Goal: Task Accomplishment & Management: Manage account settings

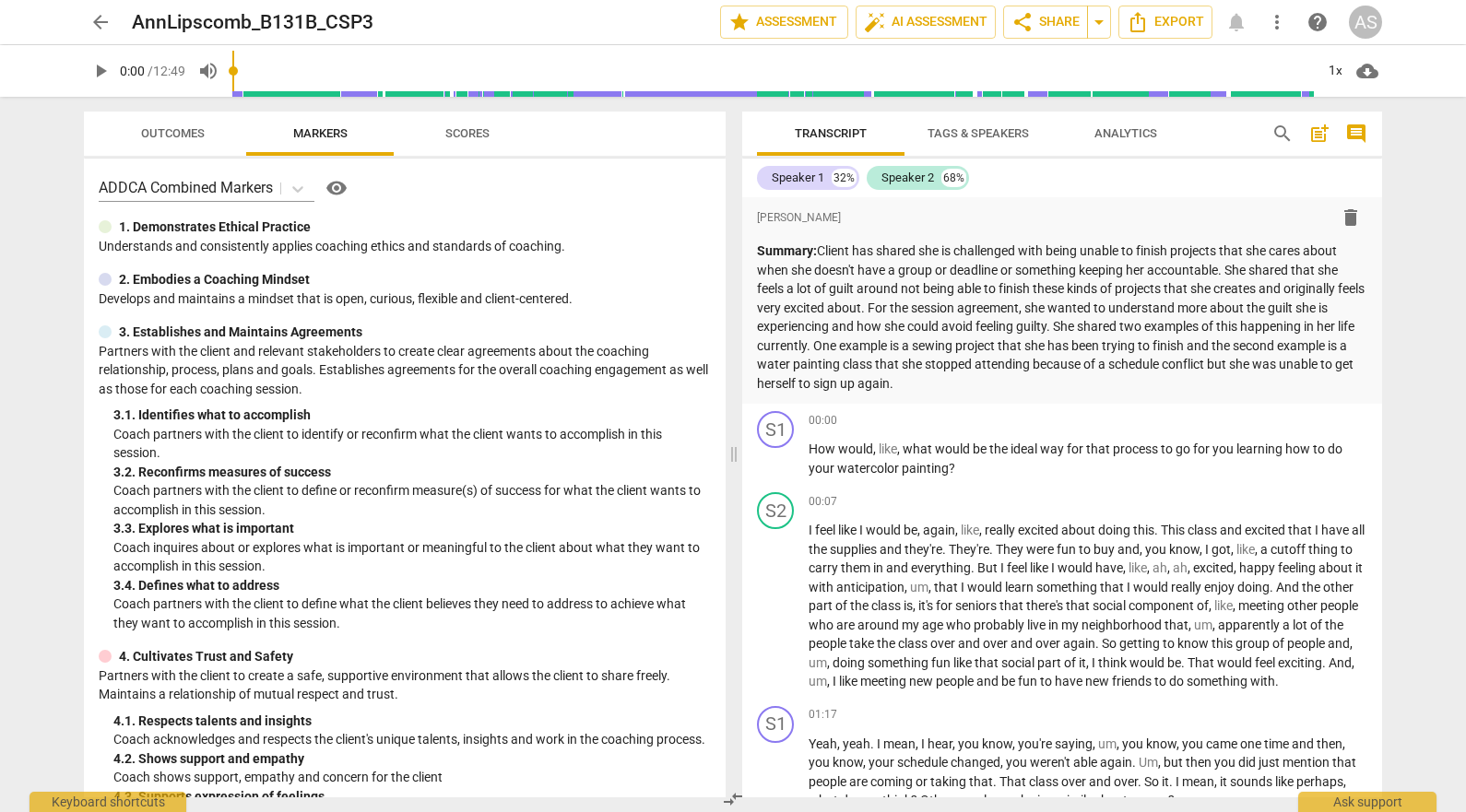
click at [102, 21] on span "arrow_back" at bounding box center [100, 22] width 22 height 22
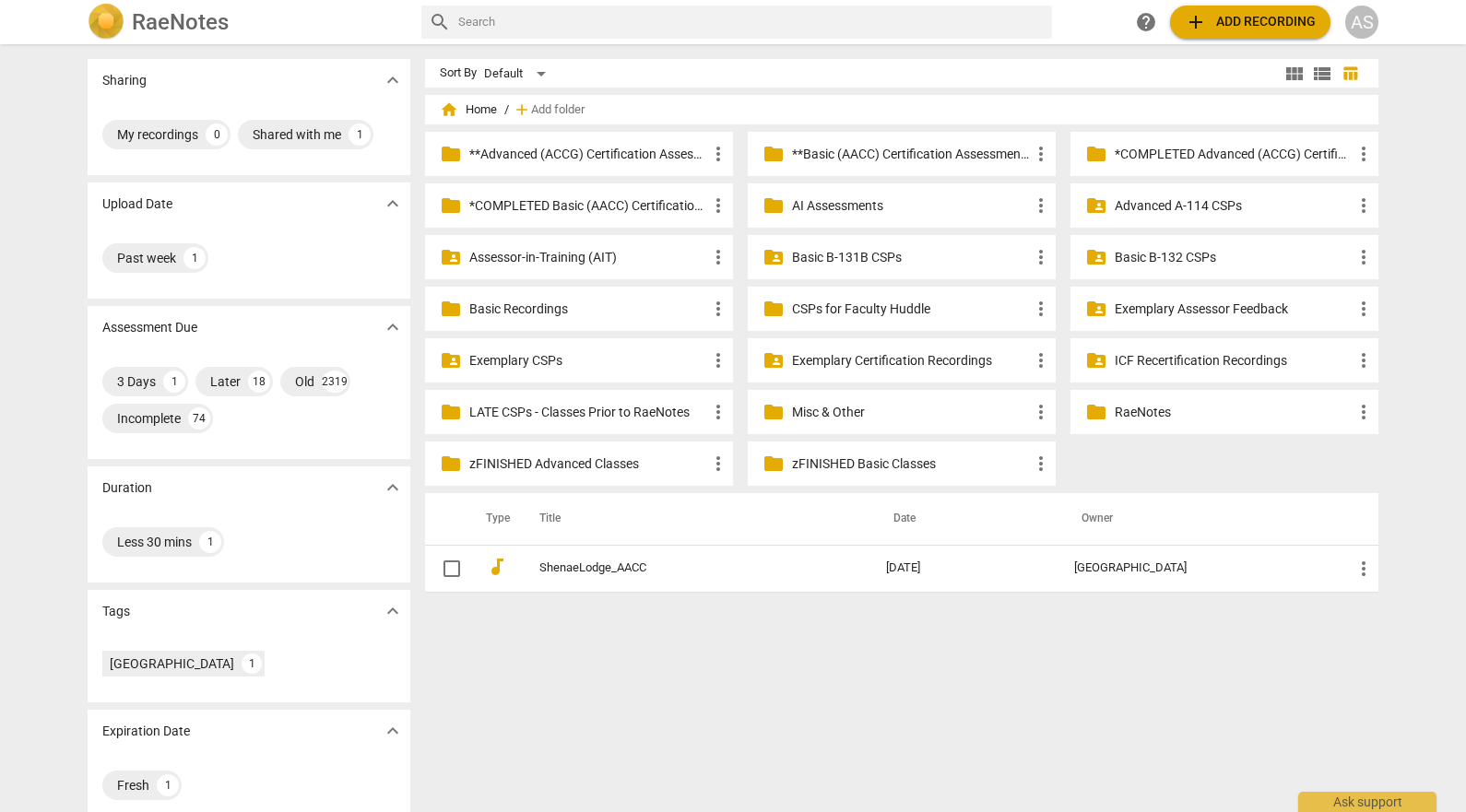
click at [966, 257] on p "Basic B-131B CSPs" at bounding box center [911, 257] width 238 height 19
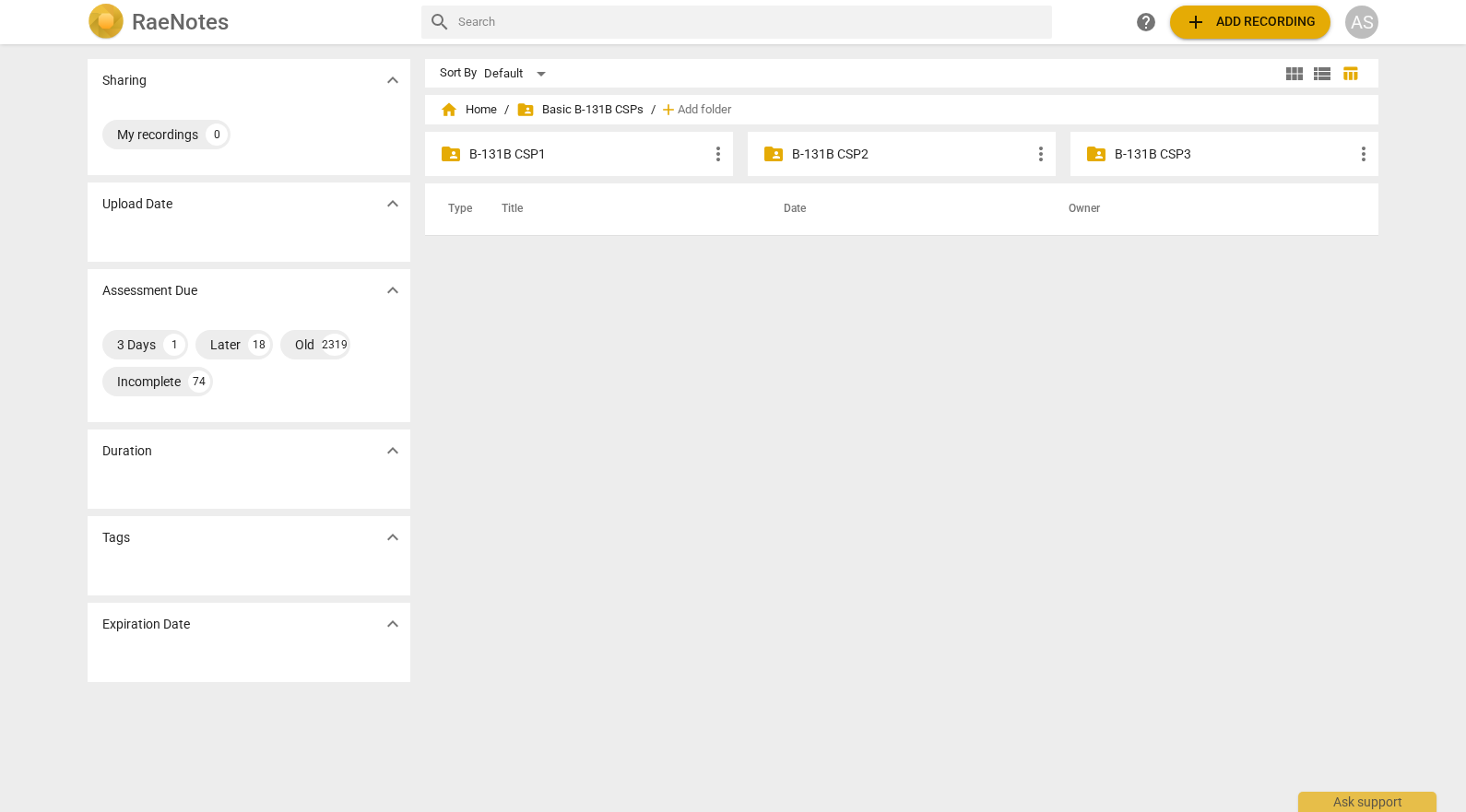
click at [1201, 156] on p "B-131B CSP3" at bounding box center [1234, 155] width 238 height 19
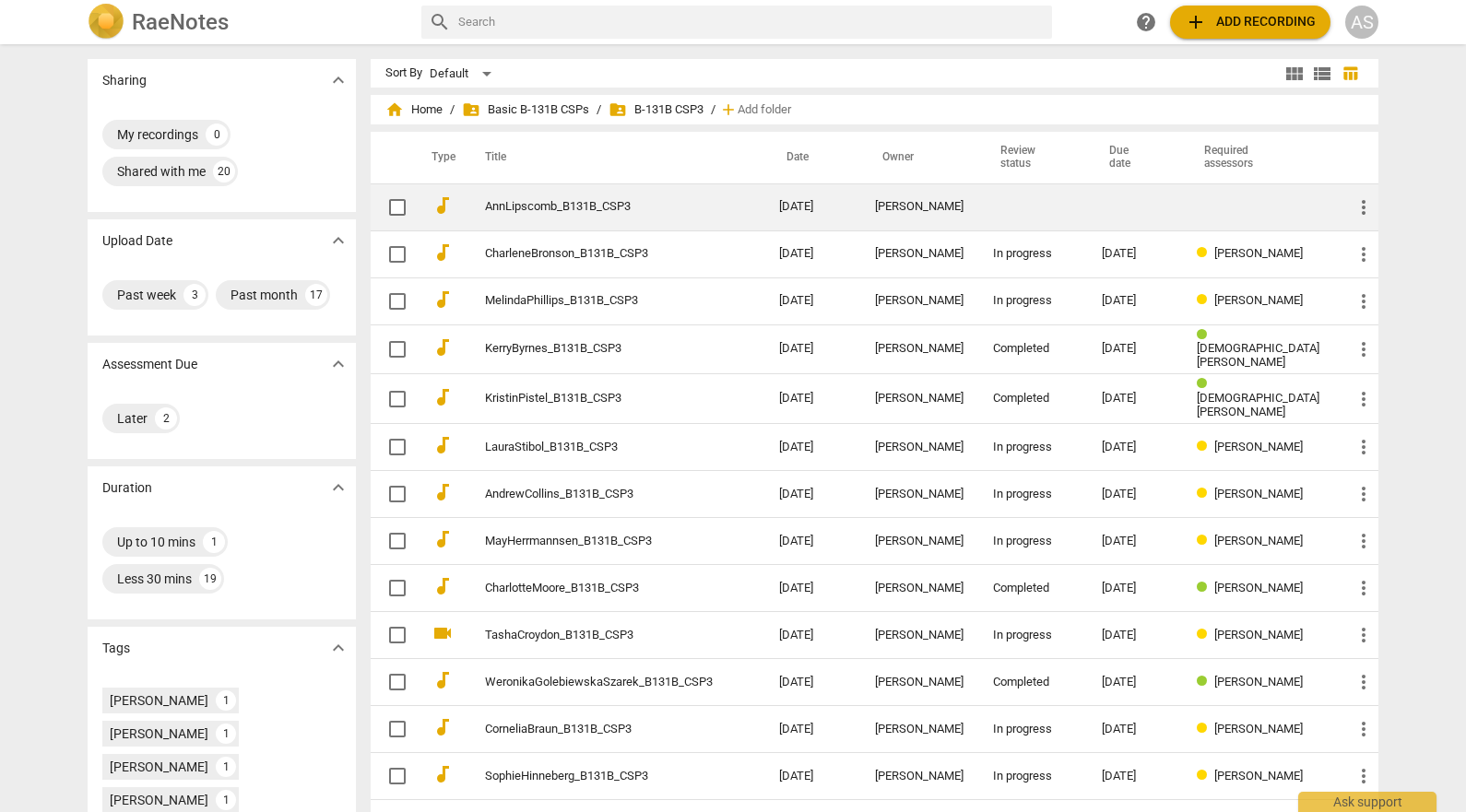
click at [1087, 202] on td at bounding box center [1032, 206] width 108 height 47
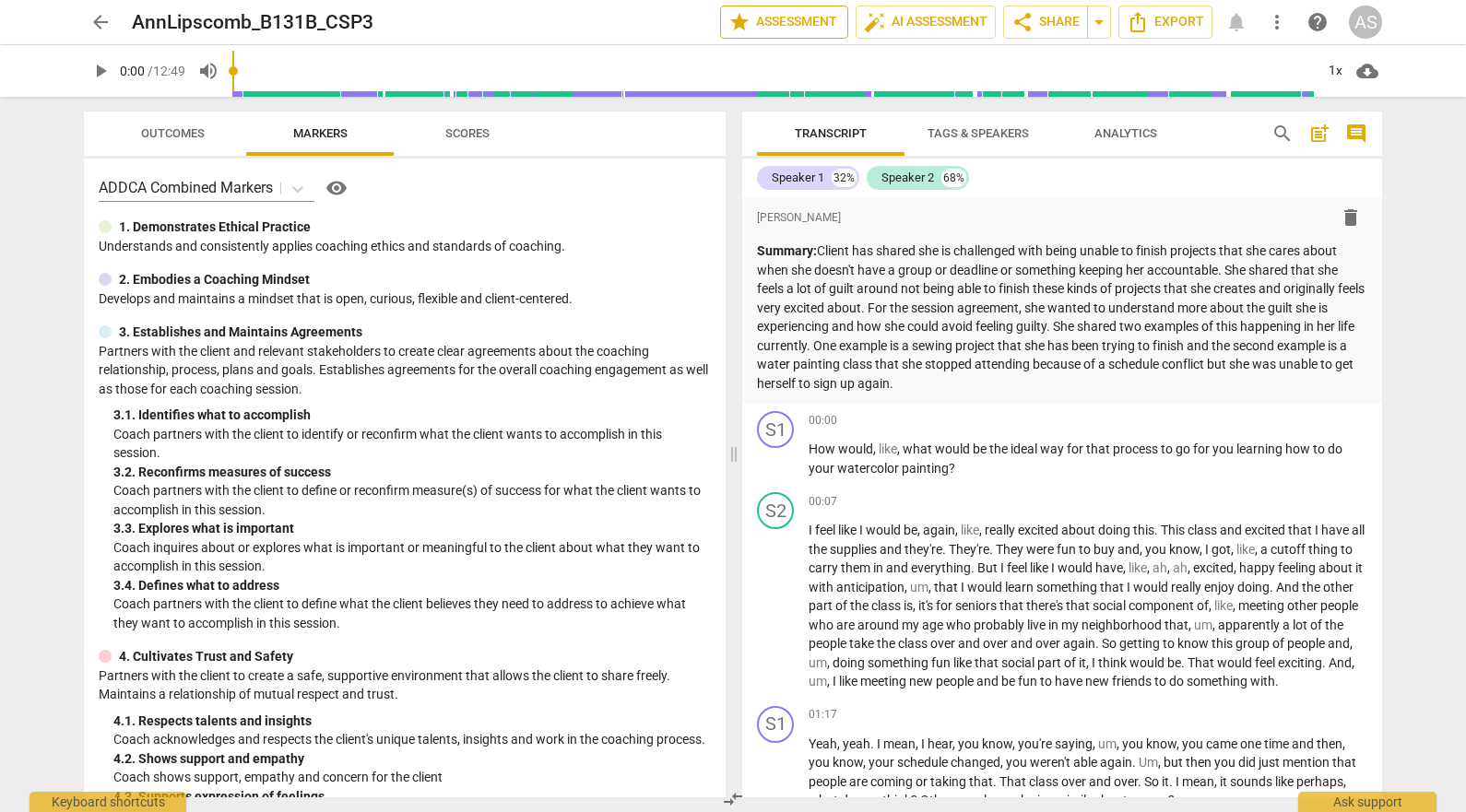
click at [776, 18] on span "star Assessment" at bounding box center [784, 22] width 111 height 22
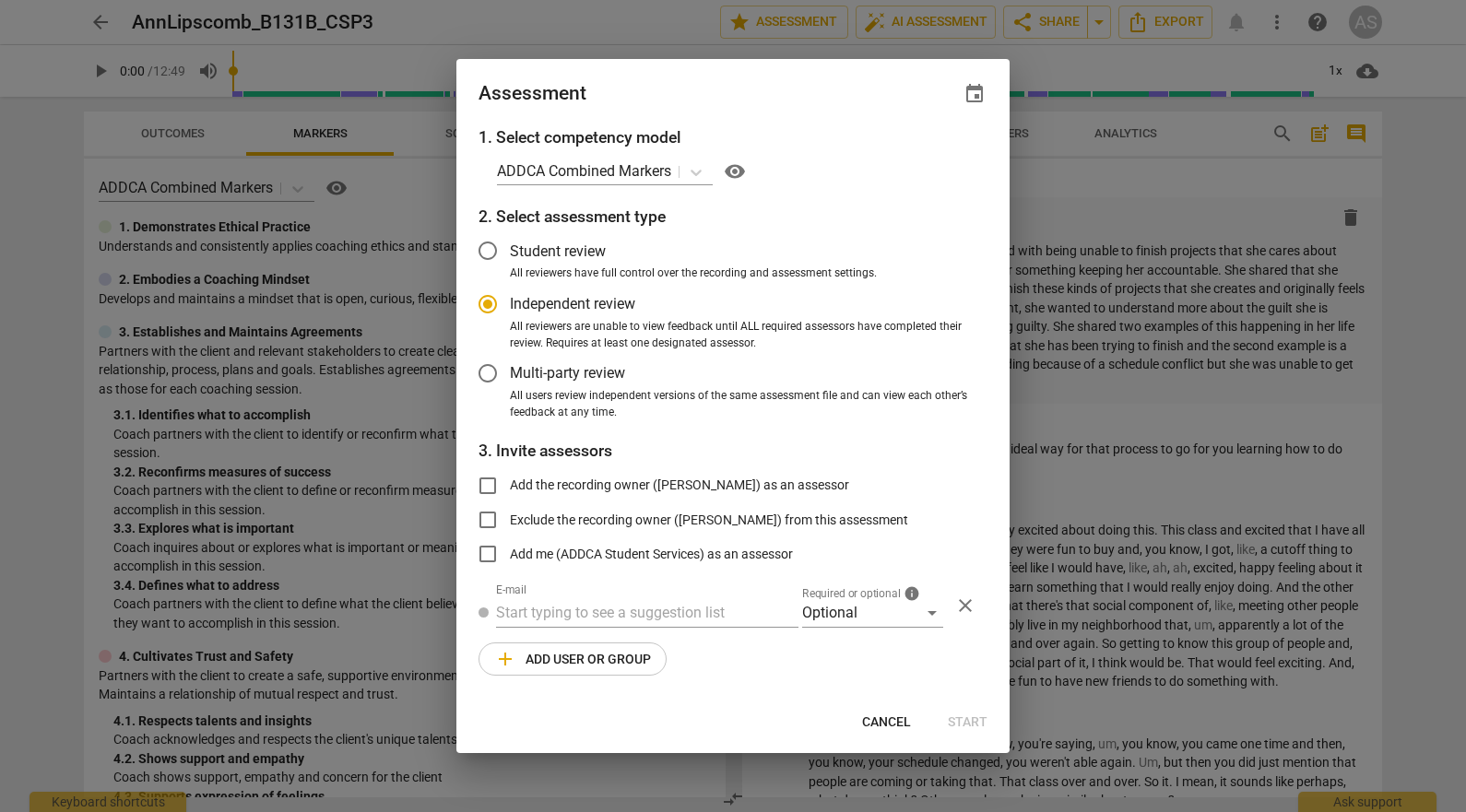
radio input "false"
click at [967, 103] on span "event" at bounding box center [973, 93] width 22 height 22
click at [913, 159] on input "date" at bounding box center [863, 157] width 129 height 27
type input "2025-10-24"
click at [681, 80] on div at bounding box center [733, 406] width 1466 height 812
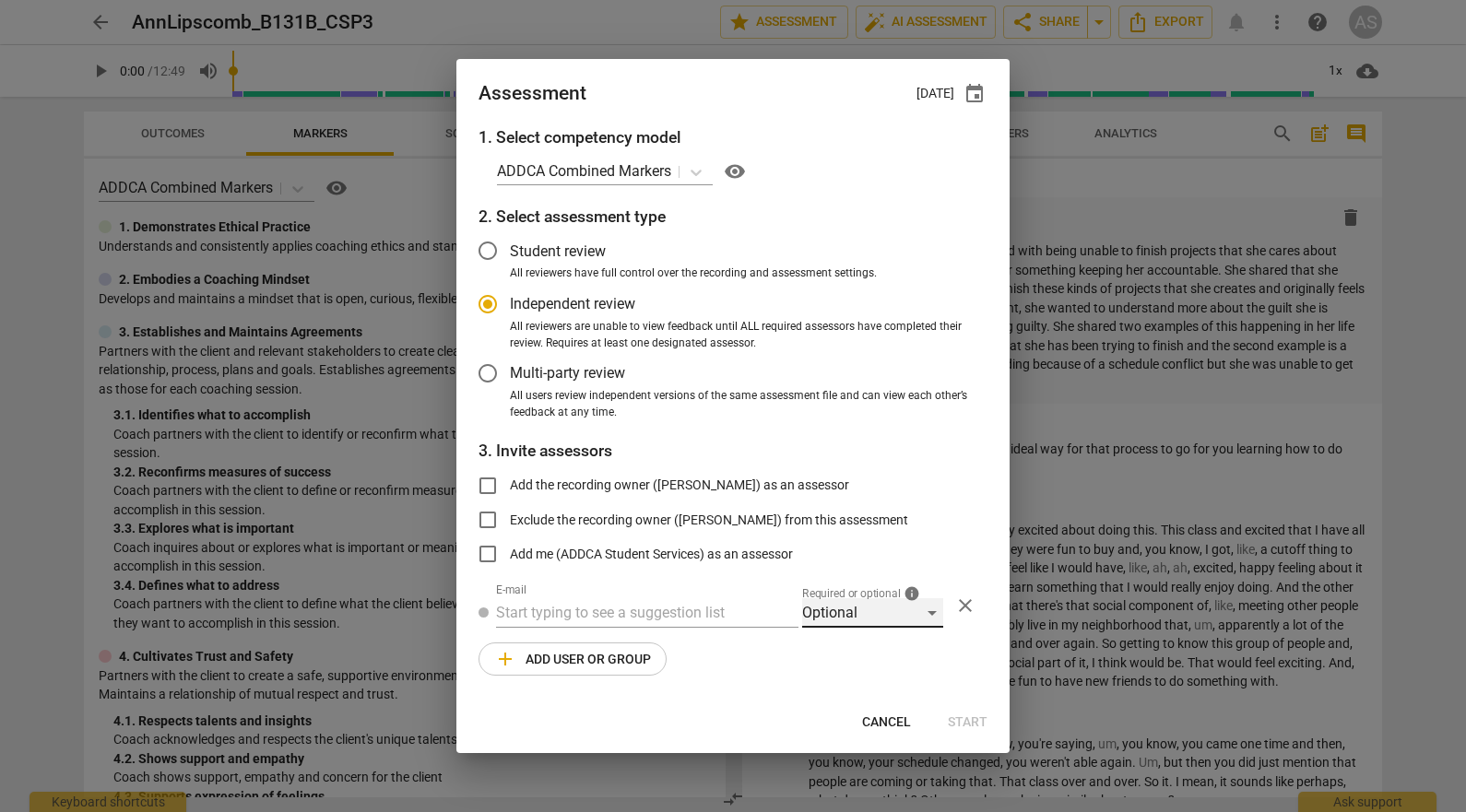
click at [879, 625] on div "Optional" at bounding box center [872, 612] width 141 height 30
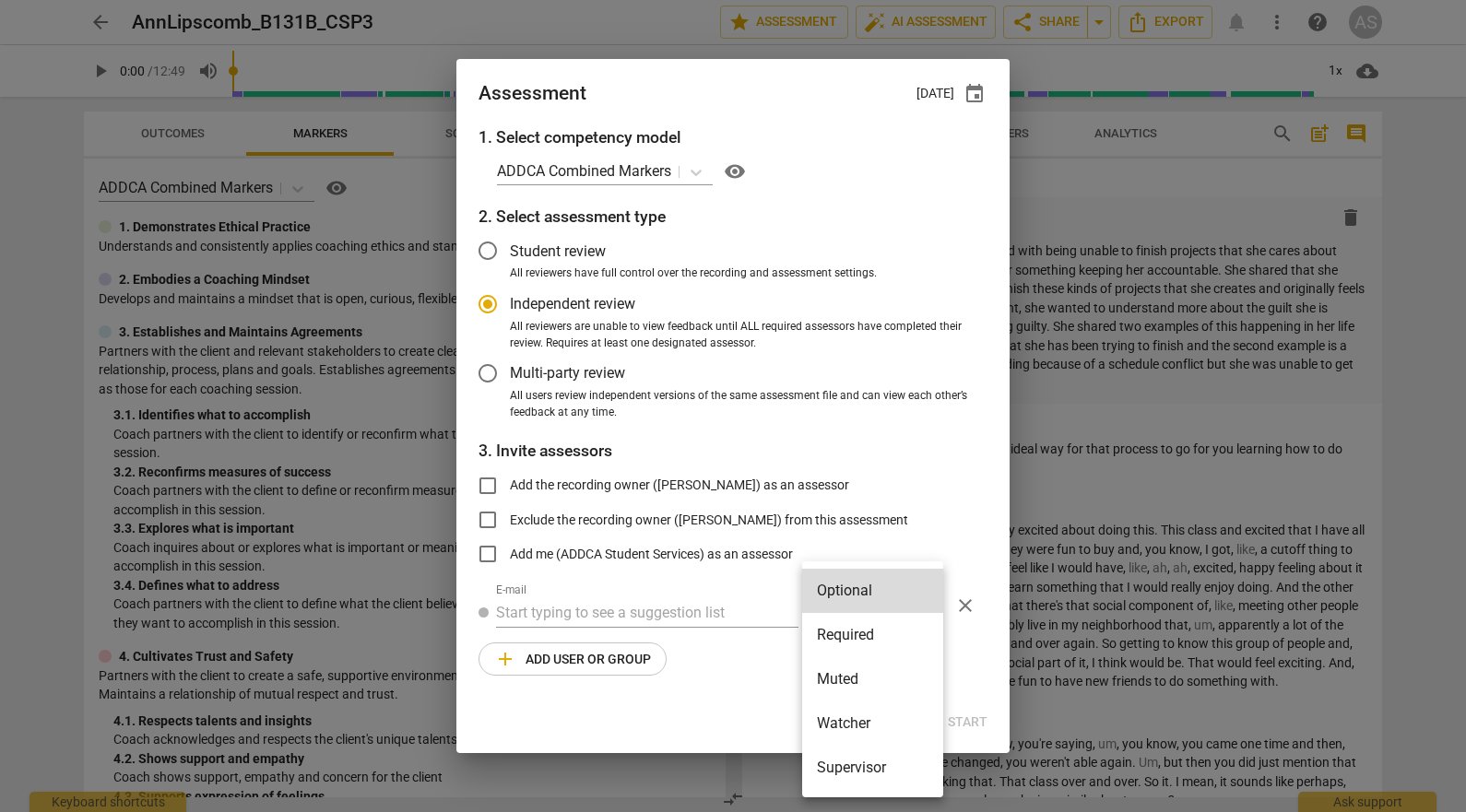
click at [881, 619] on li "Required" at bounding box center [872, 634] width 141 height 44
radio input "false"
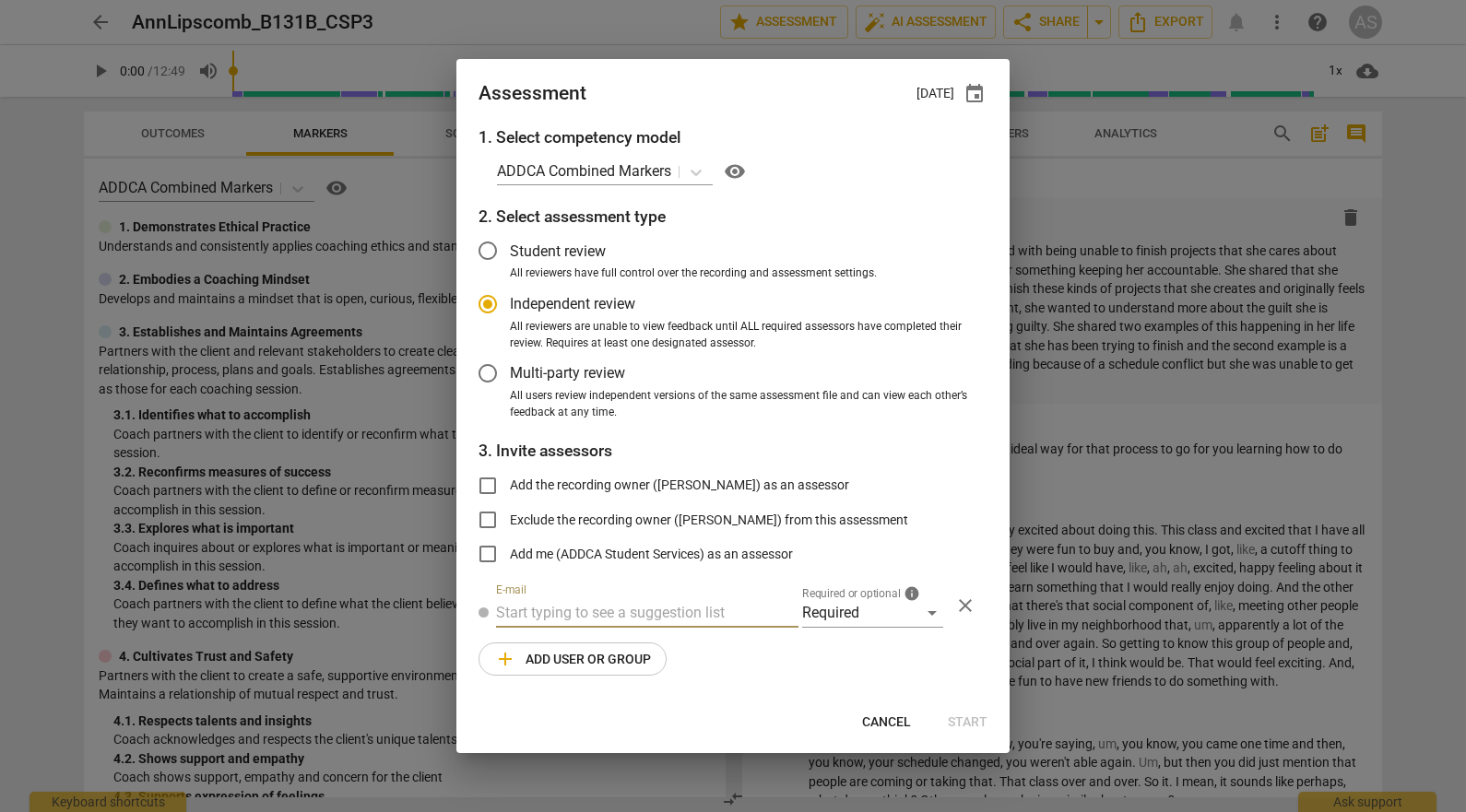
click at [611, 612] on input "text" at bounding box center [647, 612] width 302 height 30
type input "sara@add"
click at [614, 639] on div "Sara Prince < sara@add ca.com>" at bounding box center [686, 649] width 351 height 22
radio input "false"
type input "Sara Prince <sara@addca.com>"
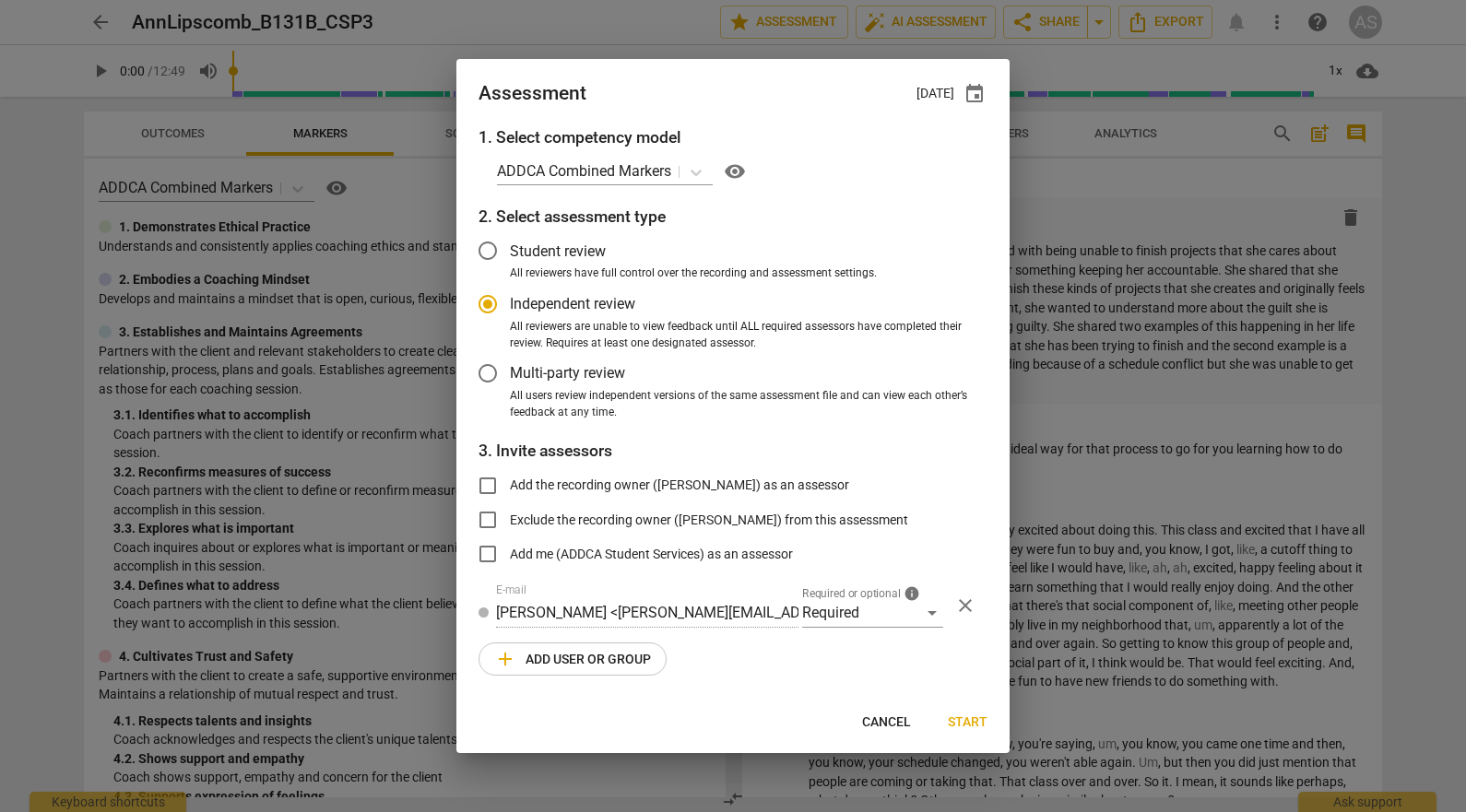
click at [599, 658] on span "add Add user or group" at bounding box center [572, 658] width 156 height 22
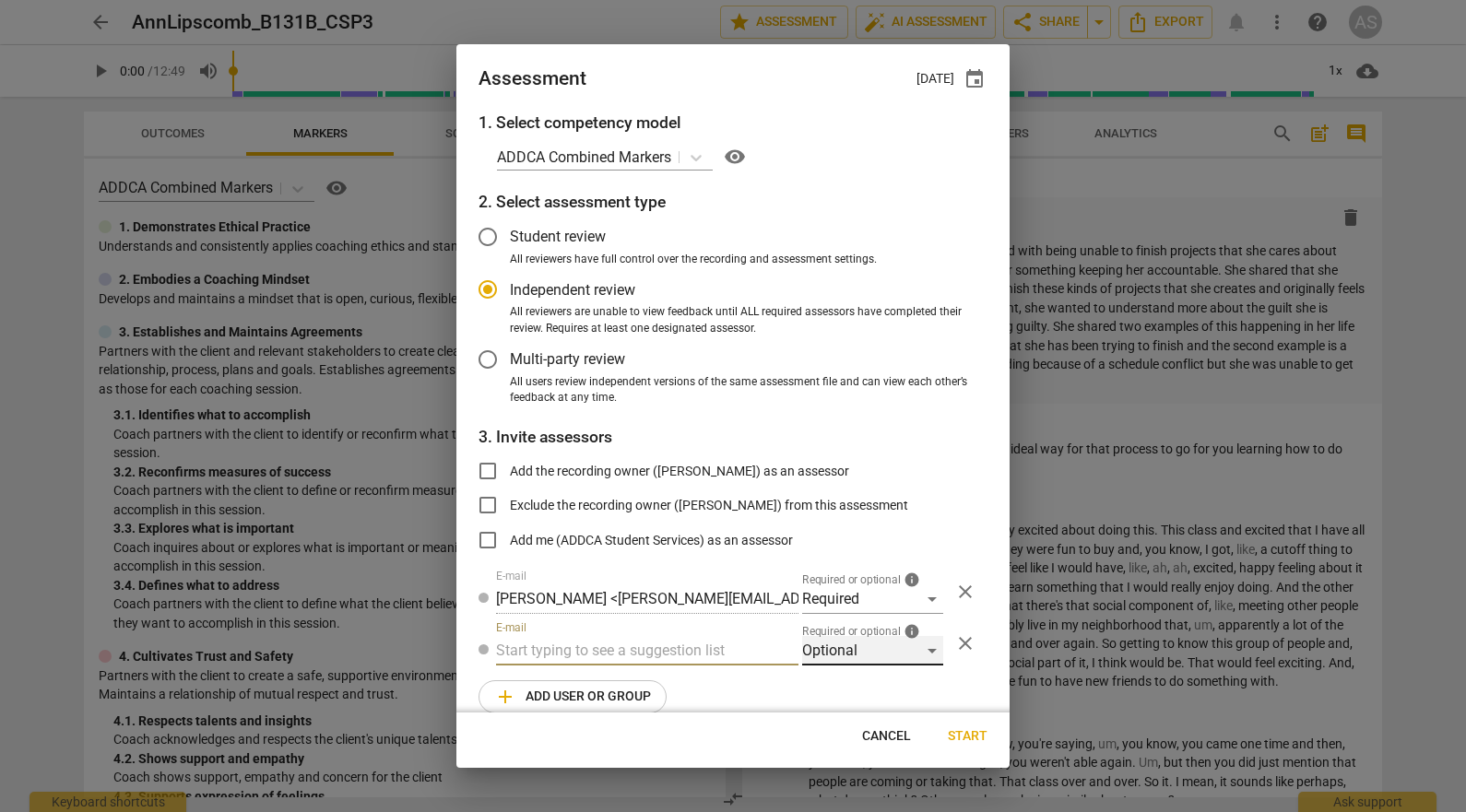
click at [844, 641] on div "Optional" at bounding box center [872, 650] width 141 height 30
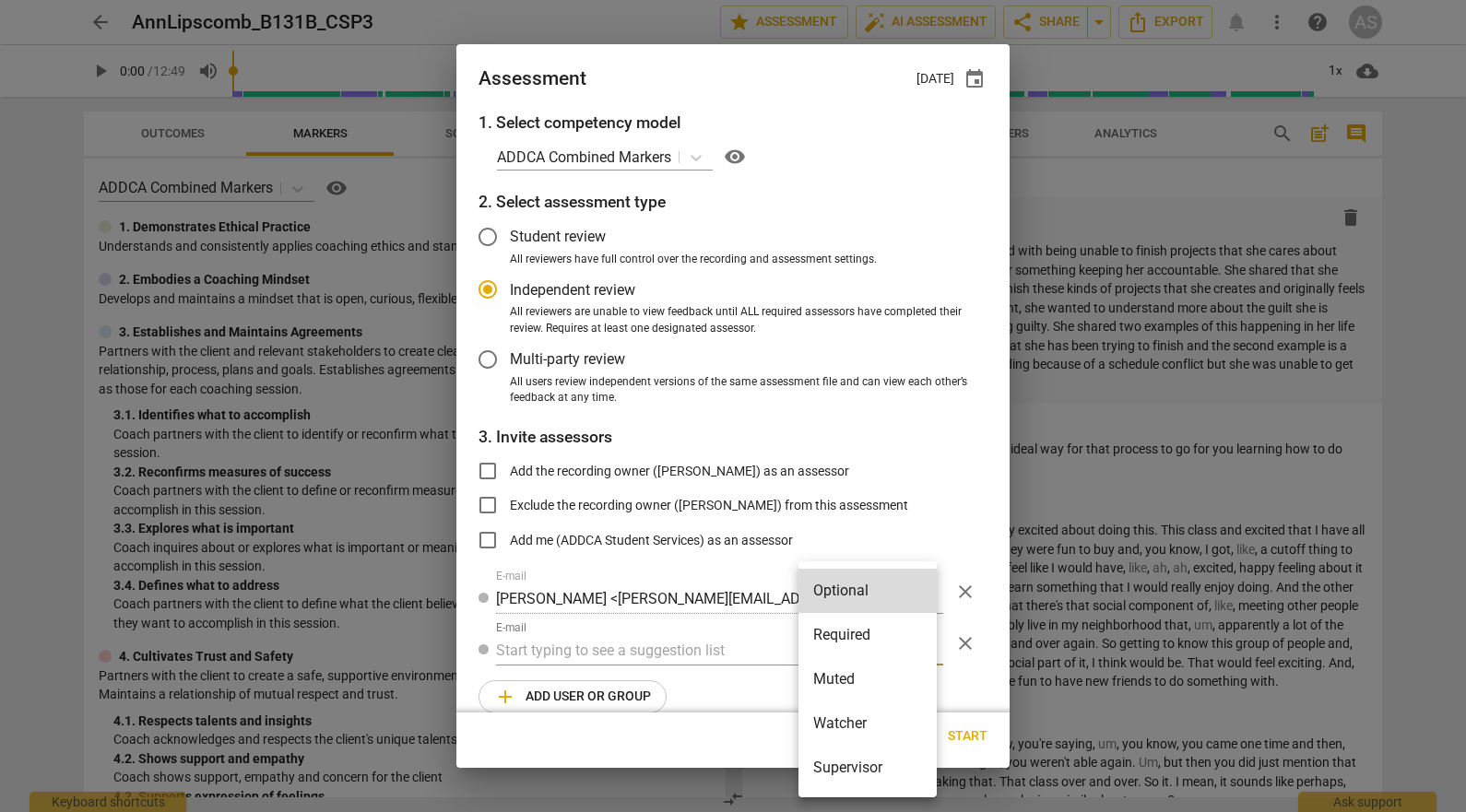
click at [849, 669] on li "Muted" at bounding box center [867, 680] width 138 height 44
radio input "false"
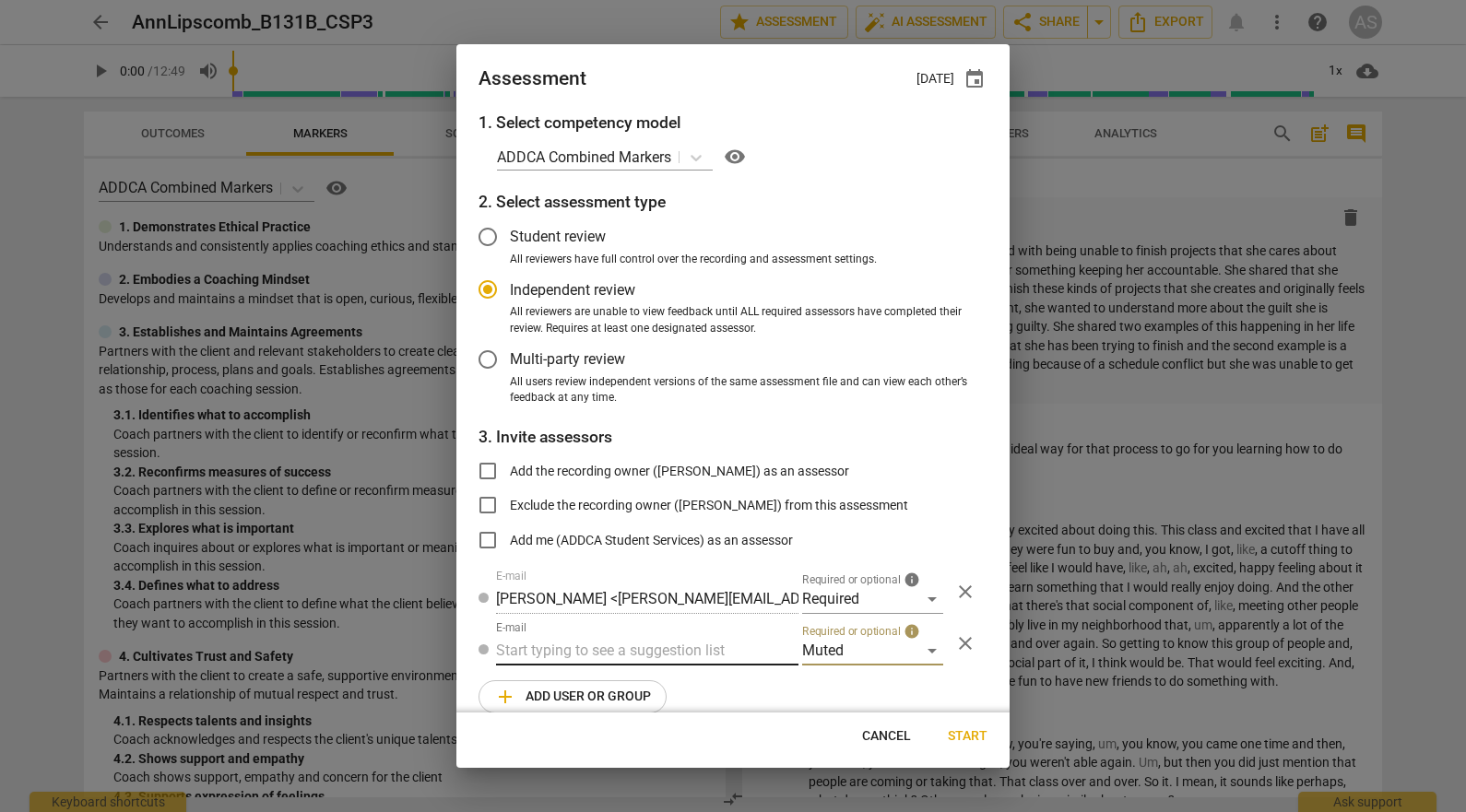
click at [683, 654] on input "text" at bounding box center [647, 650] width 302 height 30
type input "131B"
click at [674, 678] on div "Basic B- 131B CSPs" at bounding box center [645, 687] width 299 height 44
radio input "false"
type input "Basic B-131B CSPs"
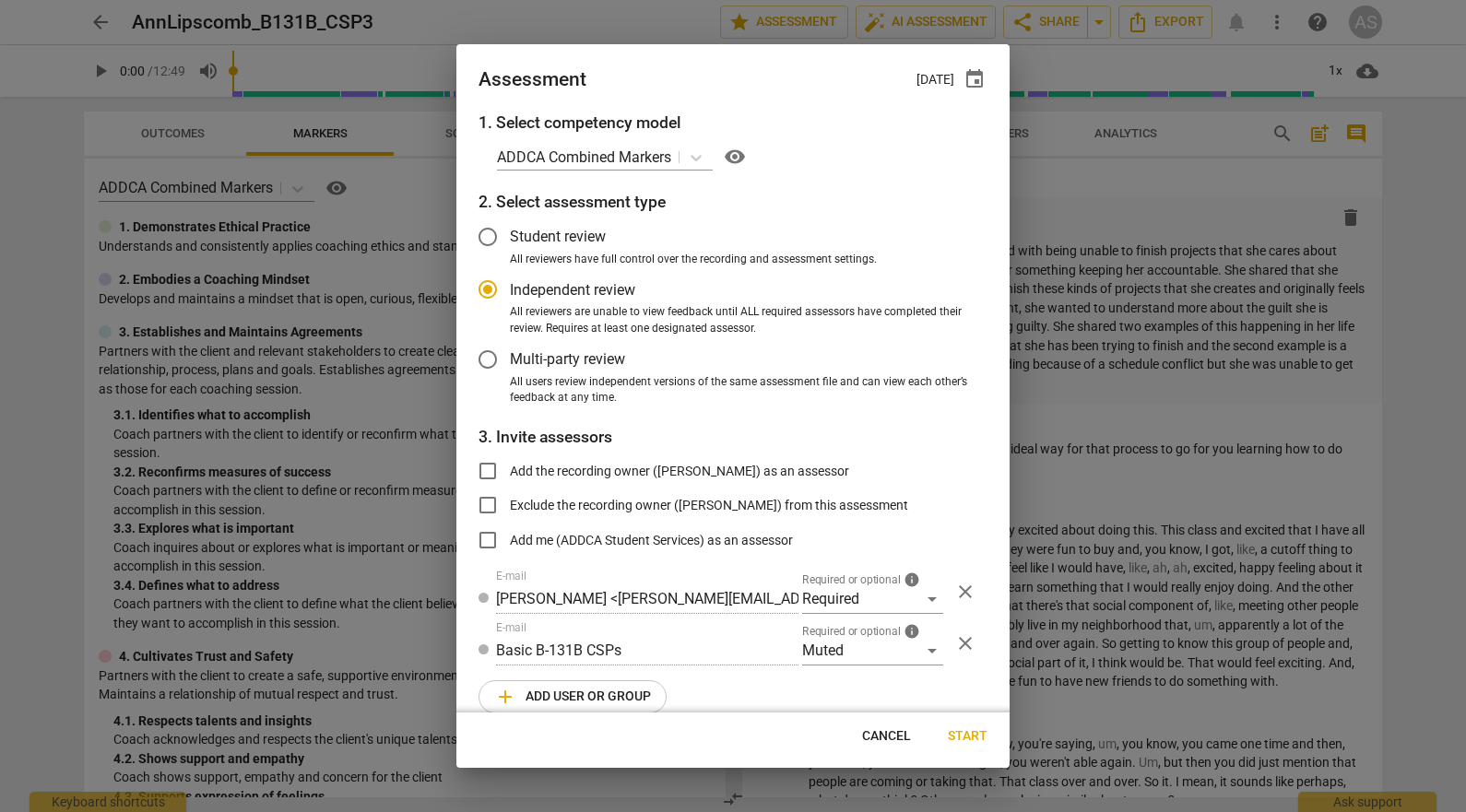
click at [956, 728] on span "Start" at bounding box center [967, 736] width 39 height 18
radio input "false"
type input "Charlotte Moore <charlotte.moore2@gmail.com>"
type input "Melinda Phillips <melinda@bg.com.au>"
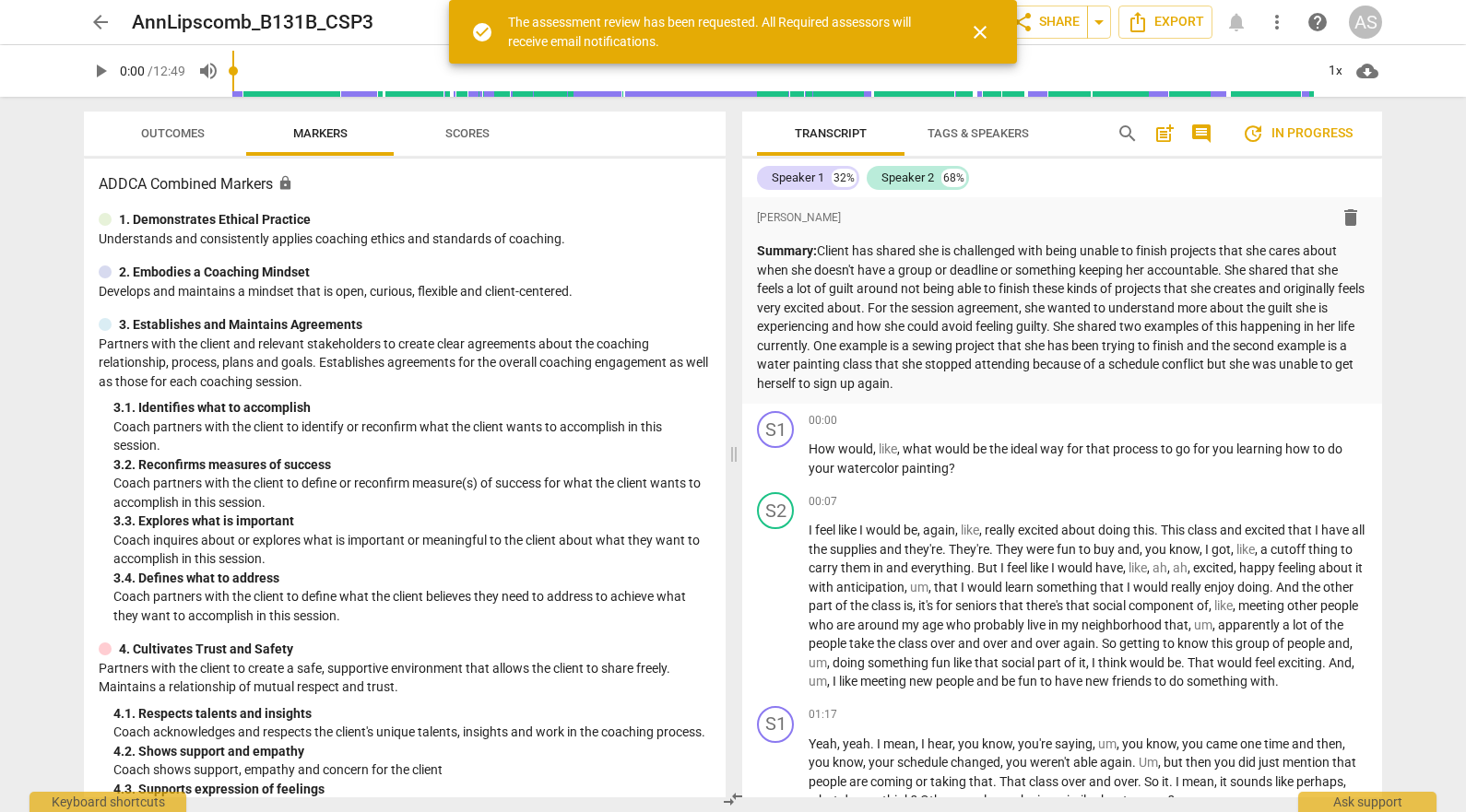
click at [103, 20] on span "arrow_back" at bounding box center [100, 22] width 22 height 22
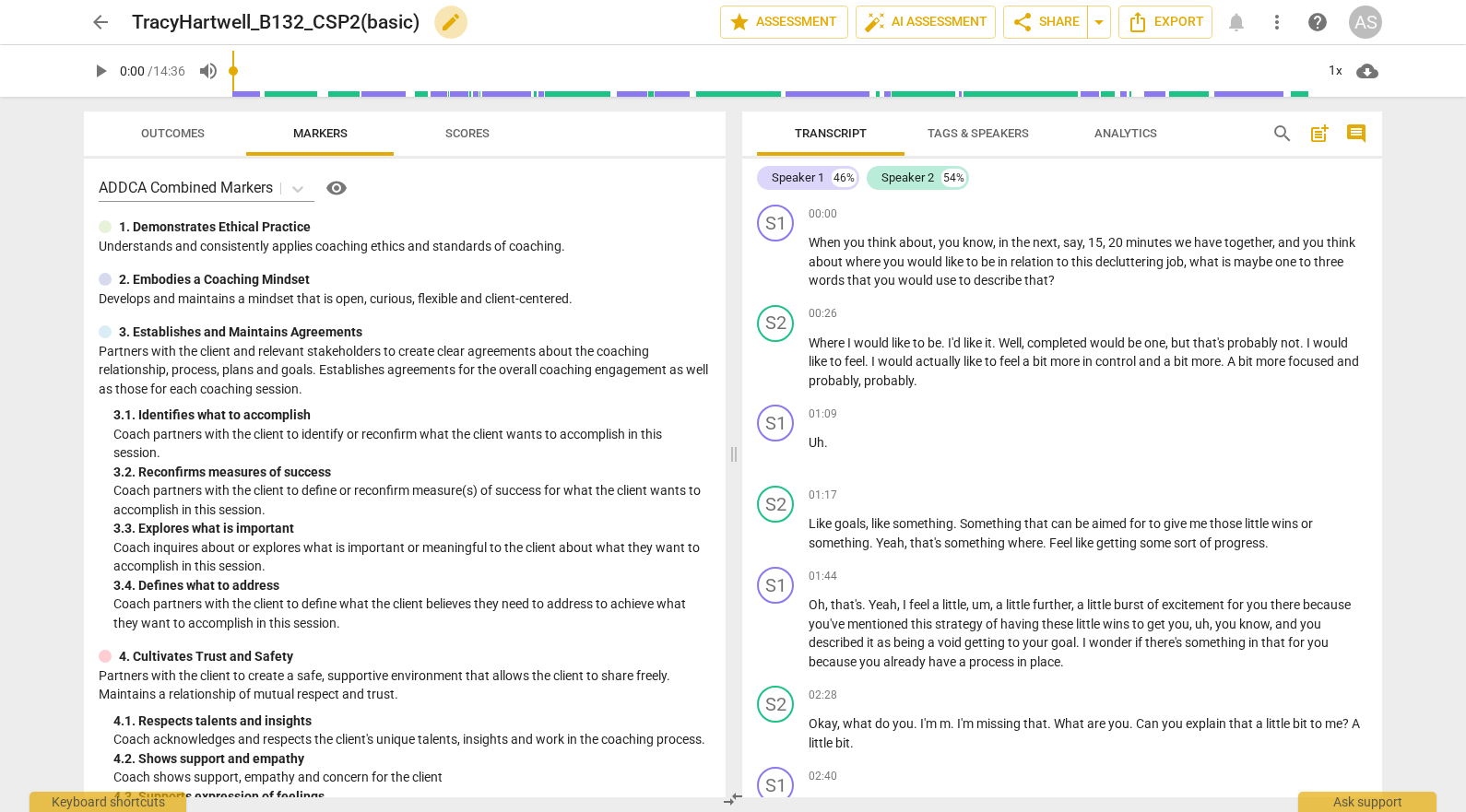
click at [456, 19] on span "edit" at bounding box center [450, 22] width 22 height 22
drag, startPoint x: 456, startPoint y: 19, endPoint x: 364, endPoint y: 23, distance: 92.1
click at [355, 17] on input "TracyHartwell_B132_CSP2(basic)" at bounding box center [385, 22] width 507 height 35
type input "TracyHartwell_B132_CSP2"
click at [653, 19] on span "done" at bounding box center [655, 22] width 22 height 22
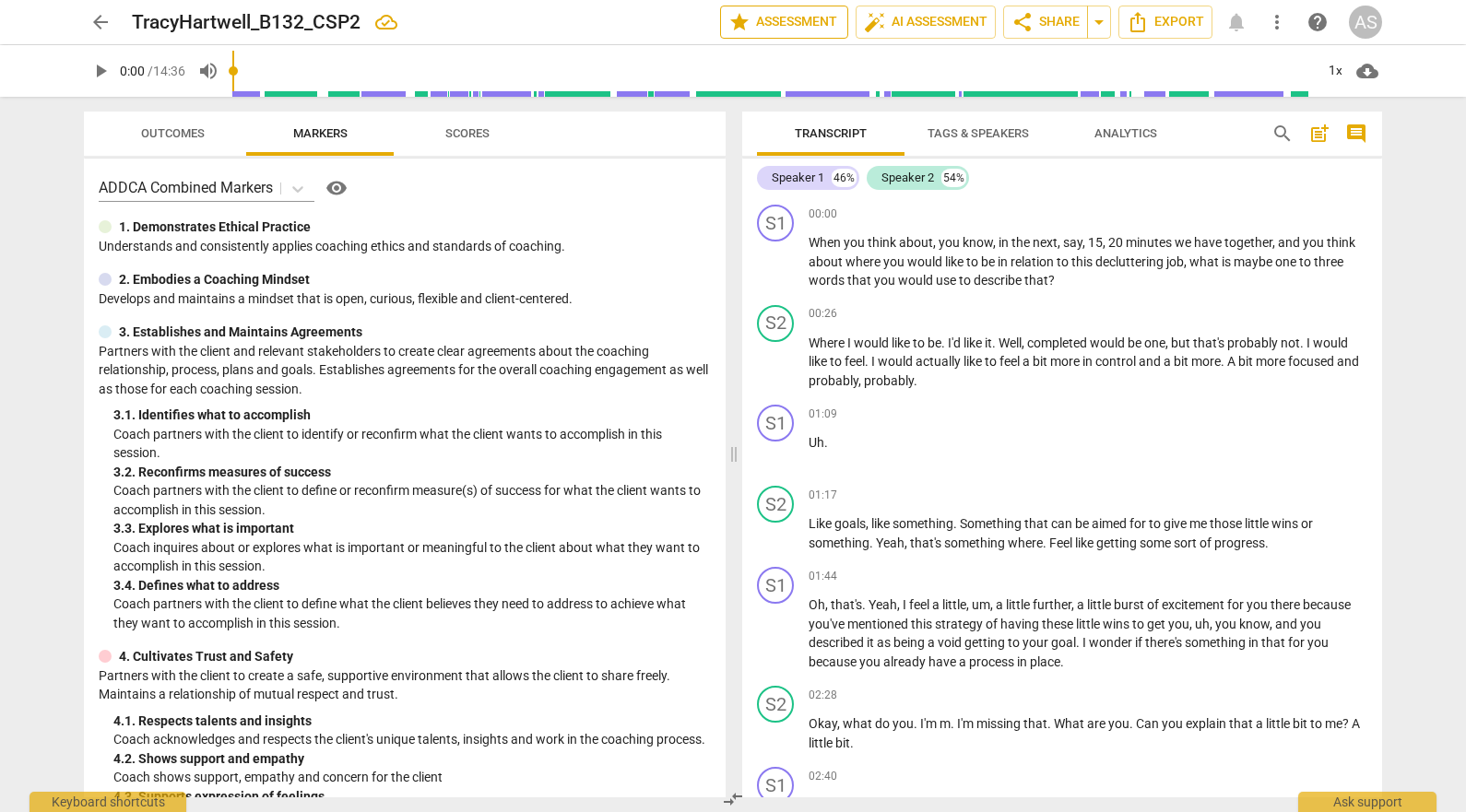
click at [761, 29] on span "star Assessment" at bounding box center [784, 22] width 111 height 22
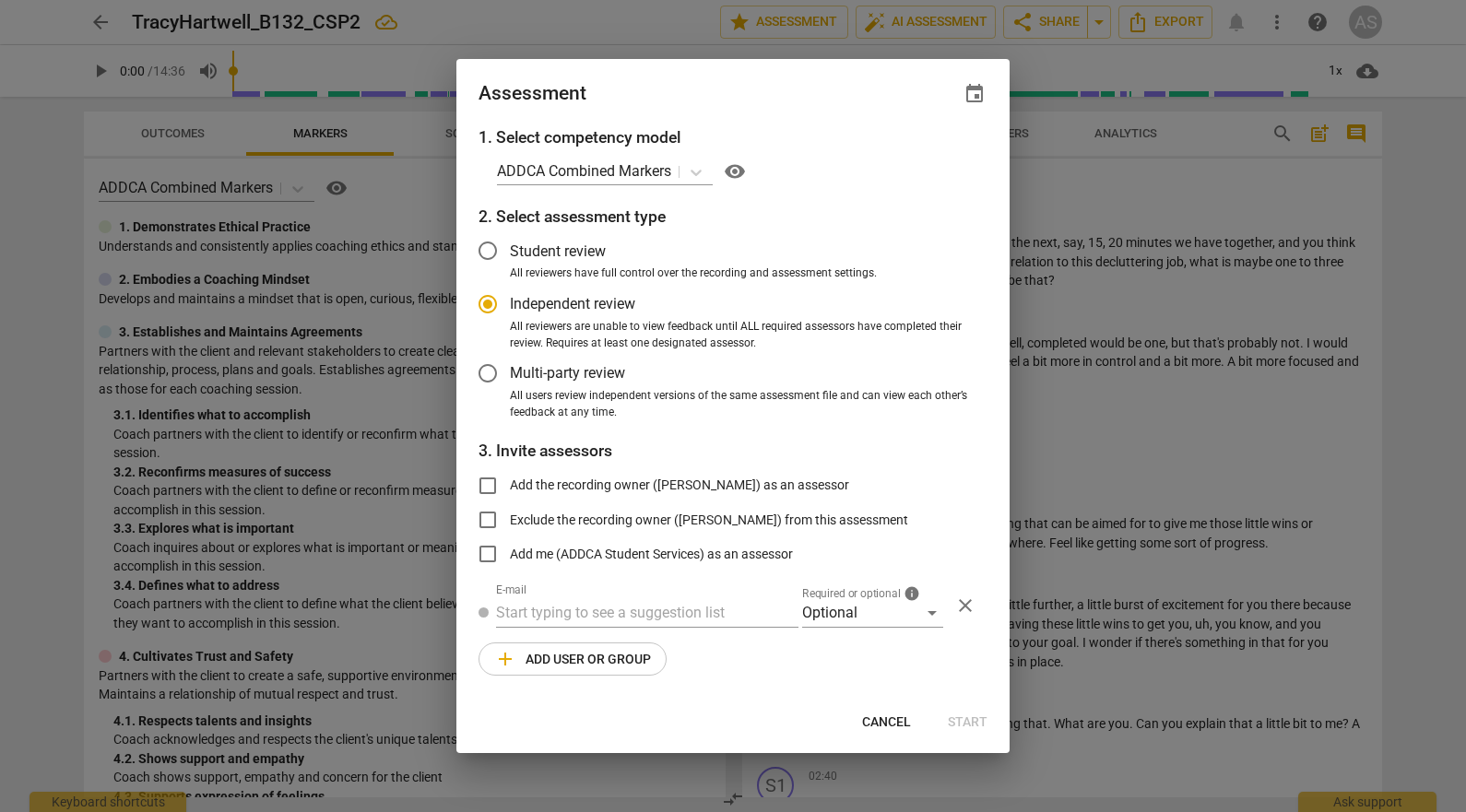
click at [977, 88] on span "event" at bounding box center [973, 93] width 22 height 22
radio input "false"
click at [924, 151] on input "date" at bounding box center [863, 157] width 129 height 27
type input "2025-10-27"
click at [663, 81] on div at bounding box center [733, 406] width 1466 height 812
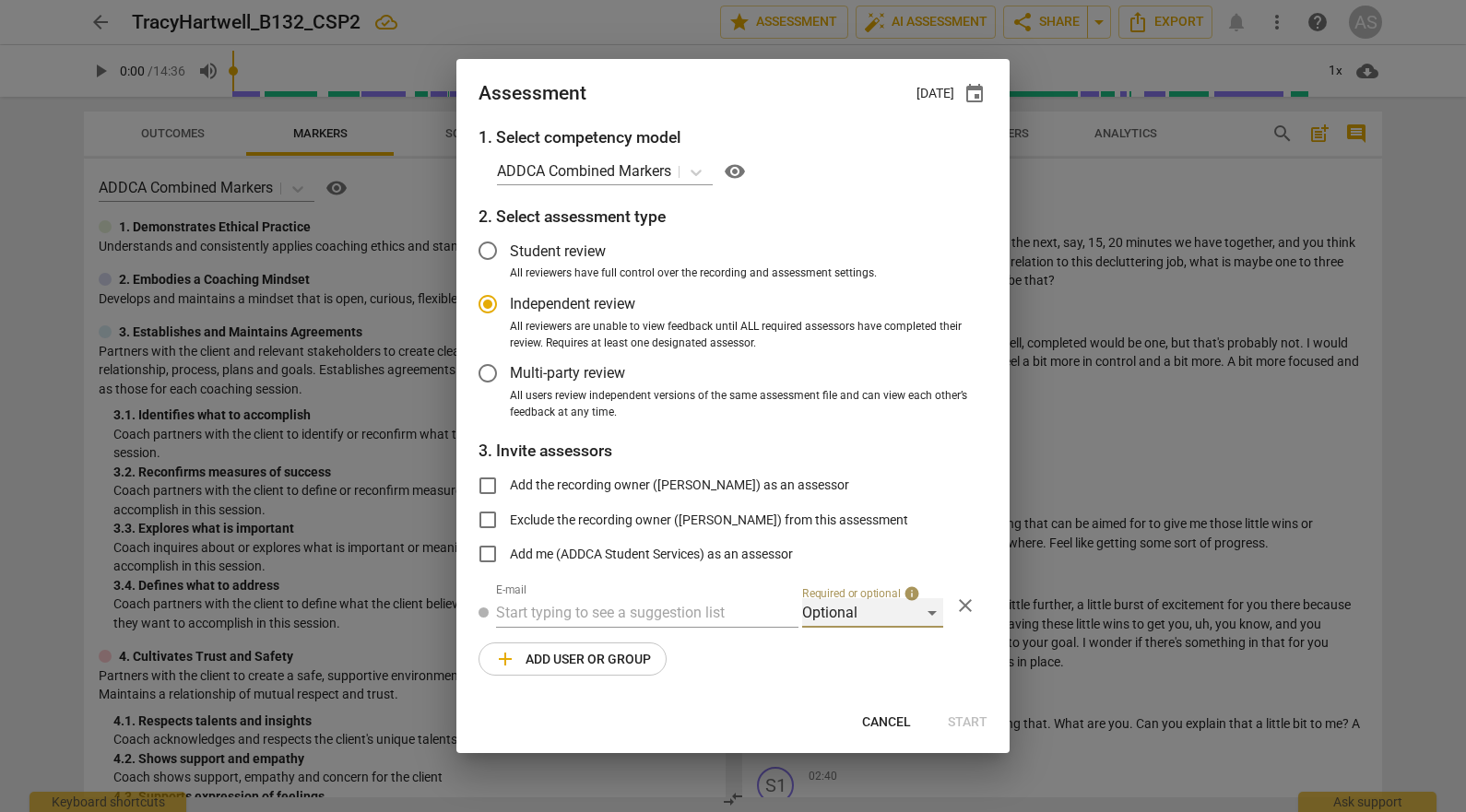
click at [845, 609] on div "Optional" at bounding box center [872, 612] width 141 height 30
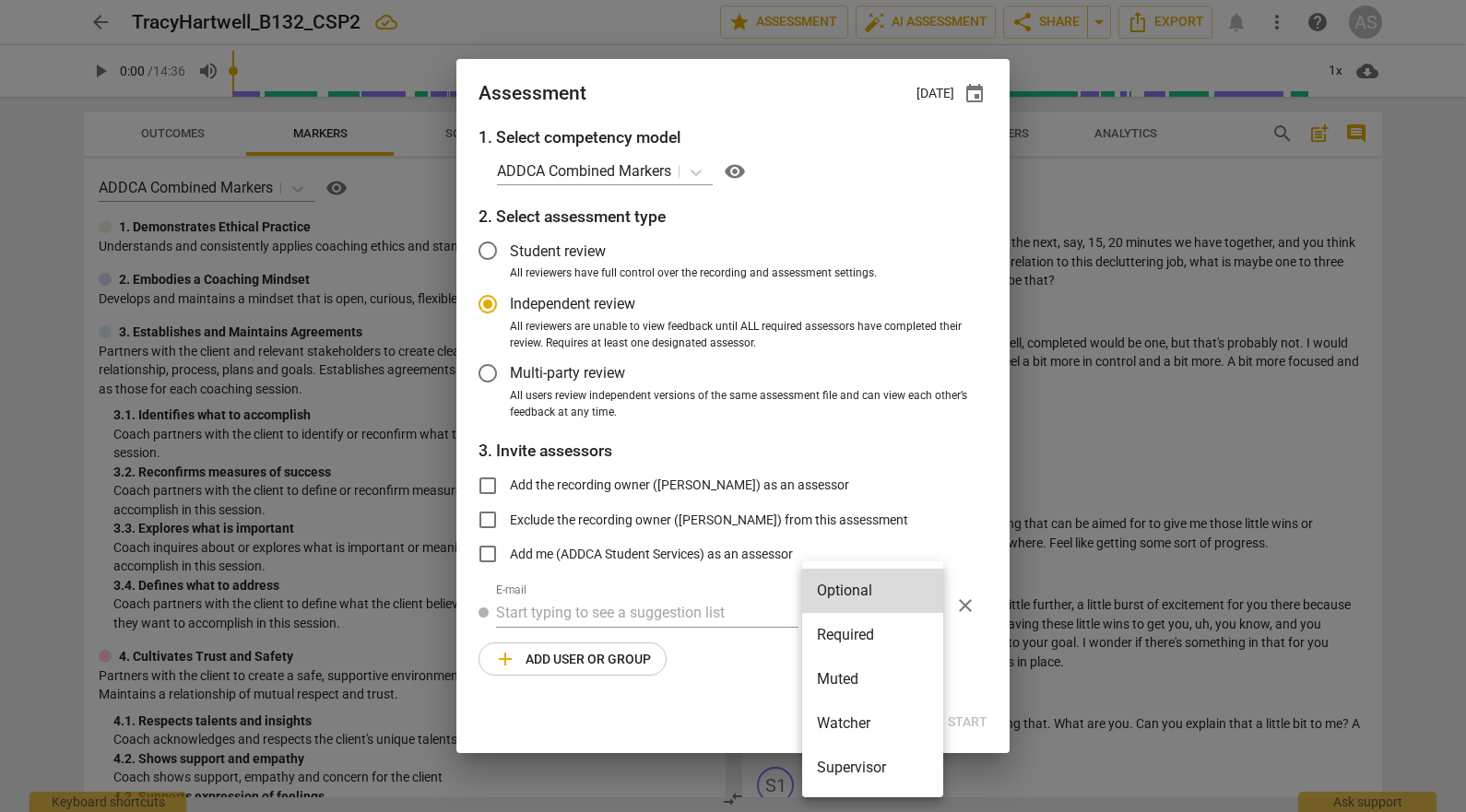
click at [858, 626] on li "Required" at bounding box center [872, 634] width 141 height 44
radio input "false"
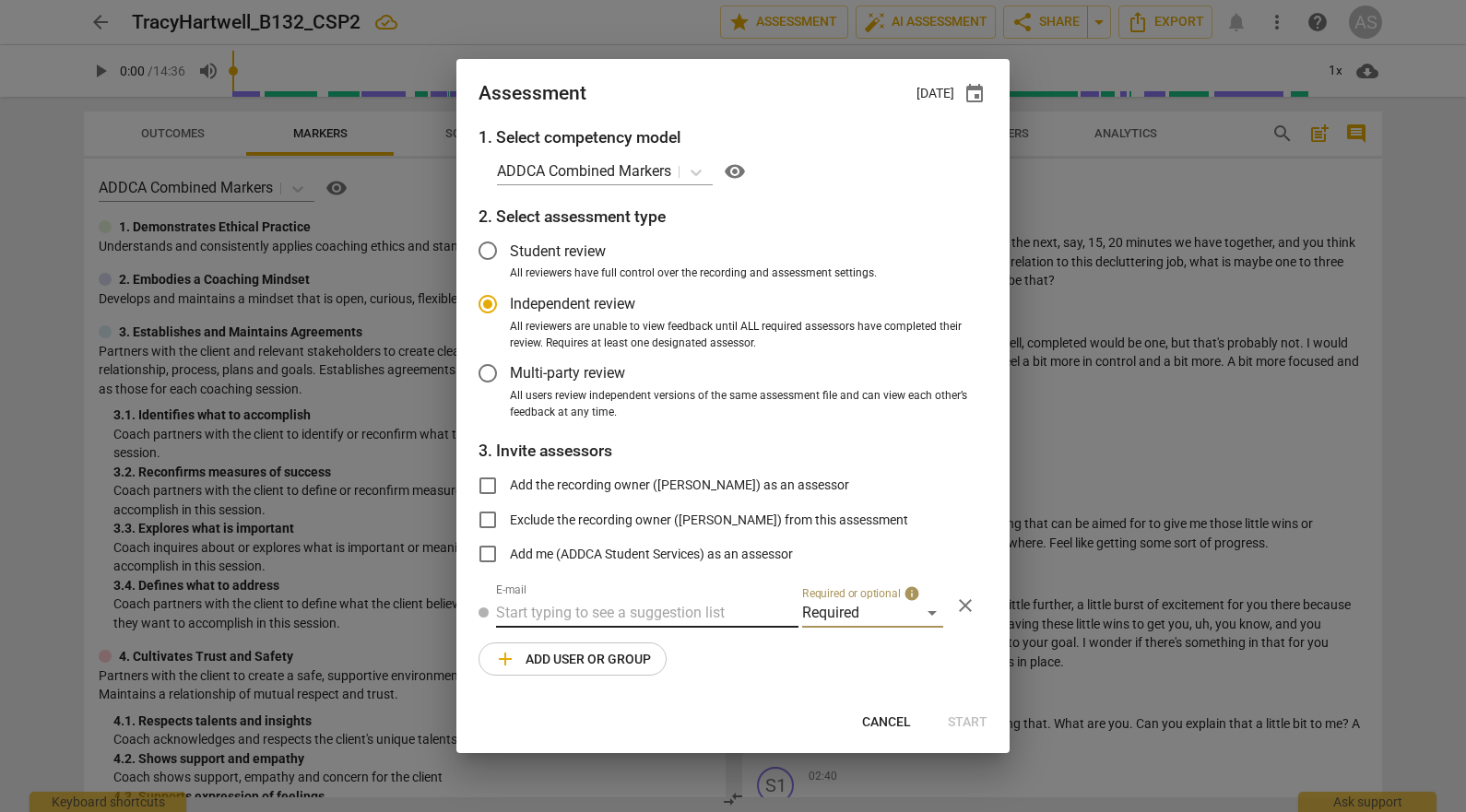
click at [724, 608] on input "text" at bounding box center [647, 612] width 302 height 30
type input "elizabethp"
click at [688, 651] on span "elizabethp" at bounding box center [667, 649] width 69 height 17
radio input "false"
type input "Elizabeth Paparo <elizabethp@addca.com>"
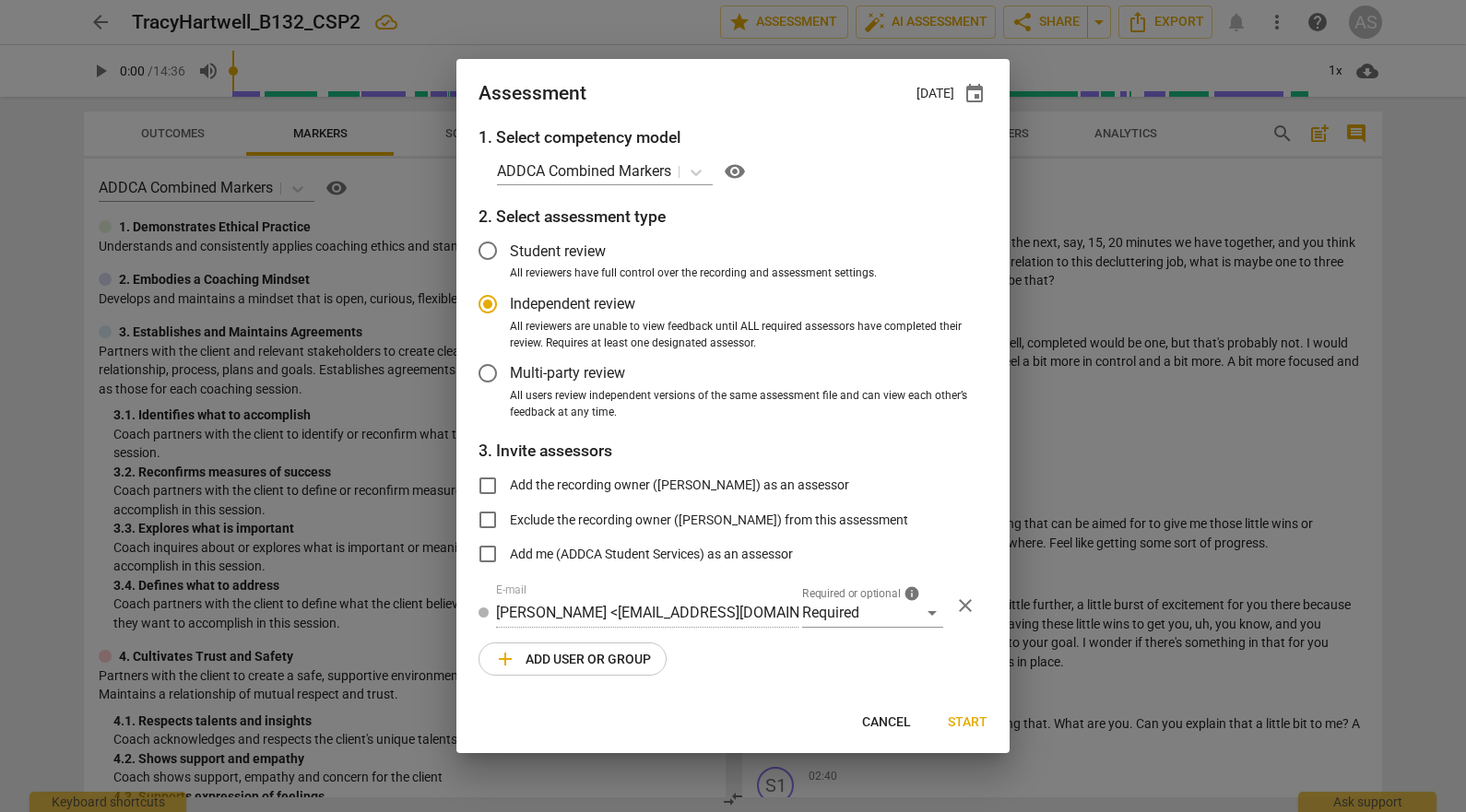
click at [629, 666] on span "add Add user or group" at bounding box center [572, 658] width 156 height 22
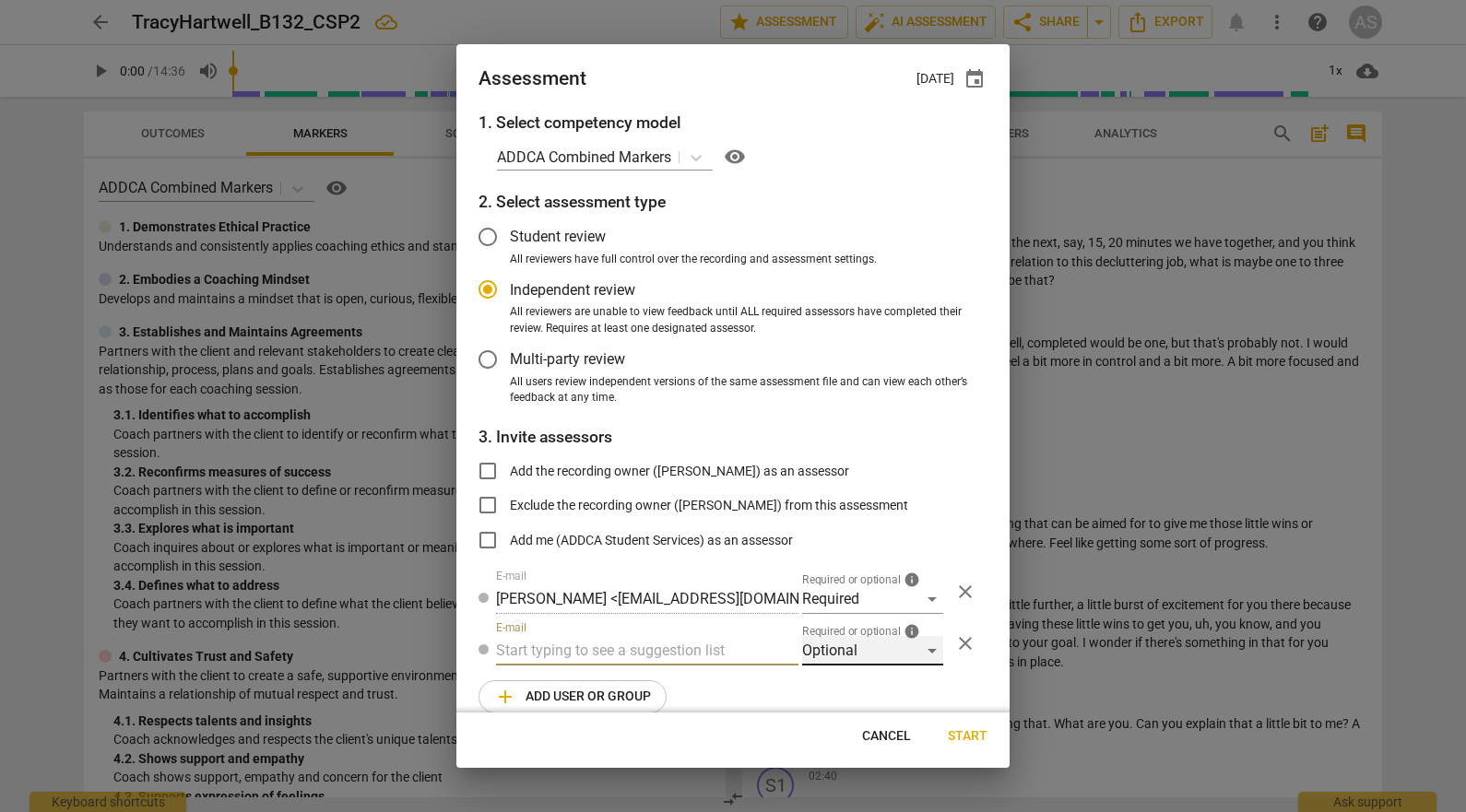
click at [868, 650] on div "Optional" at bounding box center [872, 650] width 141 height 30
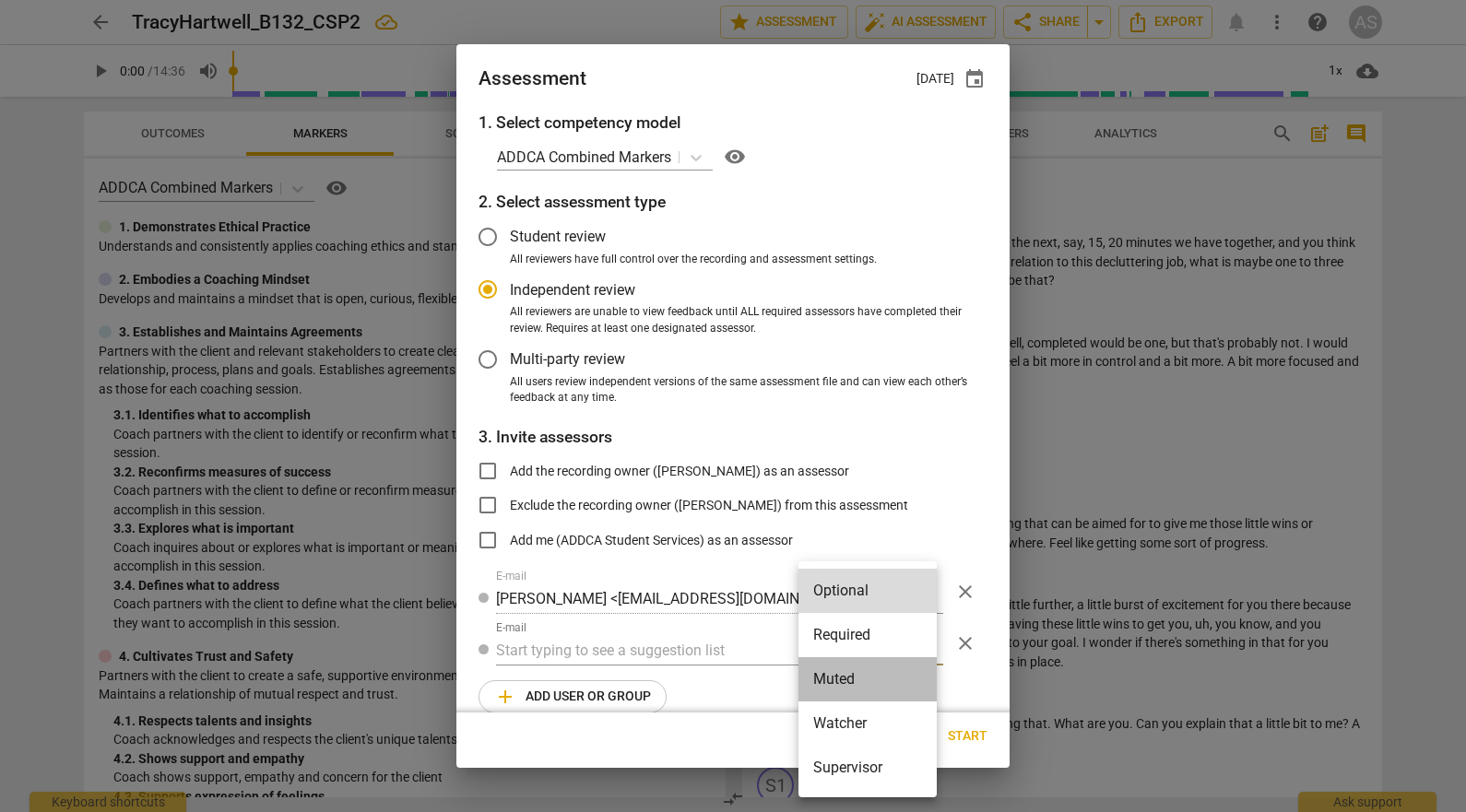
click at [871, 679] on li "Muted" at bounding box center [867, 680] width 138 height 44
radio input "false"
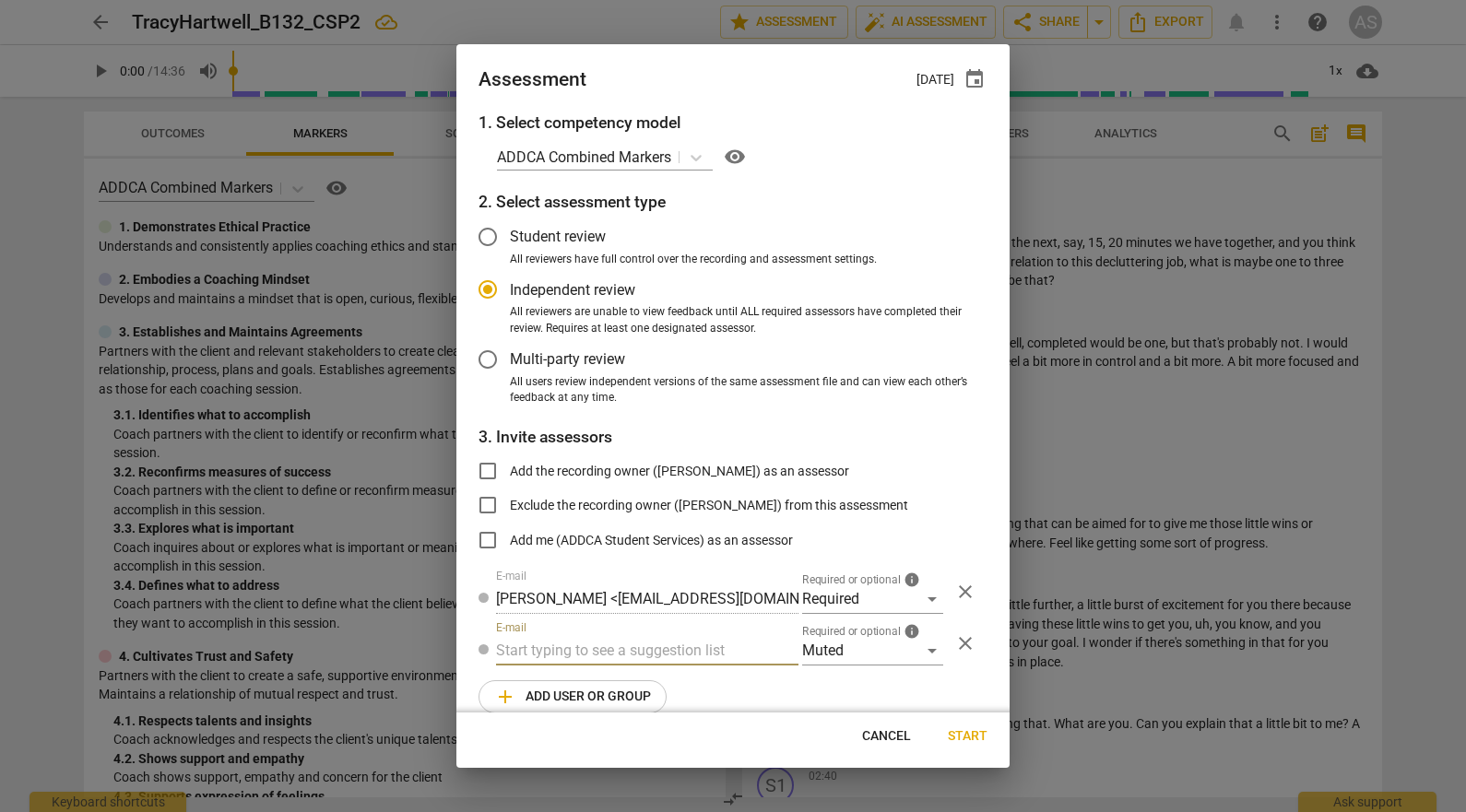
click at [612, 653] on input "text" at bounding box center [647, 650] width 302 height 30
type input "132"
click at [594, 680] on strong "CSPs" at bounding box center [606, 687] width 35 height 17
radio input "false"
type input "Basic B-132 CSPs"
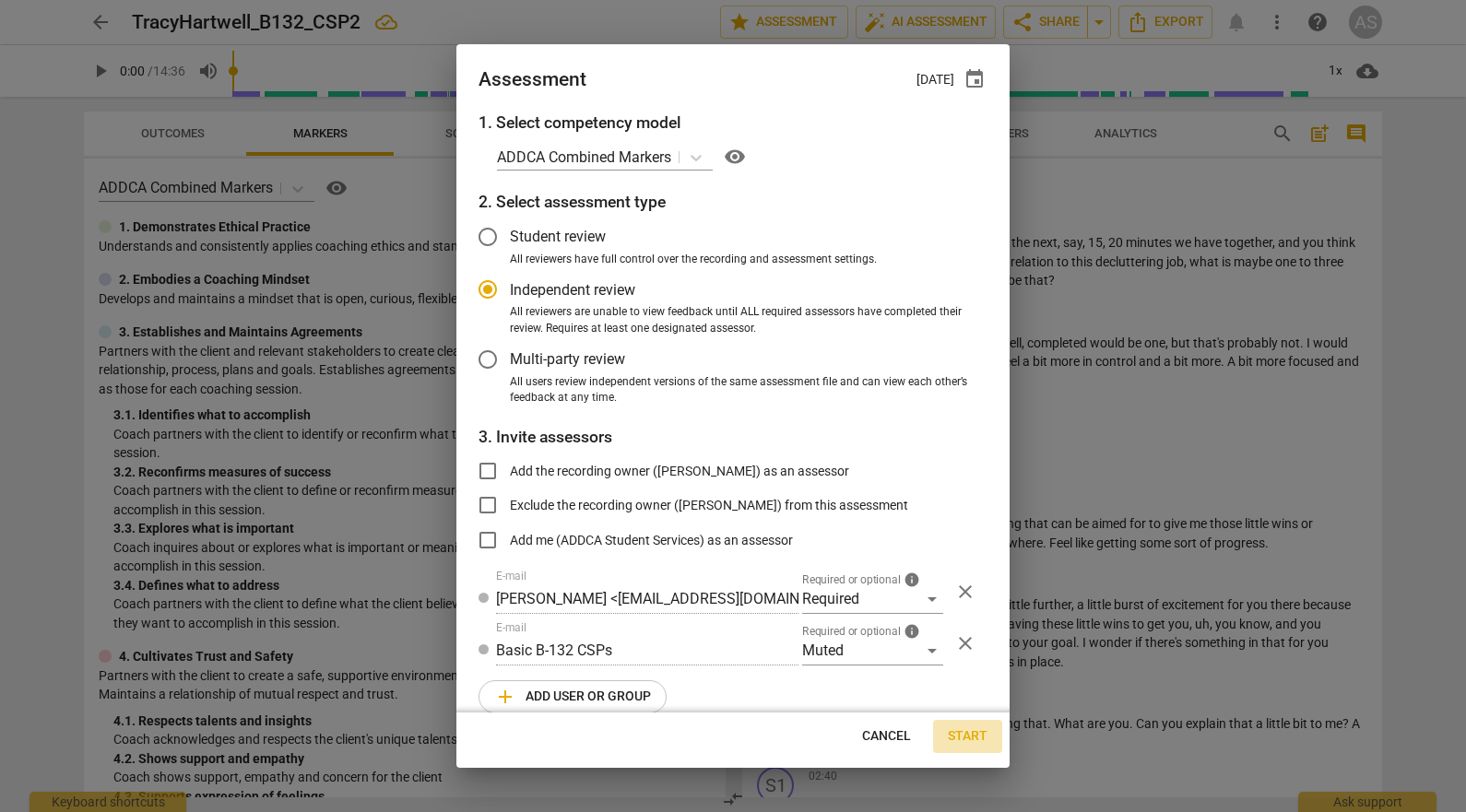
click at [981, 729] on span "Start" at bounding box center [967, 736] width 39 height 18
radio input "false"
type input "Stephanie Weis <slw9430@gmail.com>"
type input "Kelly Dempsey <kellyedempsey23@gmail.com>"
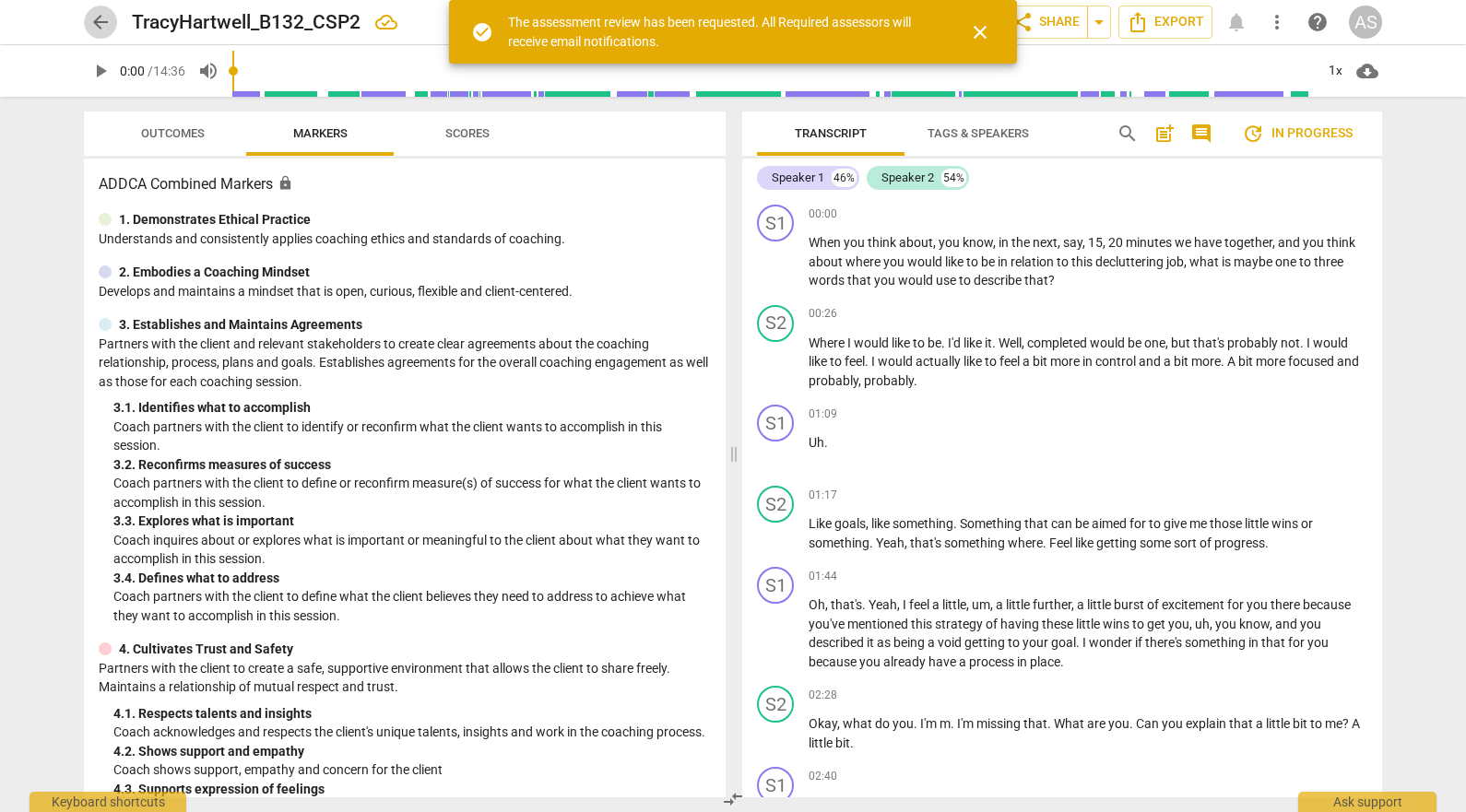
click at [98, 19] on span "arrow_back" at bounding box center [100, 22] width 22 height 22
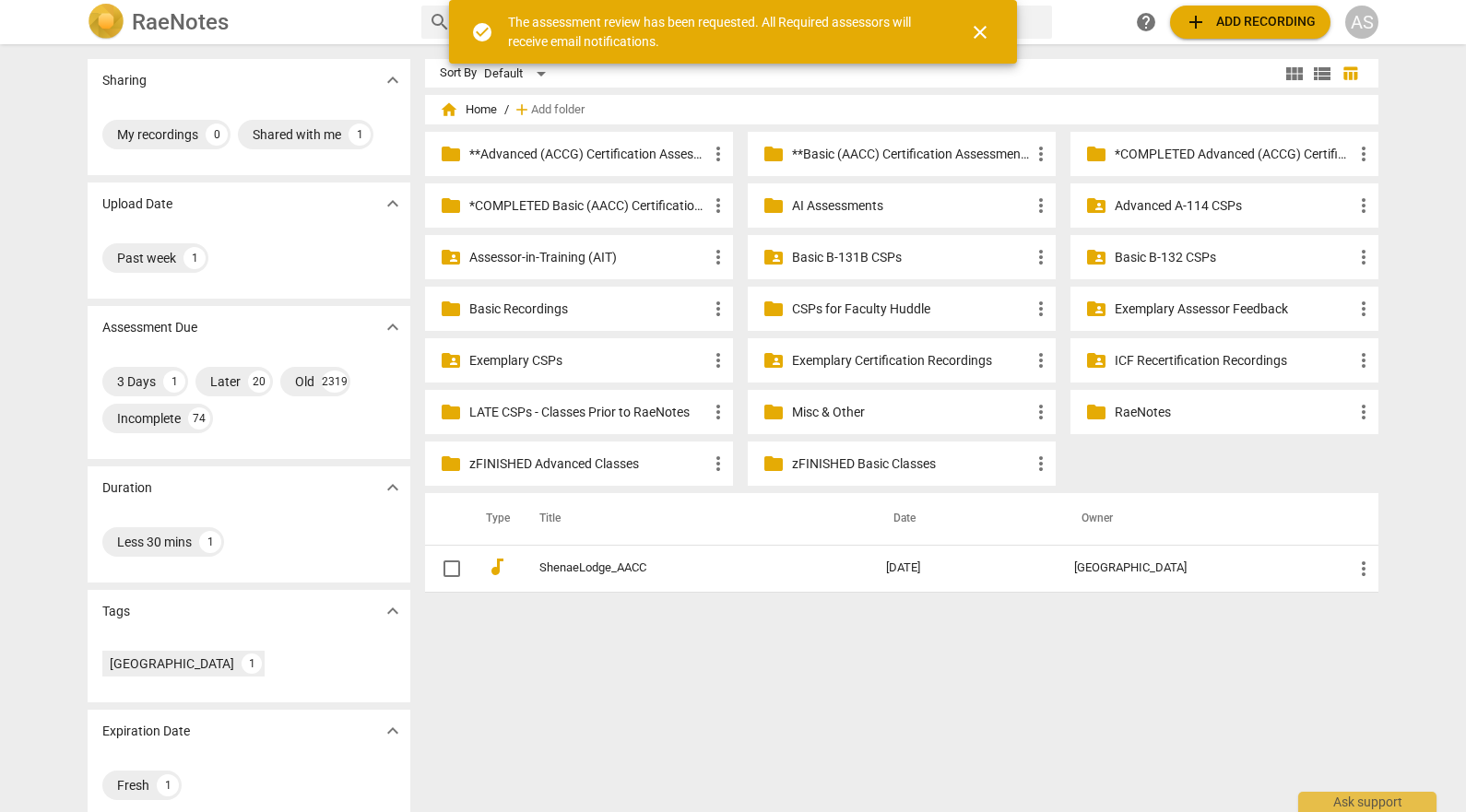
drag, startPoint x: 1213, startPoint y: 258, endPoint x: 1190, endPoint y: 259, distance: 23.0
click at [1213, 258] on p "Basic B-132 CSPs" at bounding box center [1234, 257] width 238 height 19
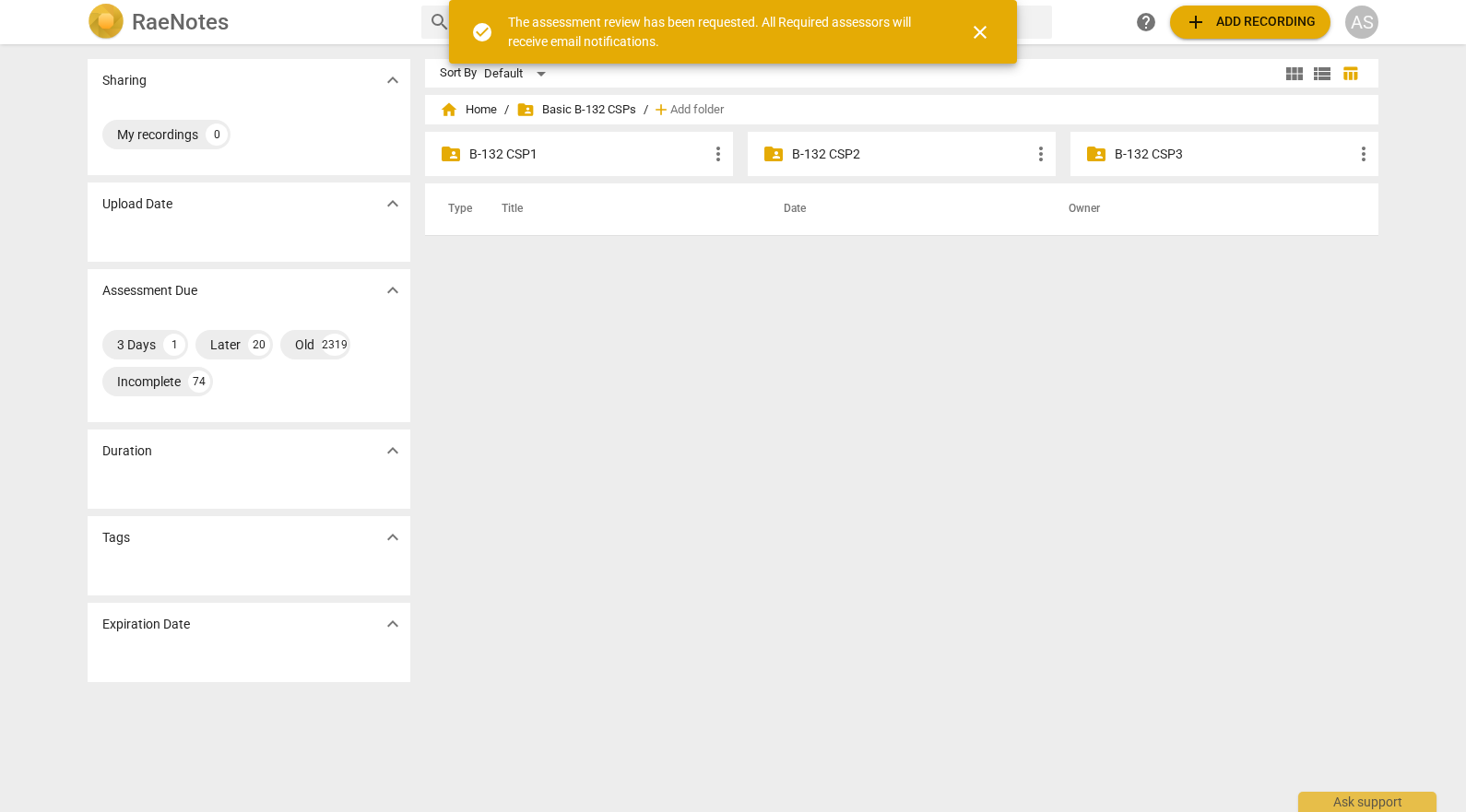
click at [890, 155] on p "B-132 CSP2" at bounding box center [911, 155] width 238 height 19
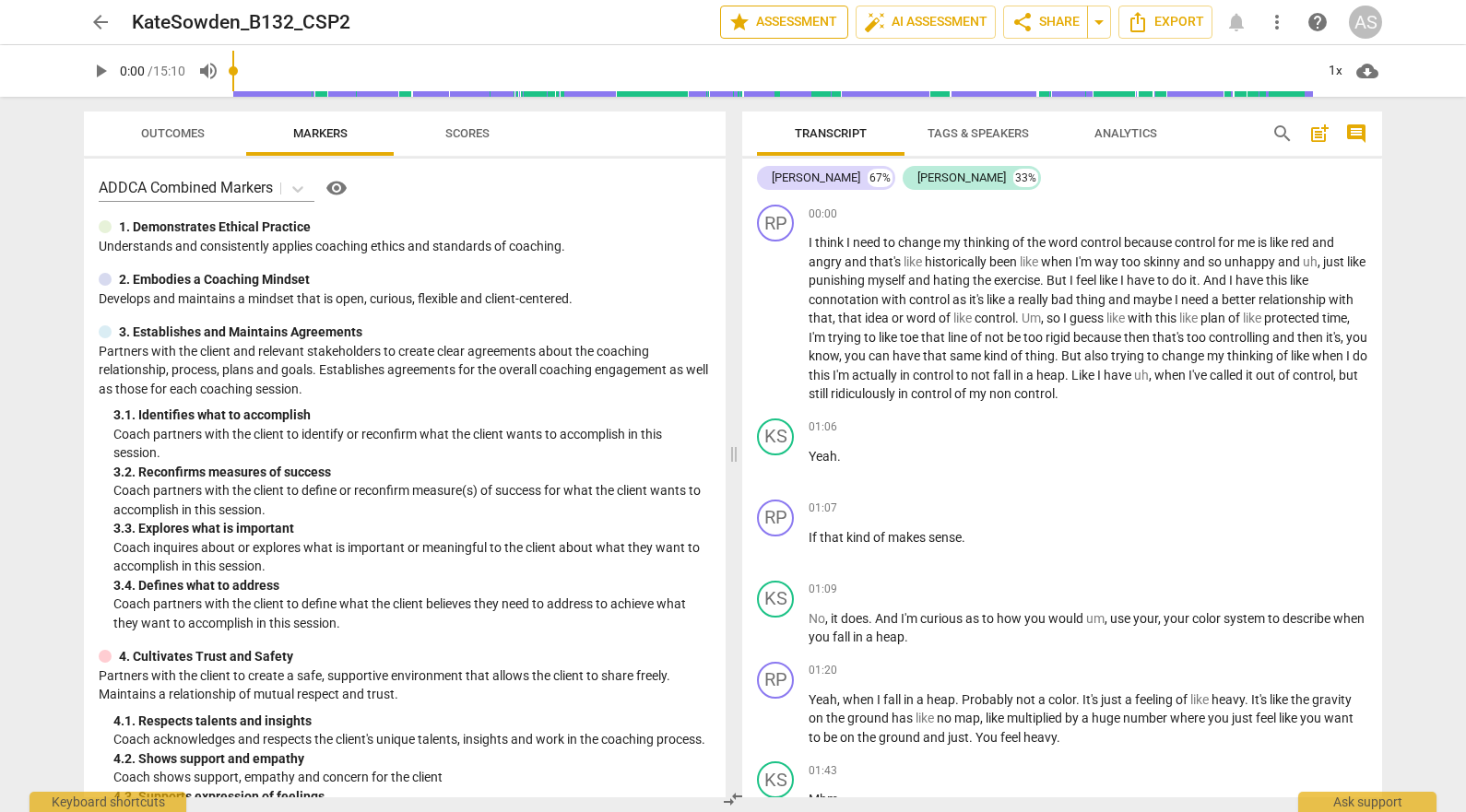
click at [792, 14] on span "star Assessment" at bounding box center [784, 22] width 111 height 22
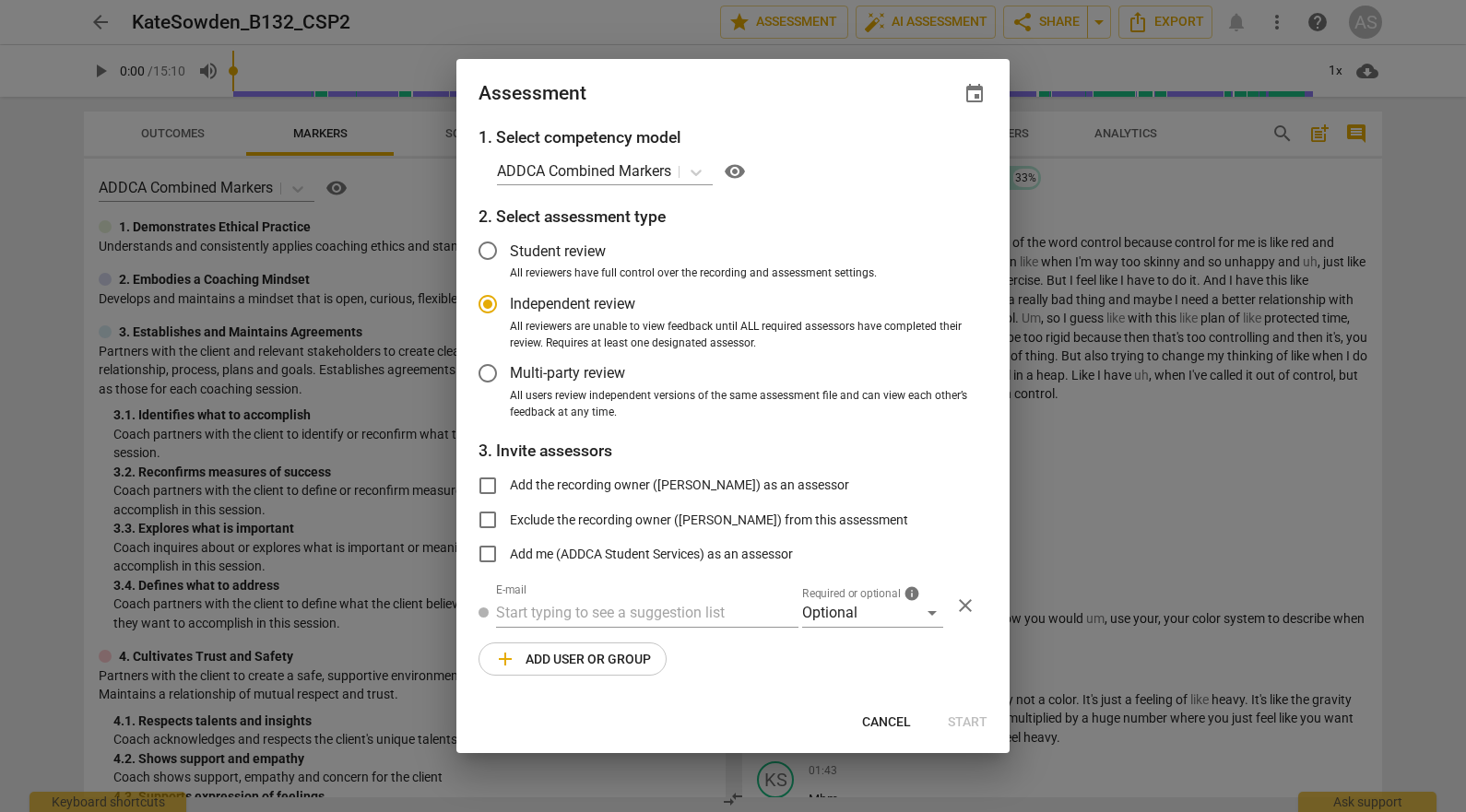
click at [970, 88] on span "event" at bounding box center [973, 93] width 22 height 22
radio input "false"
click at [923, 157] on input "date" at bounding box center [863, 157] width 129 height 27
type input "2025-10-27"
click at [825, 608] on div at bounding box center [733, 406] width 1466 height 812
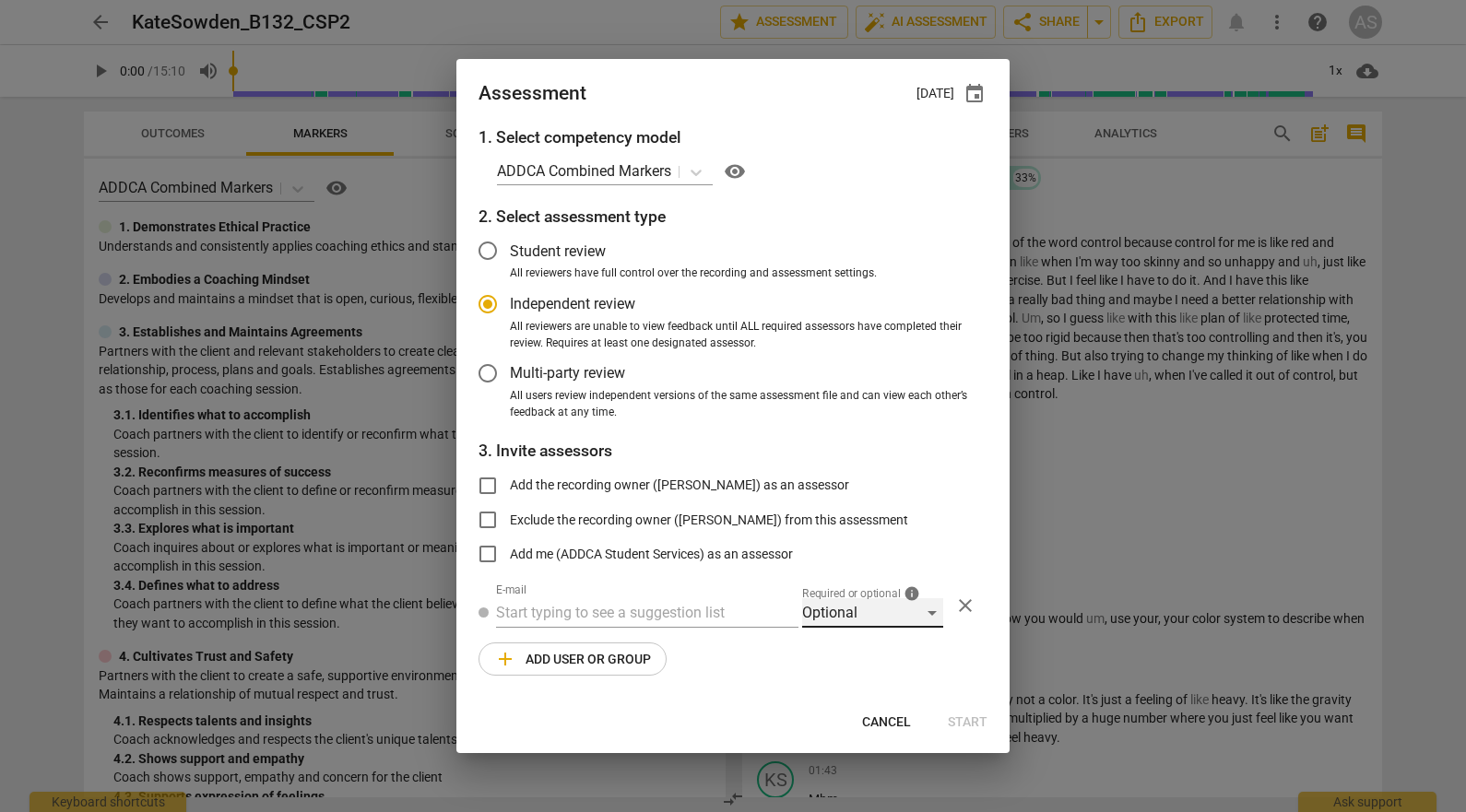
click at [837, 613] on div "Optional" at bounding box center [872, 612] width 141 height 30
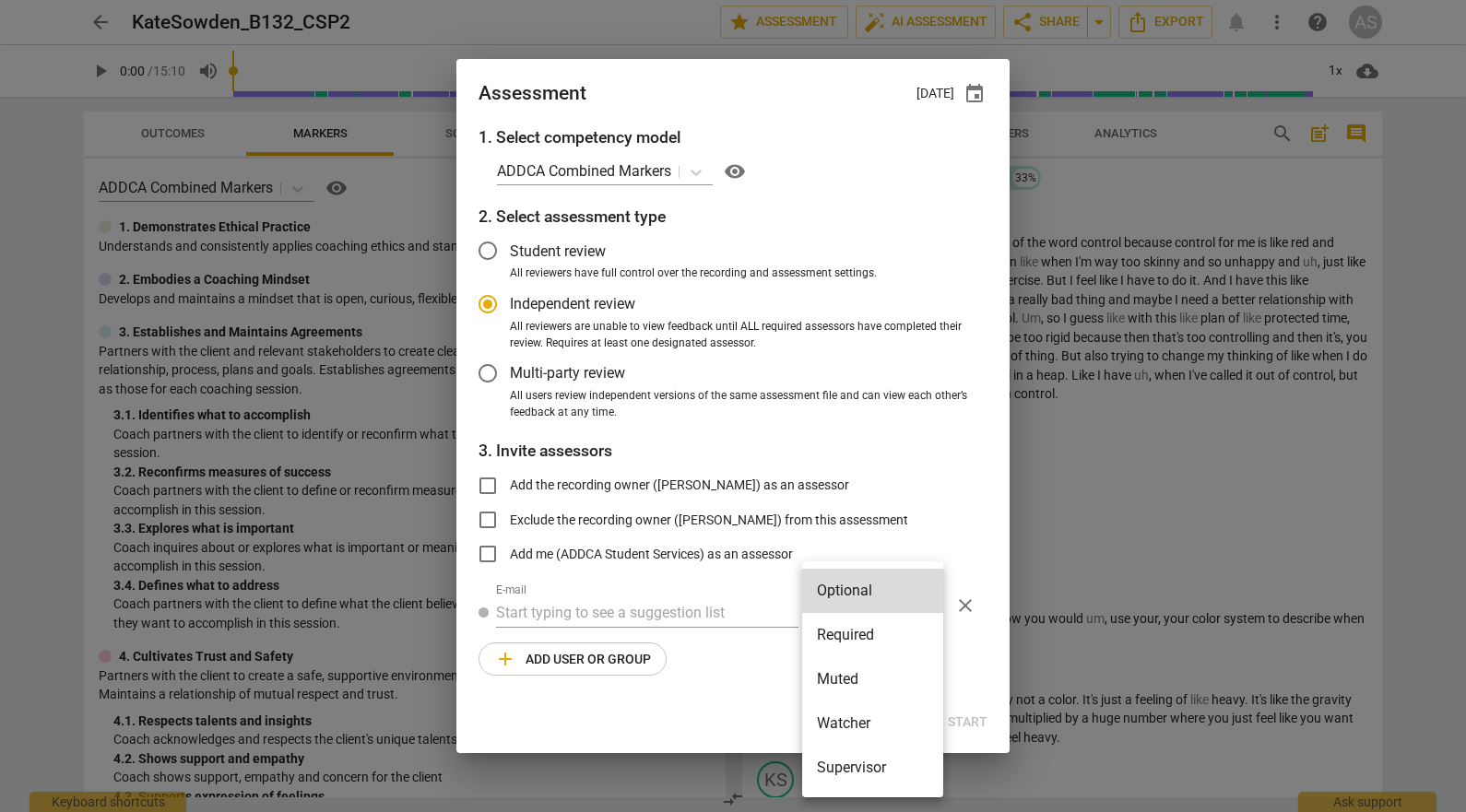
click at [841, 638] on li "Required" at bounding box center [872, 634] width 141 height 44
radio input "false"
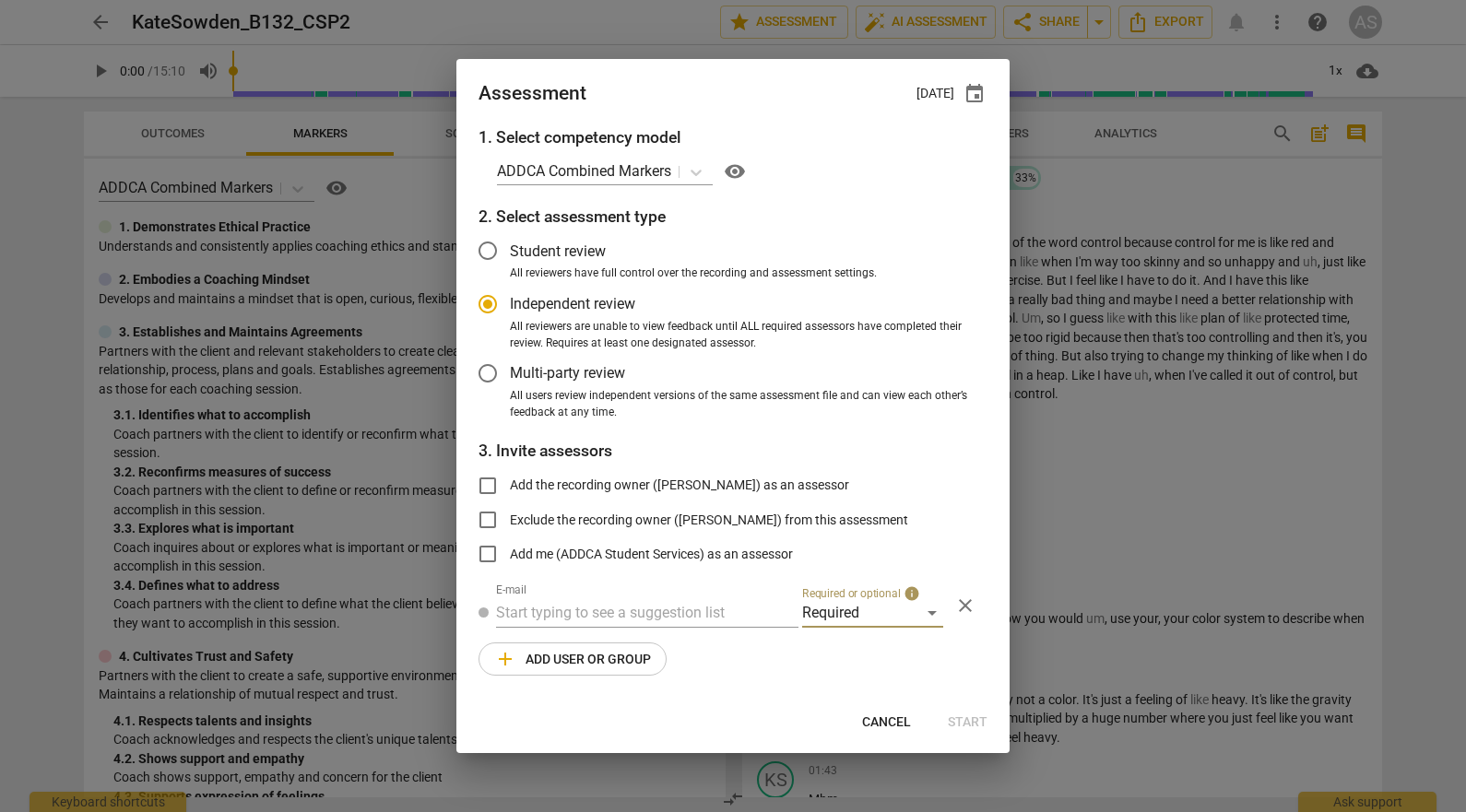
click at [683, 610] on input "text" at bounding box center [647, 612] width 302 height 30
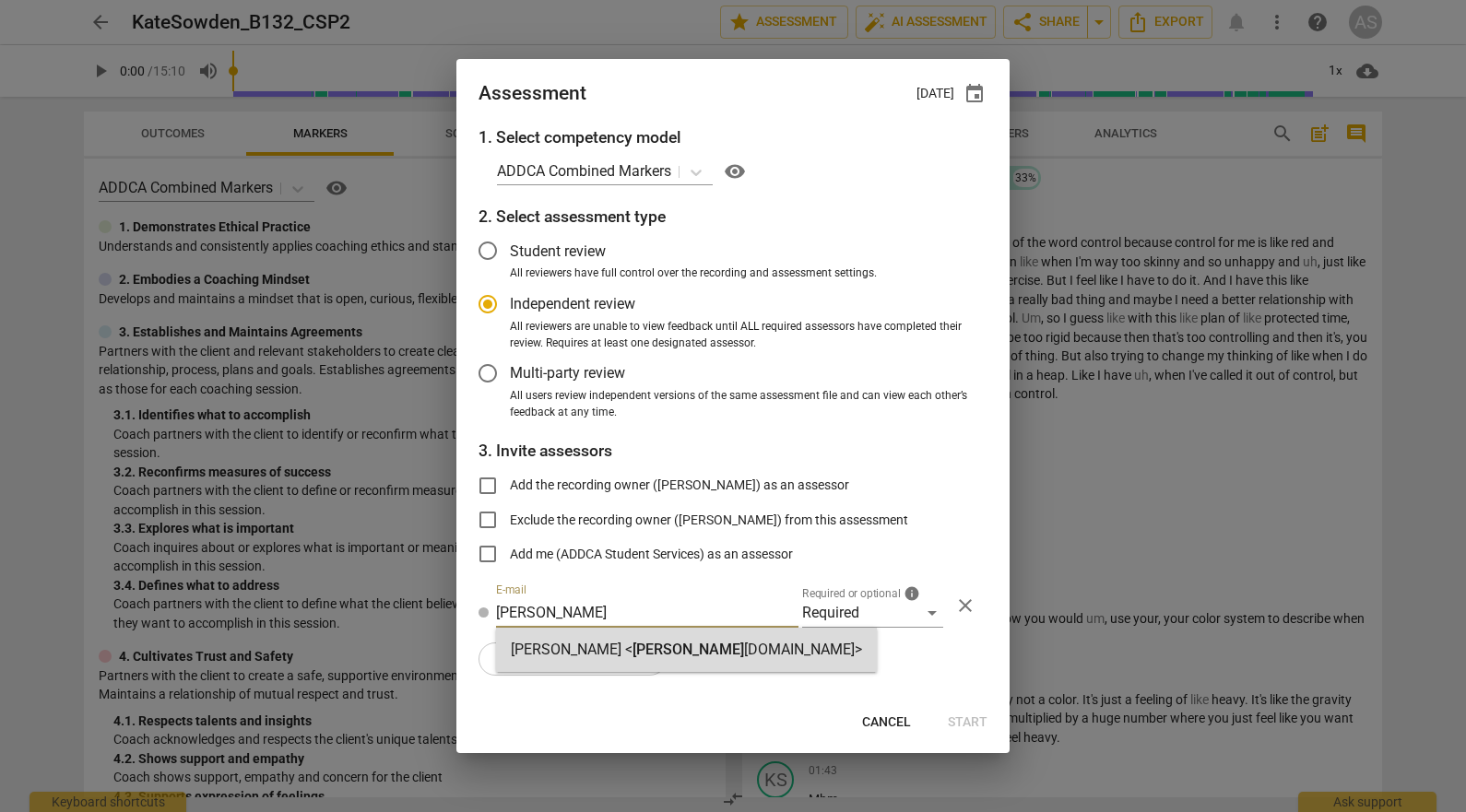
type input "linda@add"
click at [647, 650] on span "linda@add" at bounding box center [688, 649] width 111 height 17
radio input "false"
type input "[PERSON_NAME] <[PERSON_NAME][EMAIL_ADDRESS][DOMAIN_NAME]>"
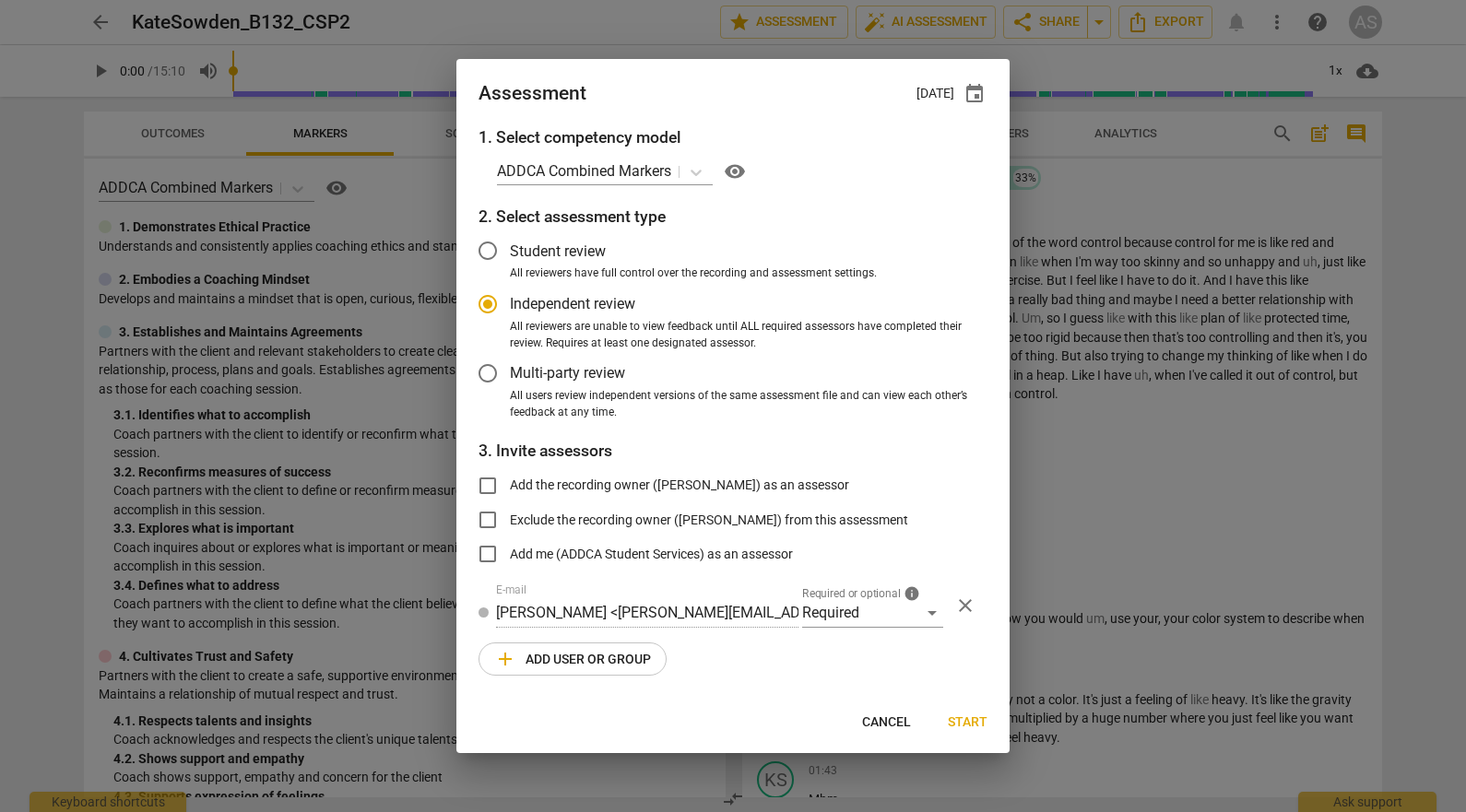
click at [607, 664] on span "add Add user or group" at bounding box center [572, 658] width 156 height 22
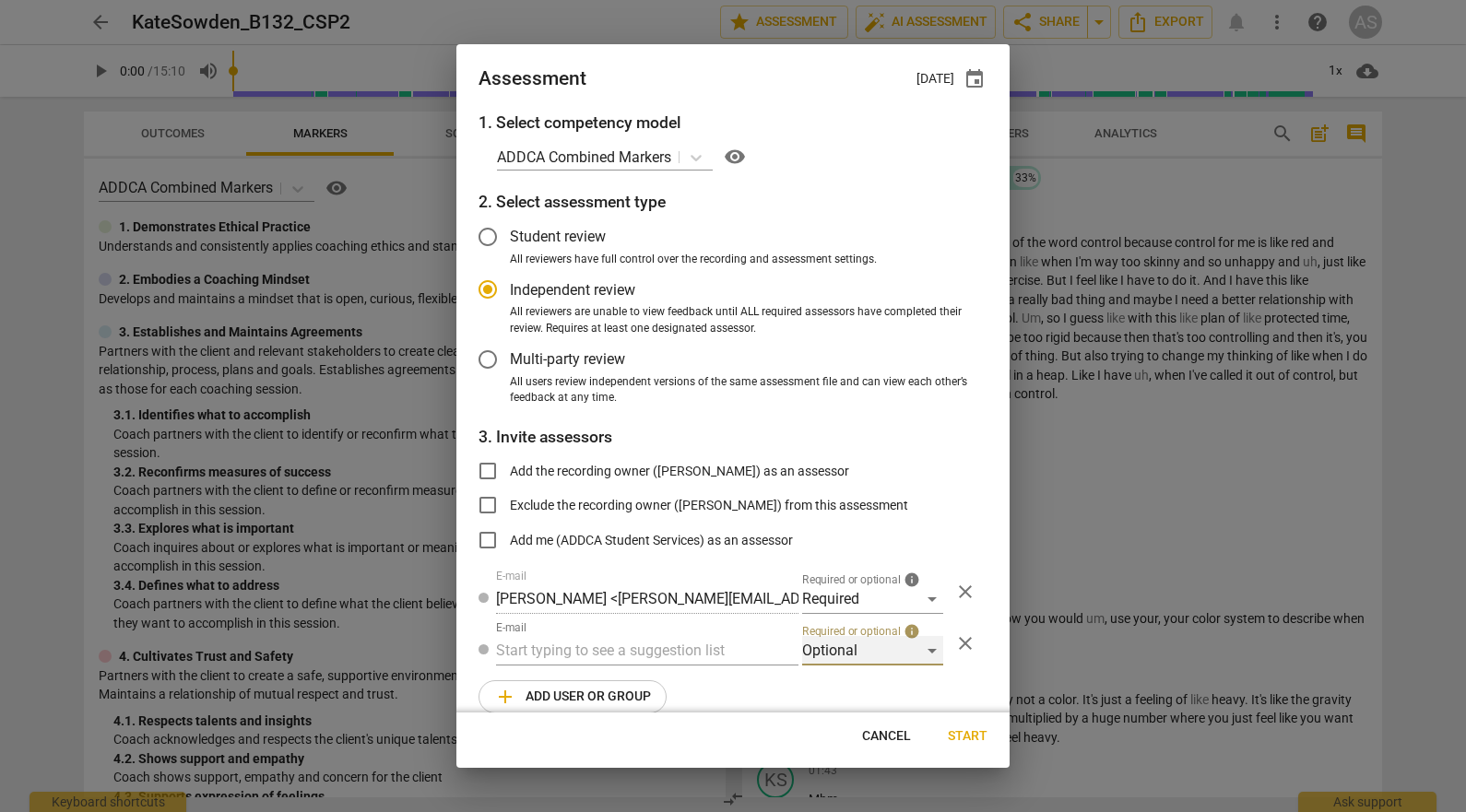
click at [849, 635] on div "Optional" at bounding box center [872, 650] width 141 height 30
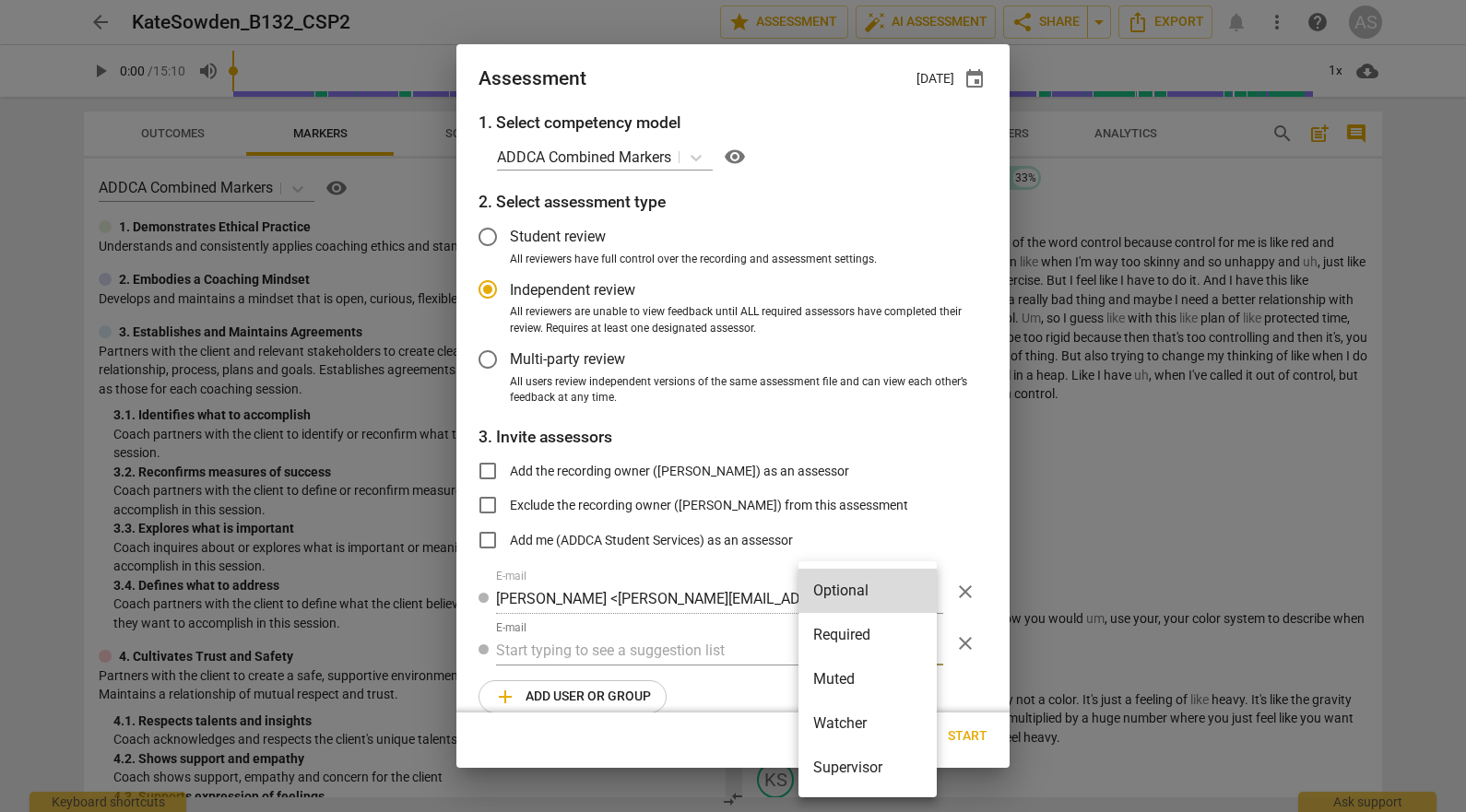
click at [850, 672] on li "Muted" at bounding box center [867, 680] width 138 height 44
radio input "false"
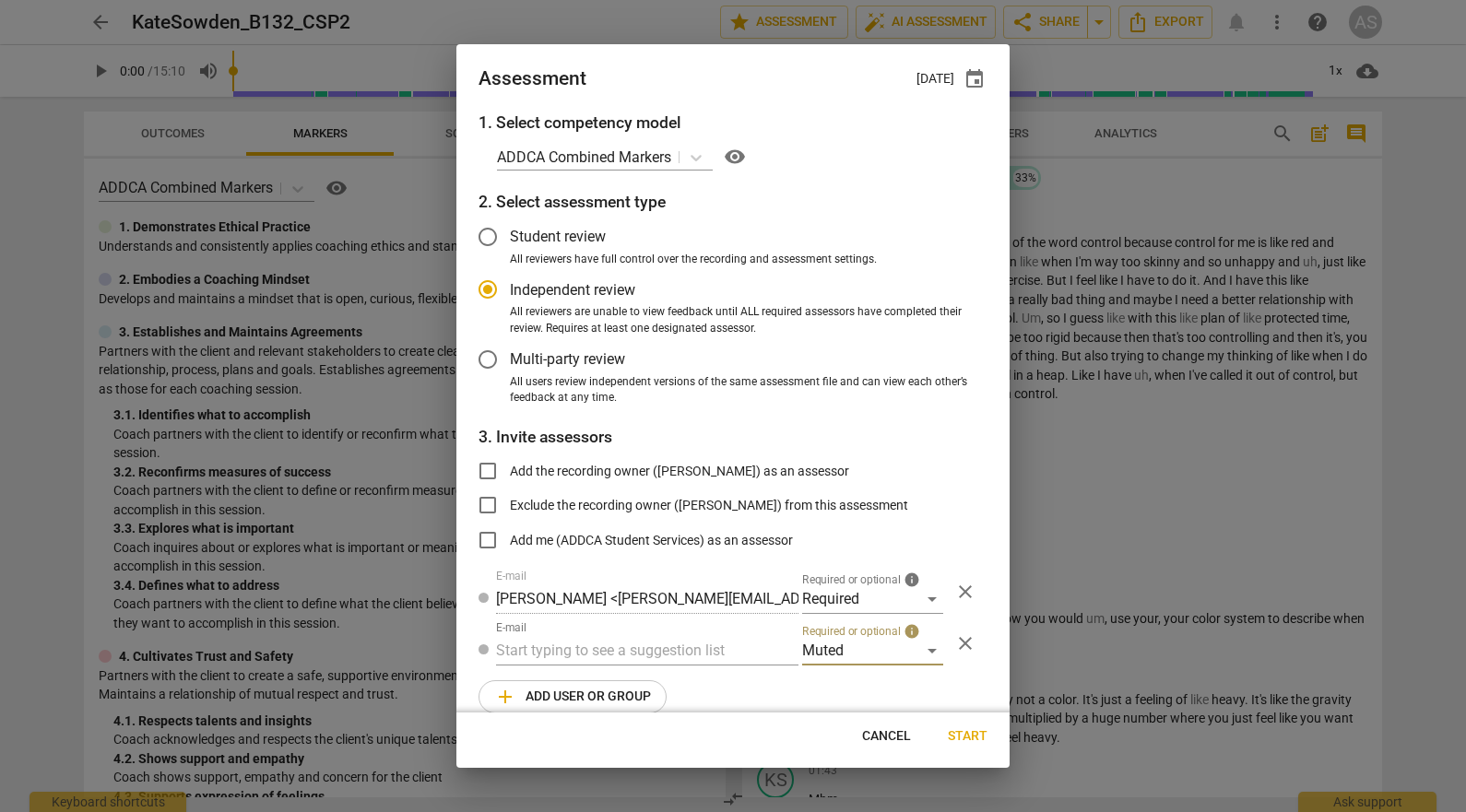
click at [685, 648] on input "text" at bounding box center [647, 650] width 302 height 30
type input "132"
click at [649, 688] on div "Basic B- 132 CSPs" at bounding box center [645, 687] width 299 height 44
radio input "false"
type input "Basic B-132 CSPs"
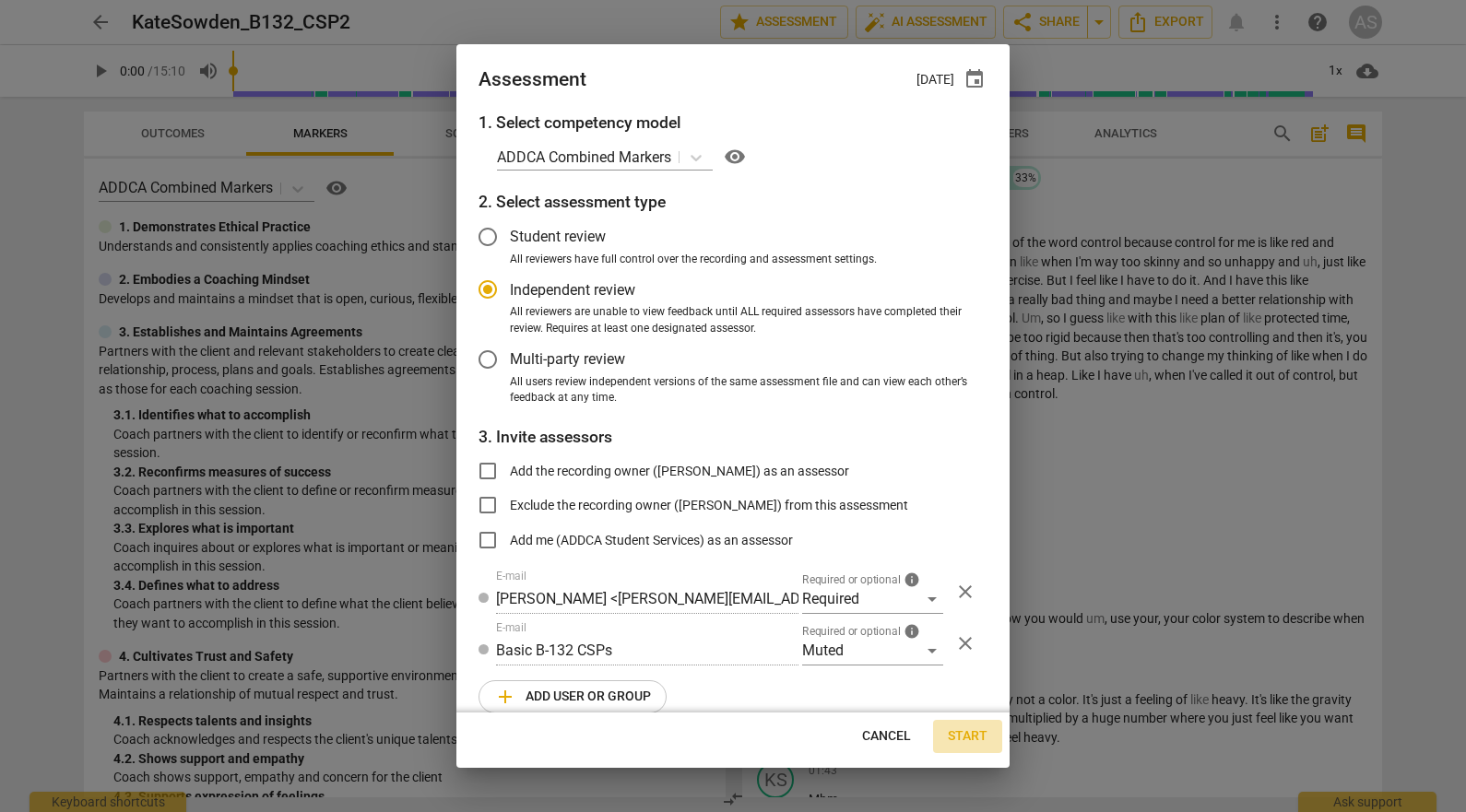
click at [984, 736] on span "Start" at bounding box center [967, 736] width 39 height 18
radio input "false"
type input "Stephanie Weis <slw9430@gmail.com>"
type input "Kelly Dempsey <kellyedempsey23@gmail.com>"
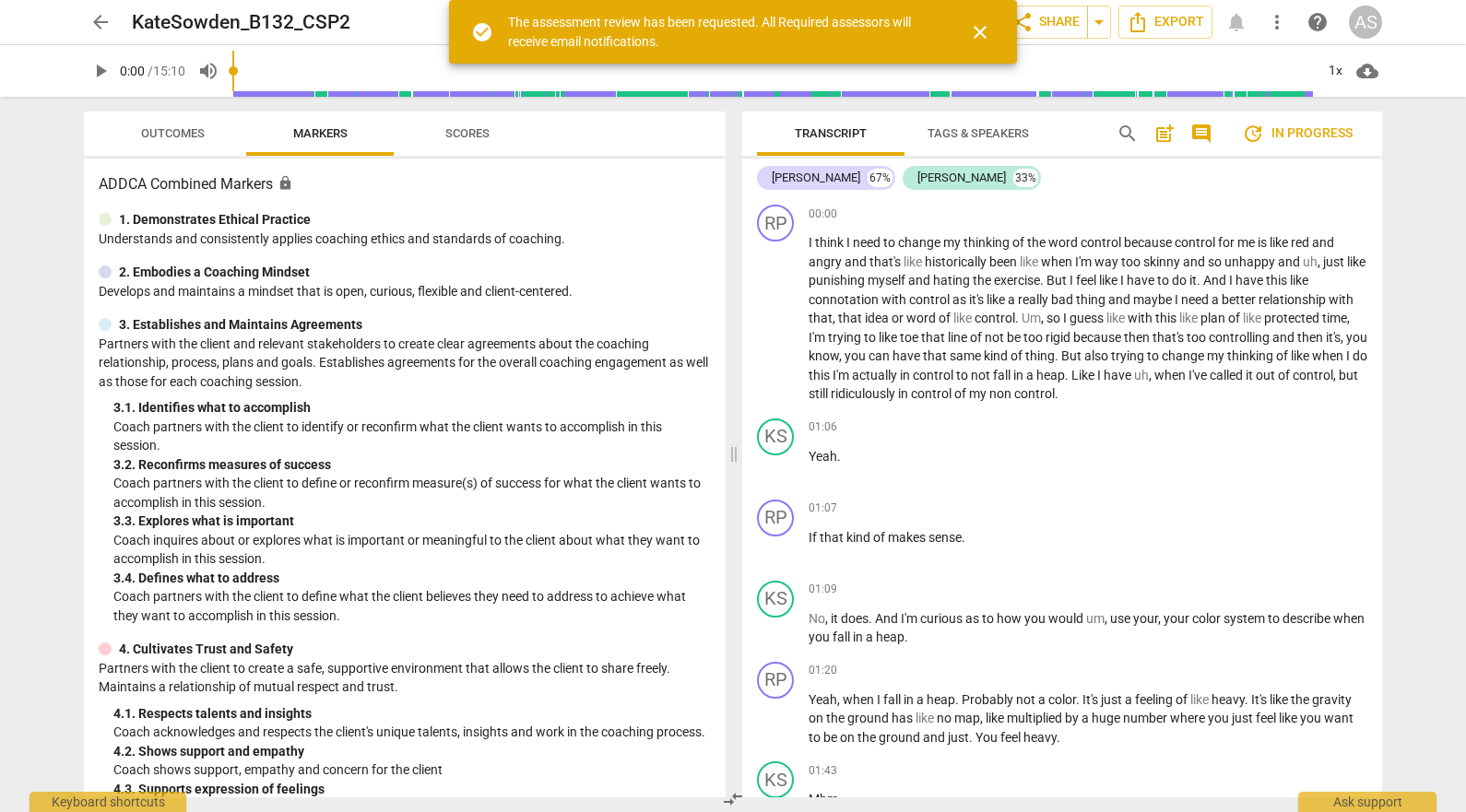
click at [101, 18] on span "arrow_back" at bounding box center [100, 22] width 22 height 22
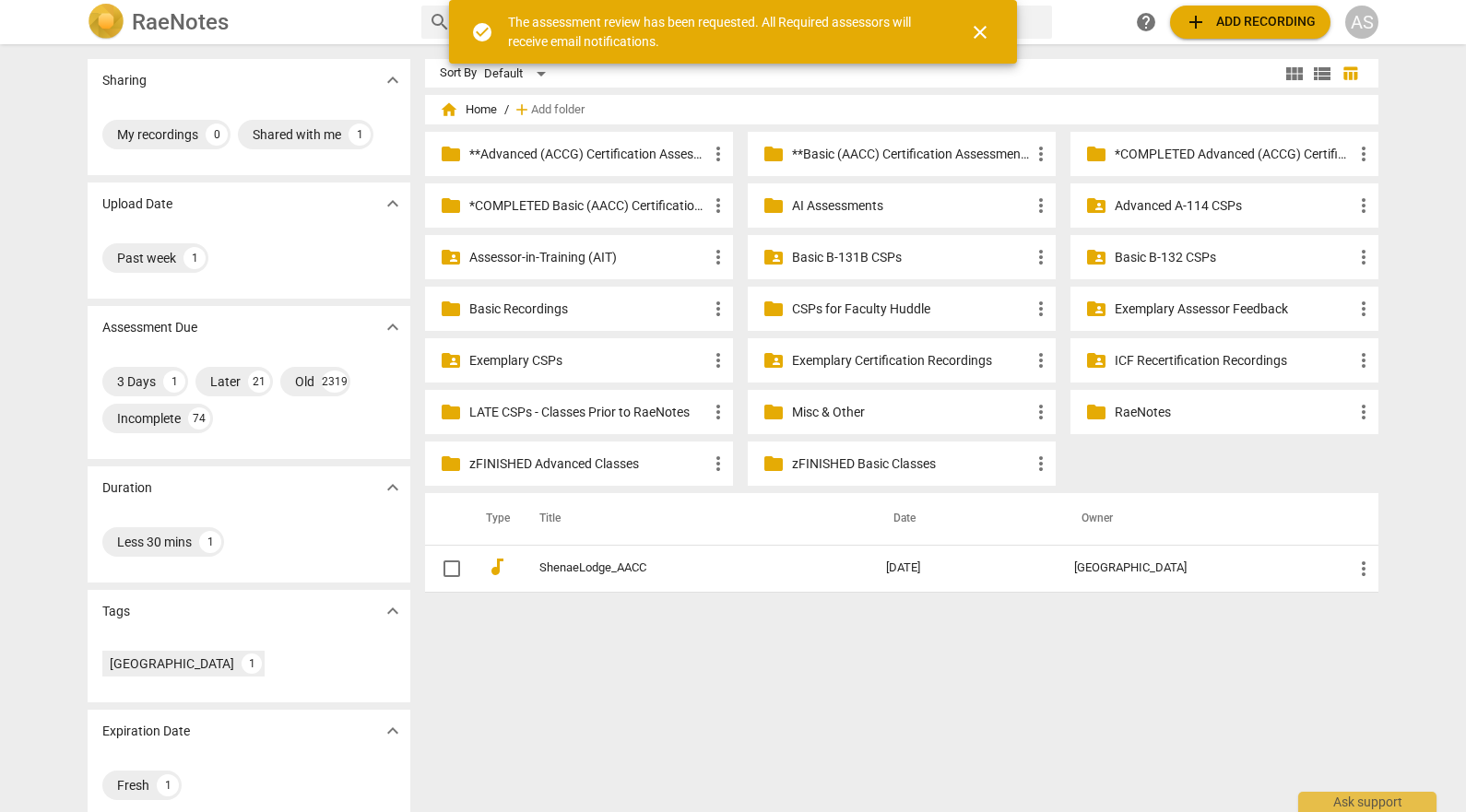
click at [1222, 264] on p "Basic B-132 CSPs" at bounding box center [1234, 257] width 238 height 19
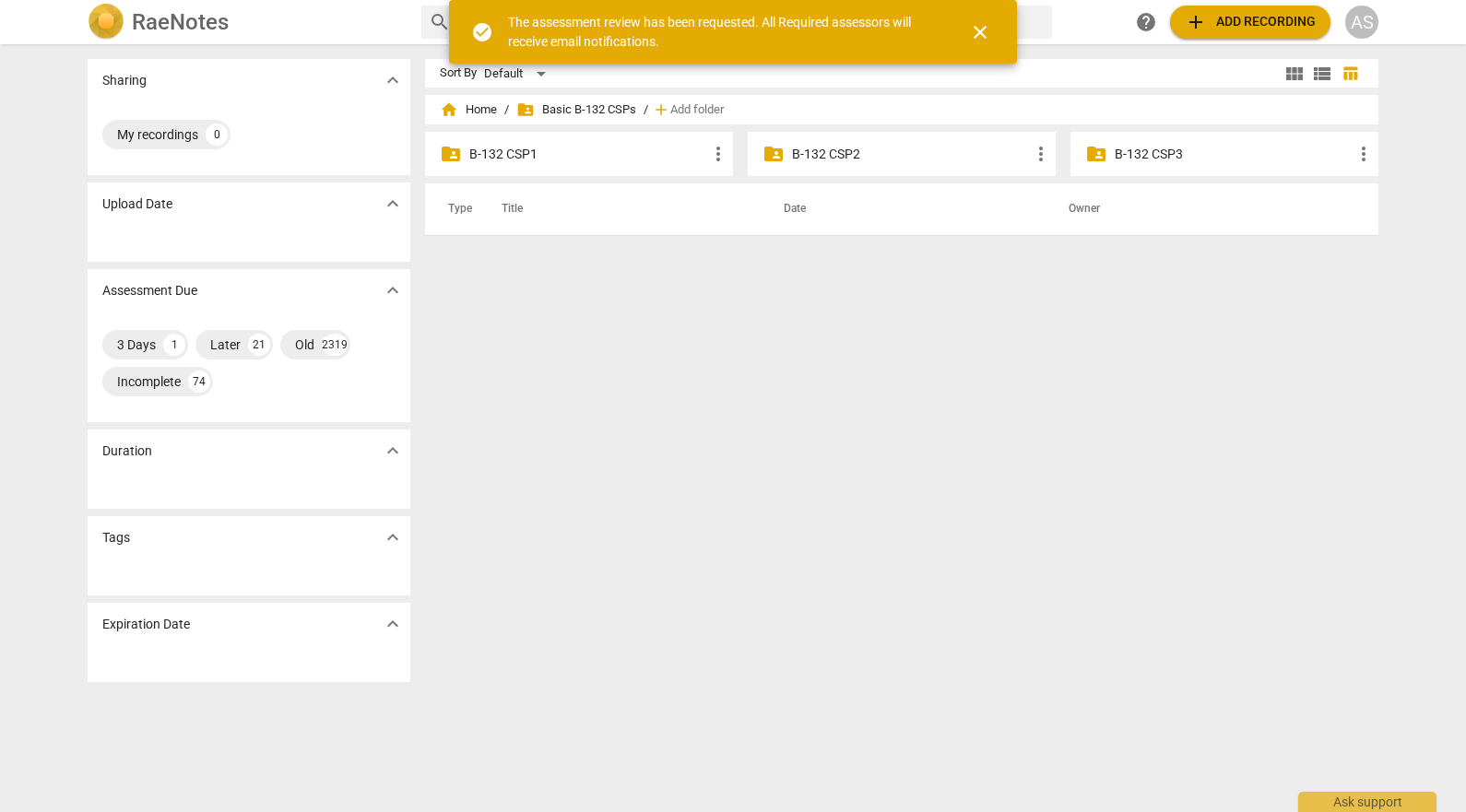
click at [864, 159] on p "B-132 CSP2" at bounding box center [911, 155] width 238 height 19
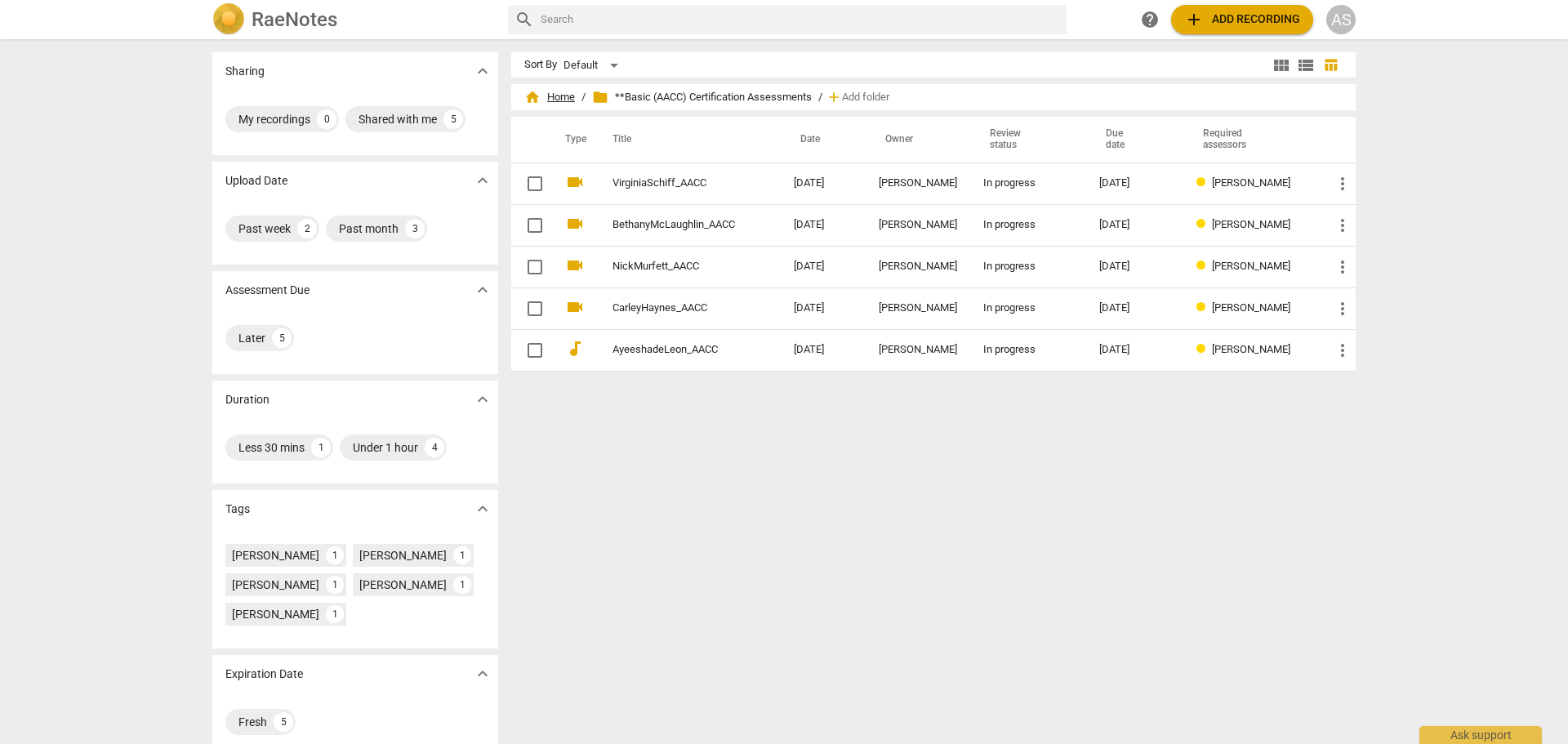
click at [569, 96] on span "home Home" at bounding box center [550, 97] width 51 height 16
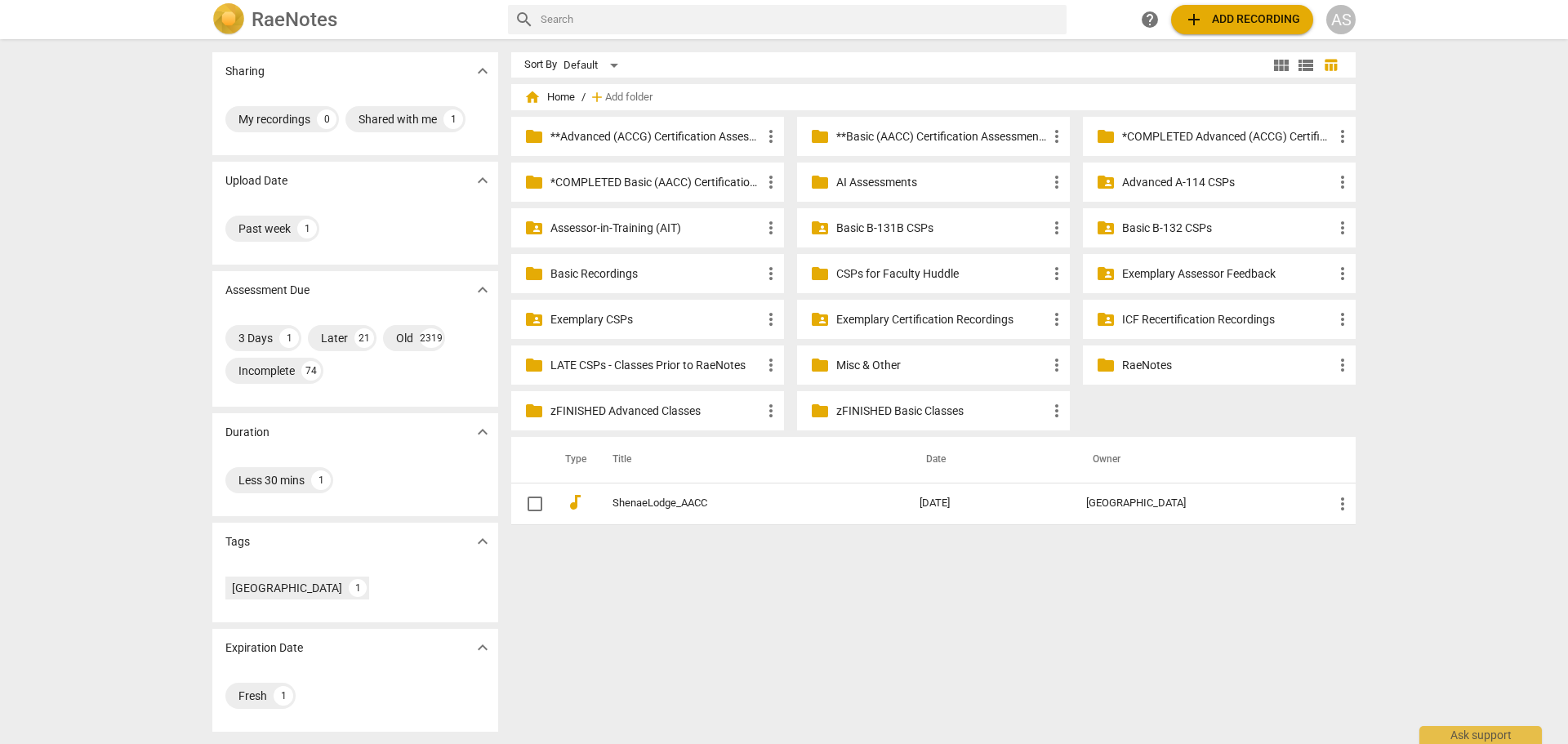
click at [1138, 226] on p "Basic B-132 CSPs" at bounding box center [1228, 228] width 211 height 17
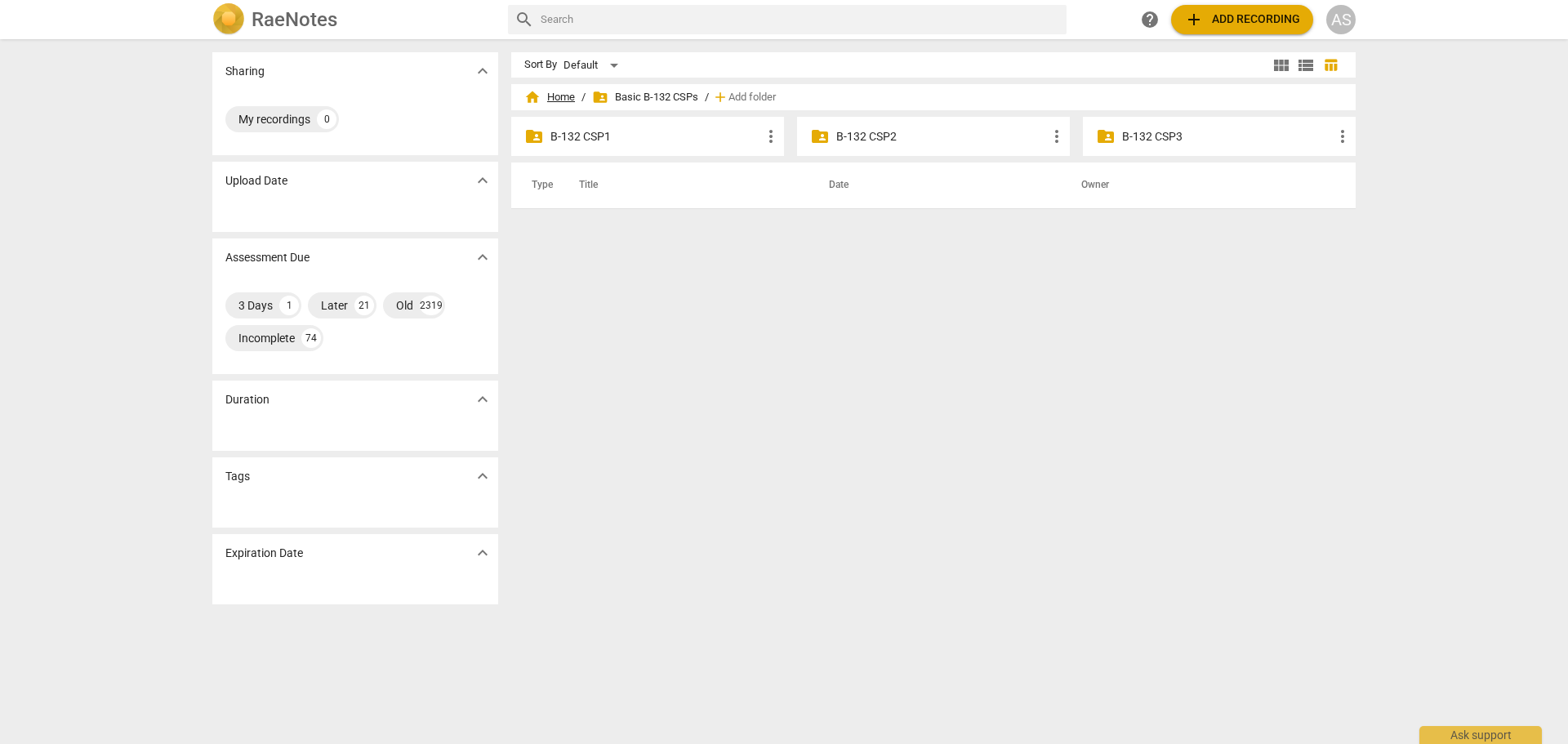
click at [562, 100] on span "home Home" at bounding box center [550, 97] width 51 height 16
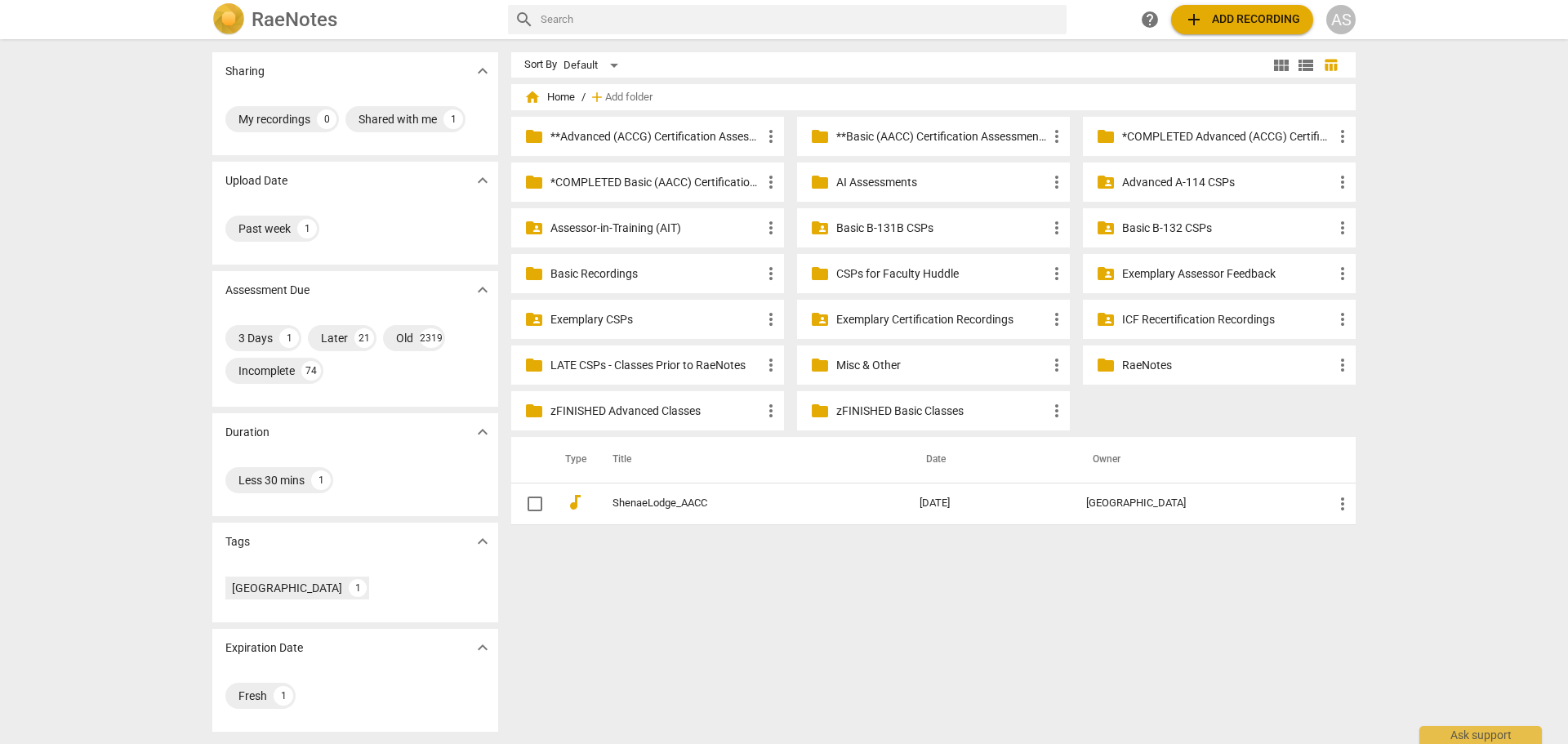
click at [920, 222] on p "Basic B-131B CSPs" at bounding box center [942, 228] width 211 height 17
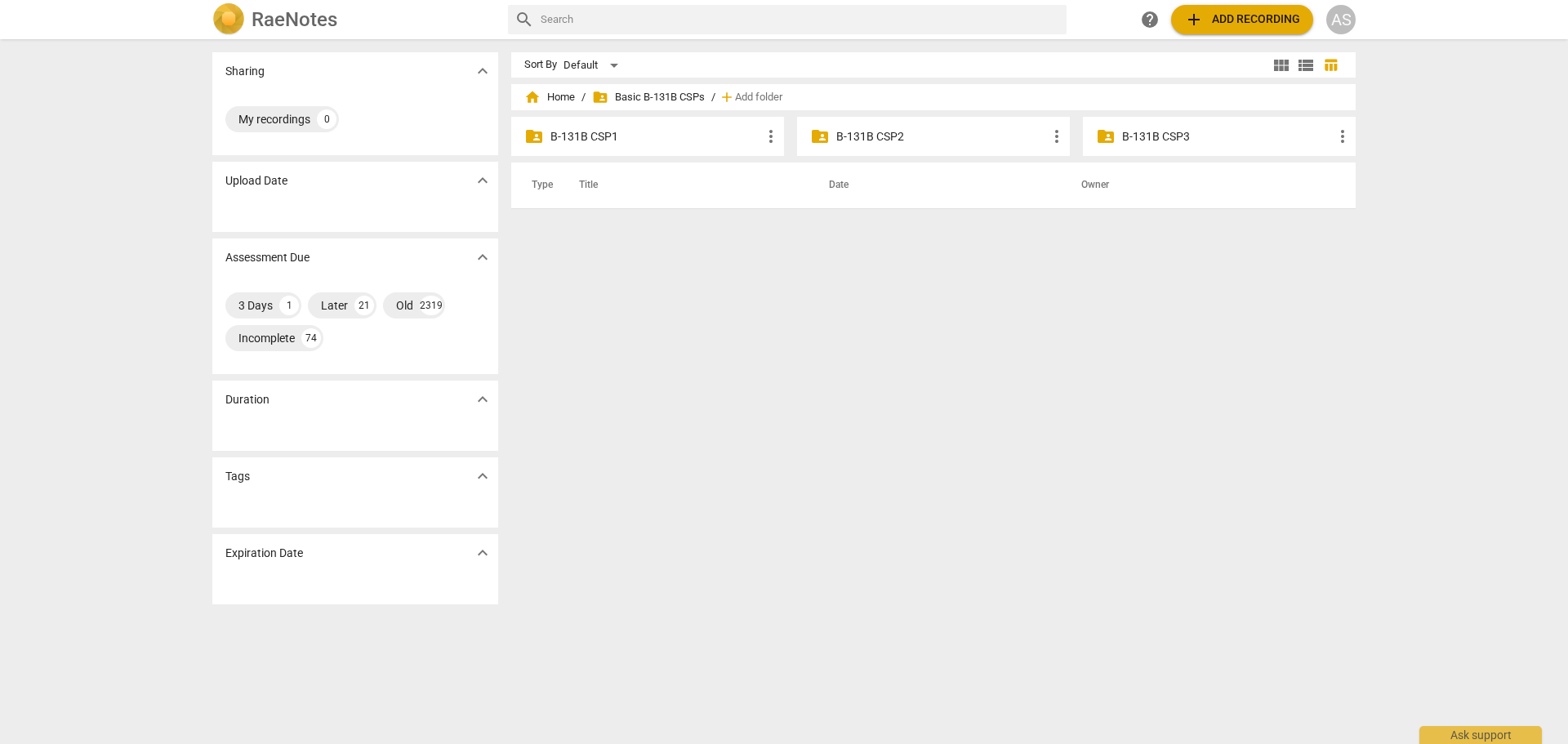
drag, startPoint x: 1160, startPoint y: 125, endPoint x: 1166, endPoint y: 138, distance: 14.3
click at [1160, 125] on div "folder_shared B-131B CSP3 more_vert" at bounding box center [1219, 136] width 273 height 39
click at [1167, 139] on p "B-131B CSP3" at bounding box center [1228, 137] width 211 height 17
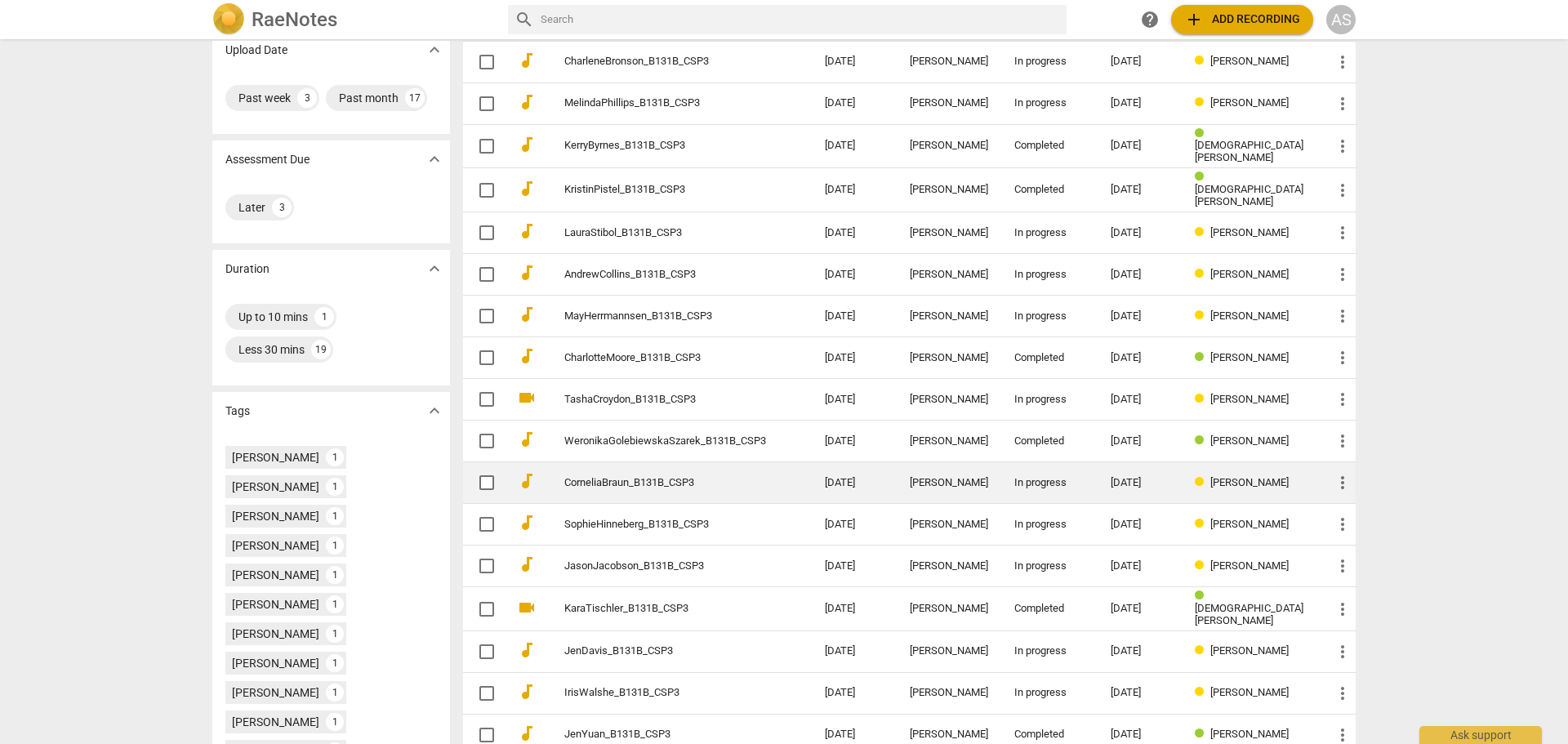
scroll to position [285, 0]
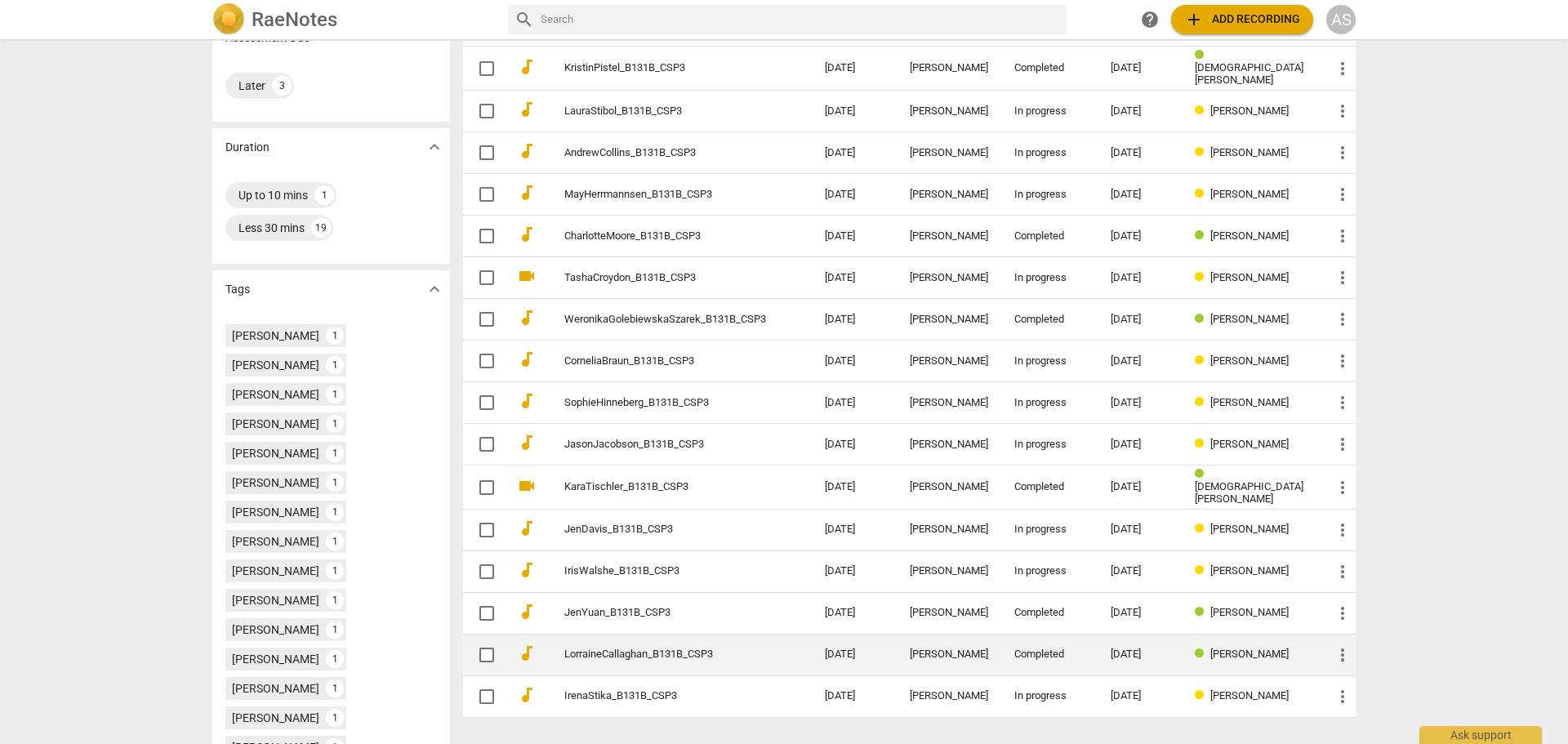
click at [1078, 637] on td "Completed" at bounding box center [1049, 654] width 96 height 42
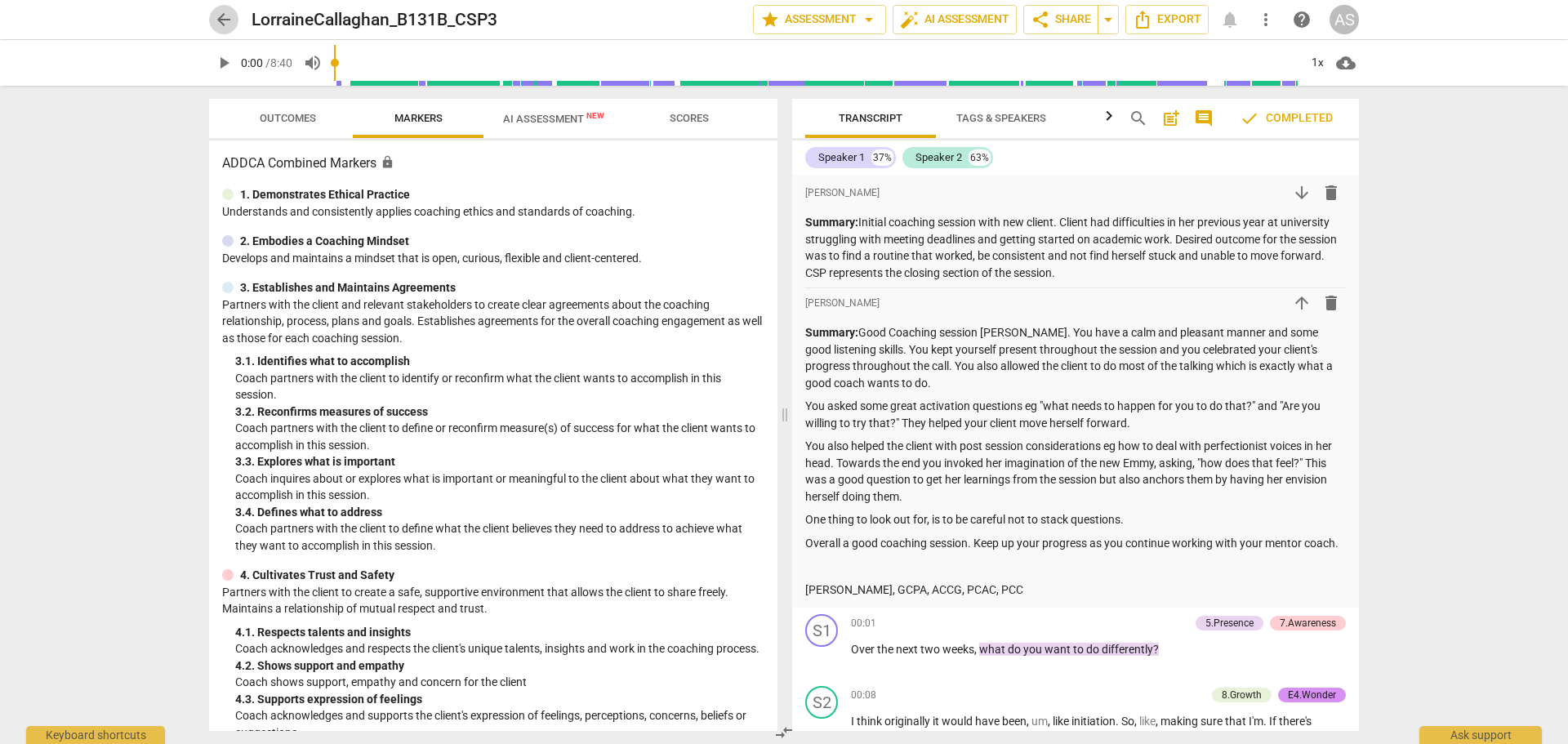
click at [216, 24] on span "arrow_back" at bounding box center [224, 20] width 20 height 20
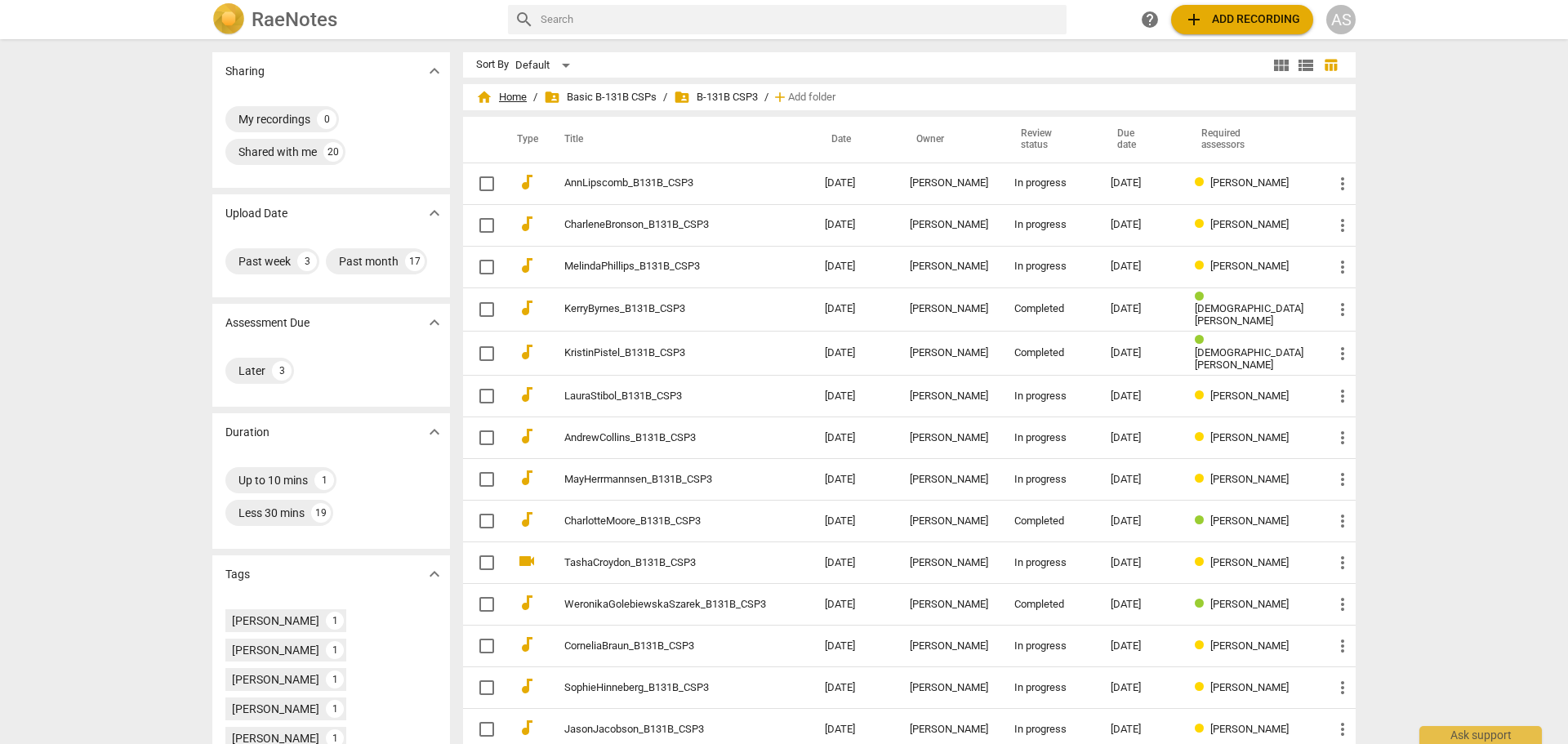
click at [527, 89] on span "home Home" at bounding box center [502, 97] width 51 height 16
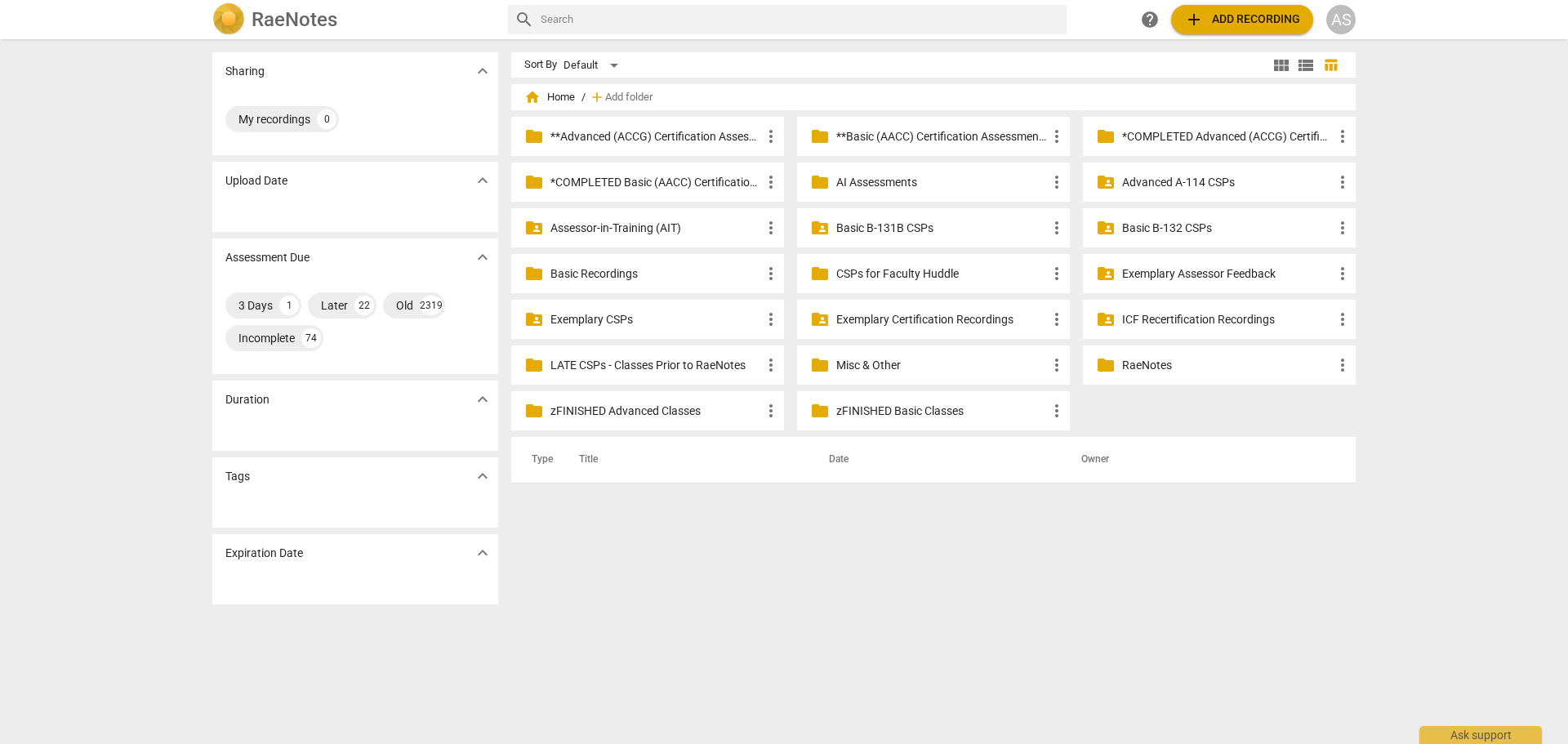
click at [889, 135] on p "**Basic (AACC) Certification Assessments" at bounding box center [942, 137] width 211 height 17
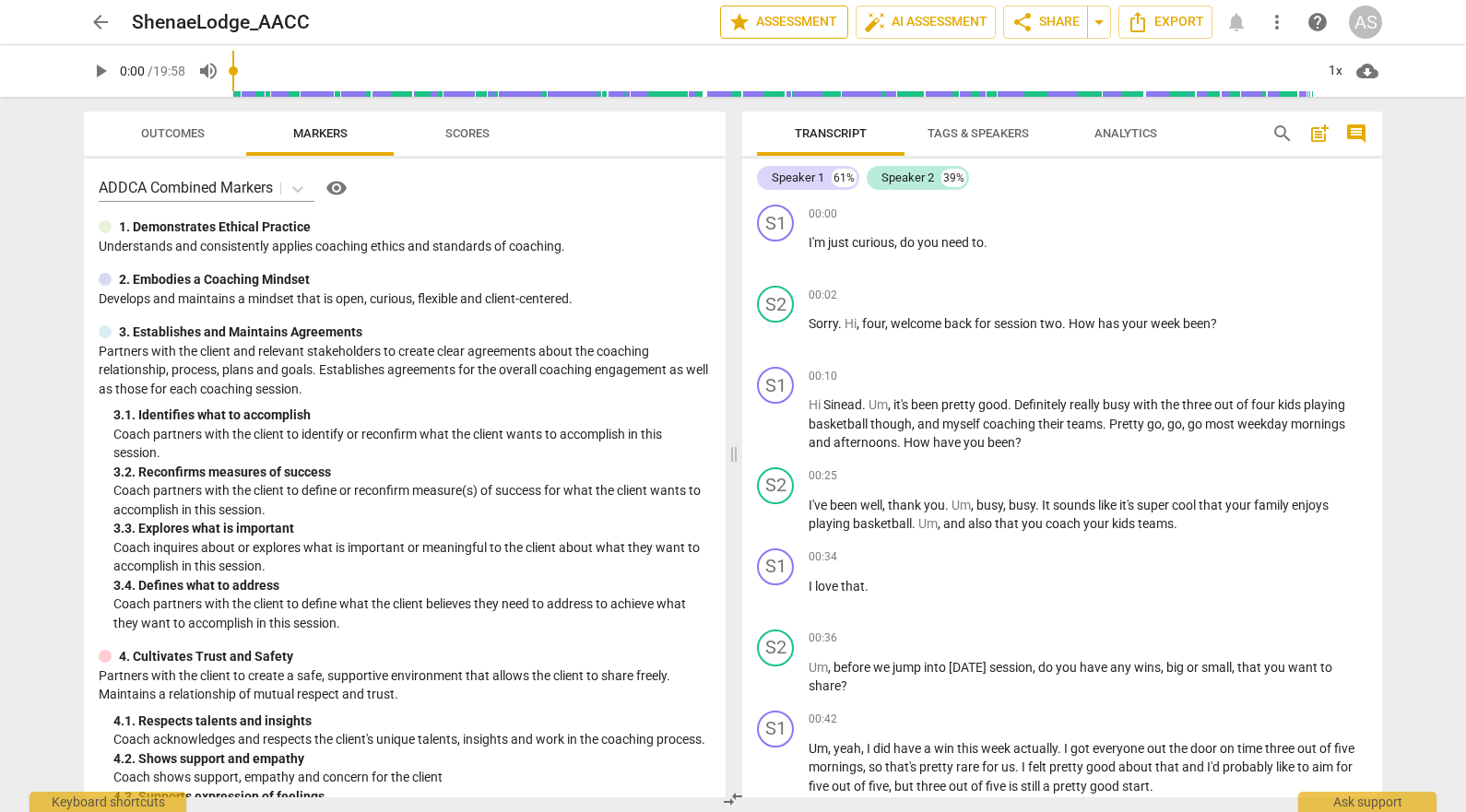
click at [805, 23] on span "star Assessment" at bounding box center [784, 22] width 111 height 22
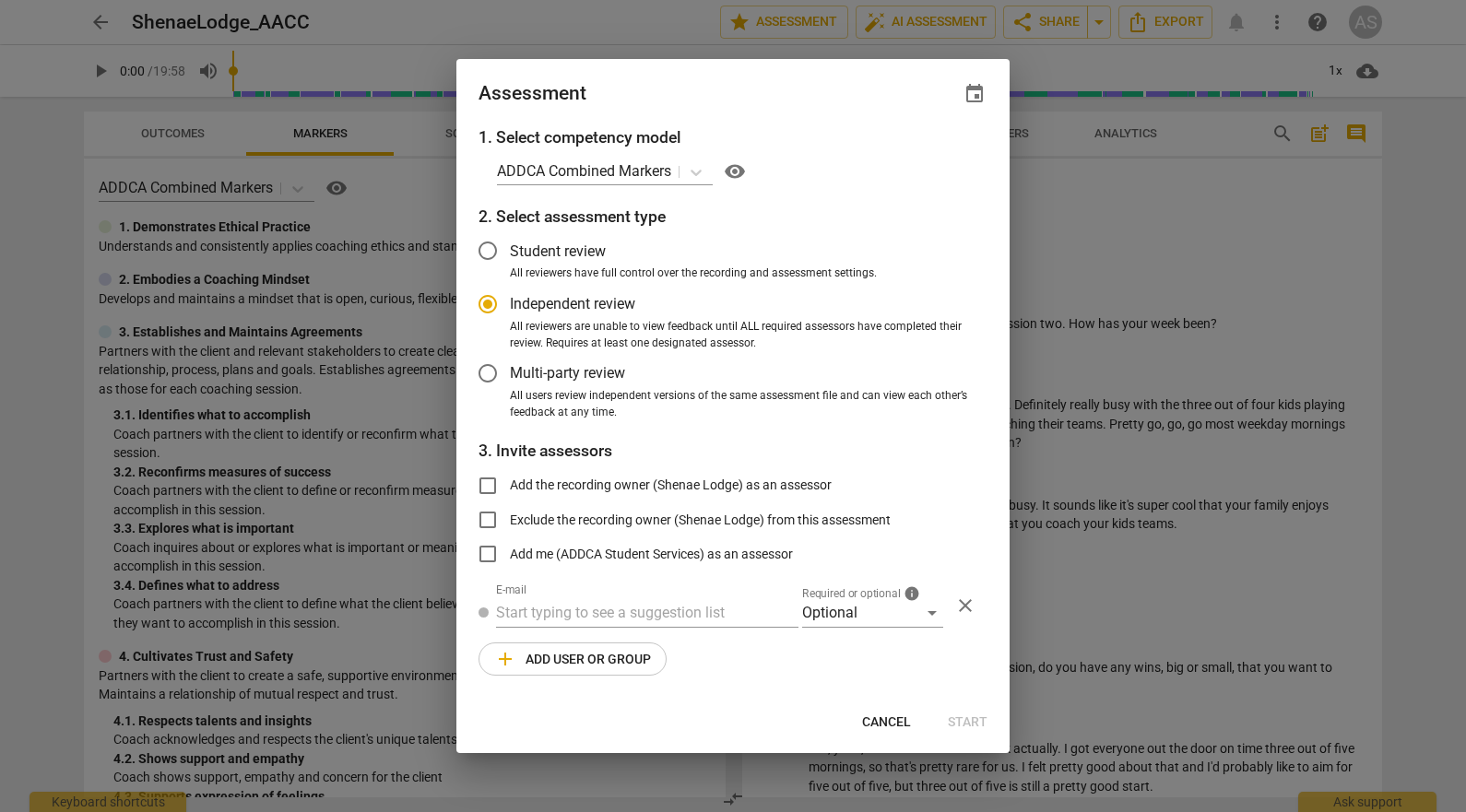
click at [974, 91] on span "event" at bounding box center [973, 93] width 22 height 22
radio input "false"
click at [910, 154] on input "date" at bounding box center [863, 157] width 129 height 27
type input "[DATE]"
click at [824, 630] on div at bounding box center [733, 406] width 1466 height 812
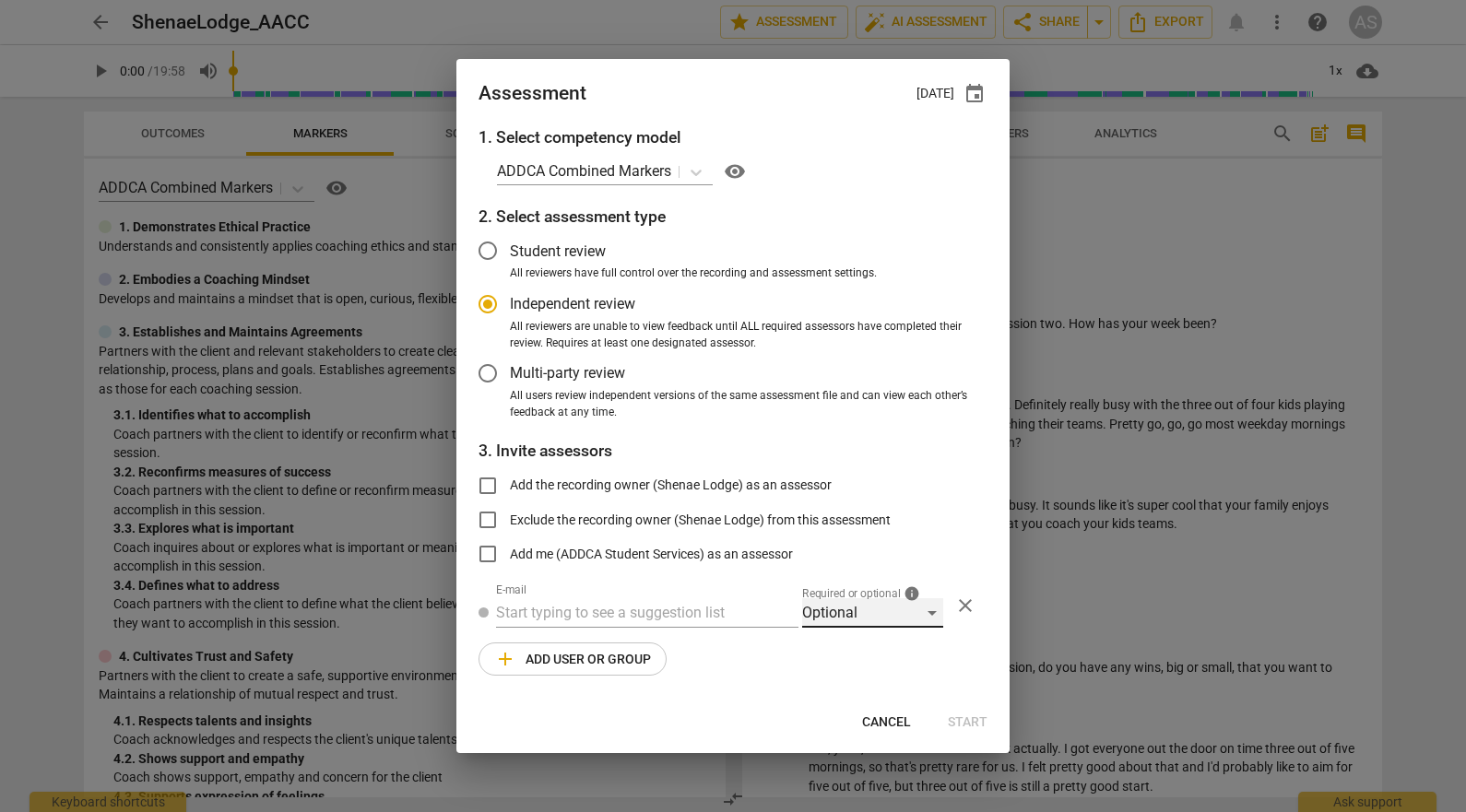
click at [846, 609] on div "Optional" at bounding box center [872, 612] width 141 height 30
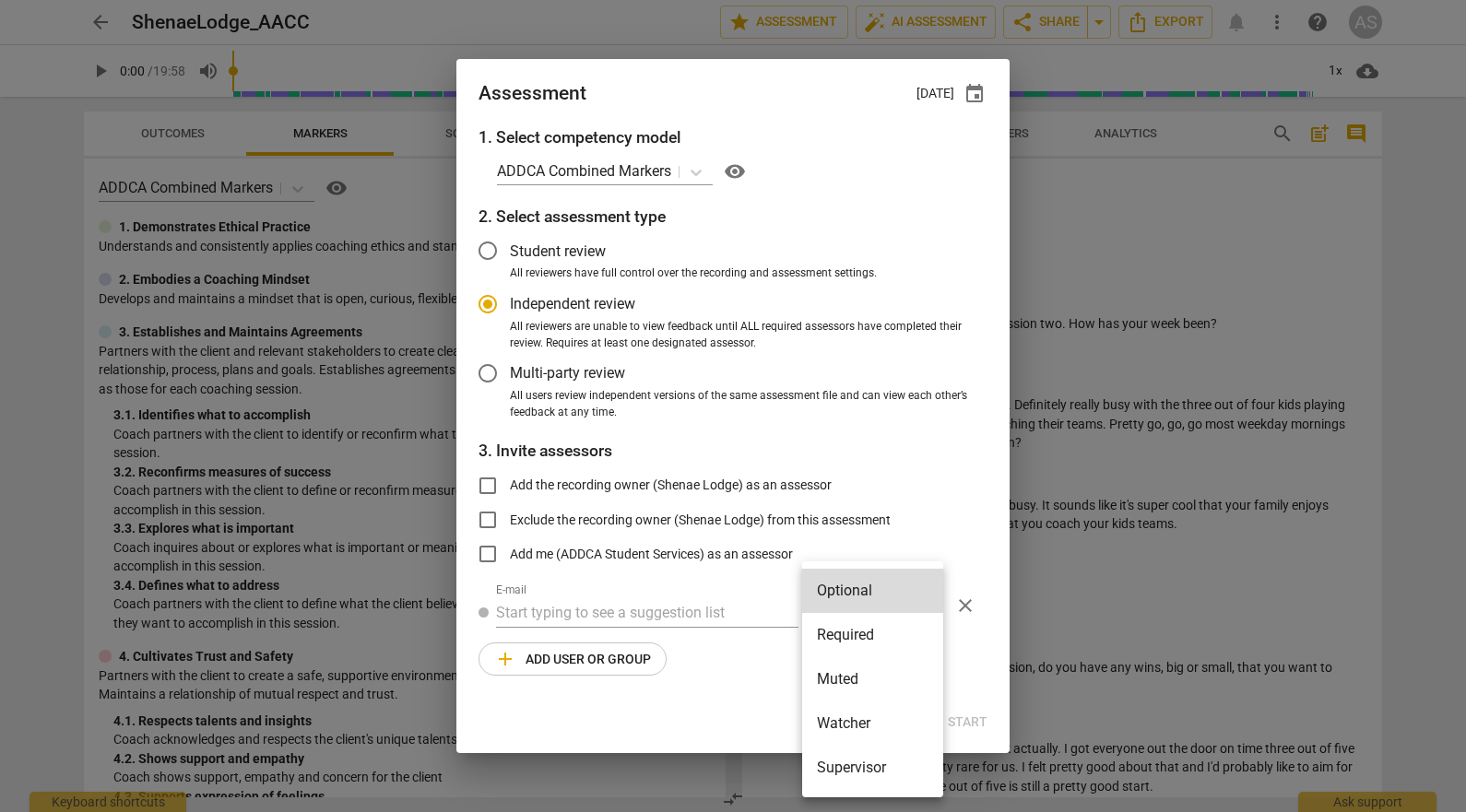
click at [847, 628] on li "Required" at bounding box center [872, 634] width 141 height 44
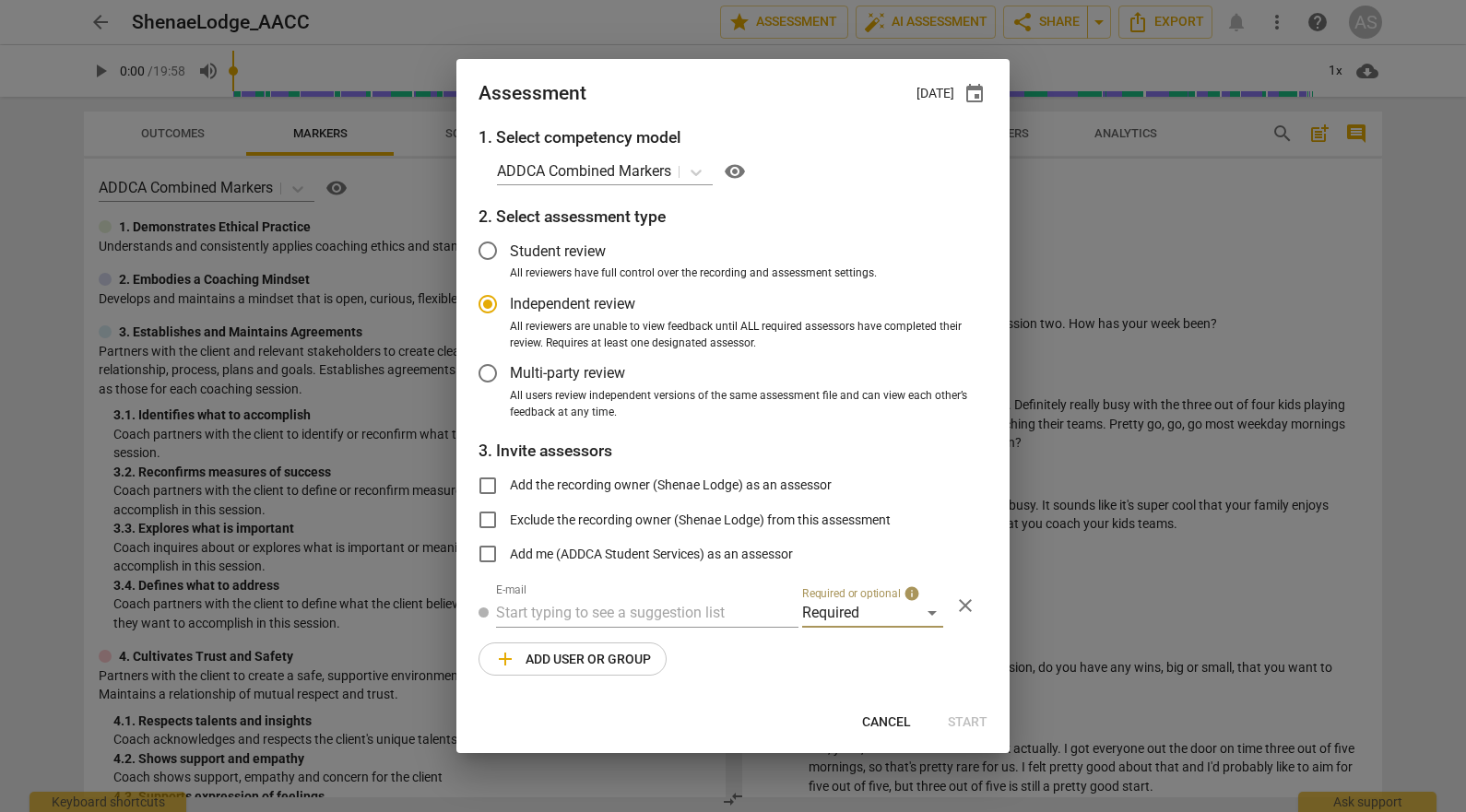
radio input "false"
click at [705, 616] on input "text" at bounding box center [647, 612] width 302 height 30
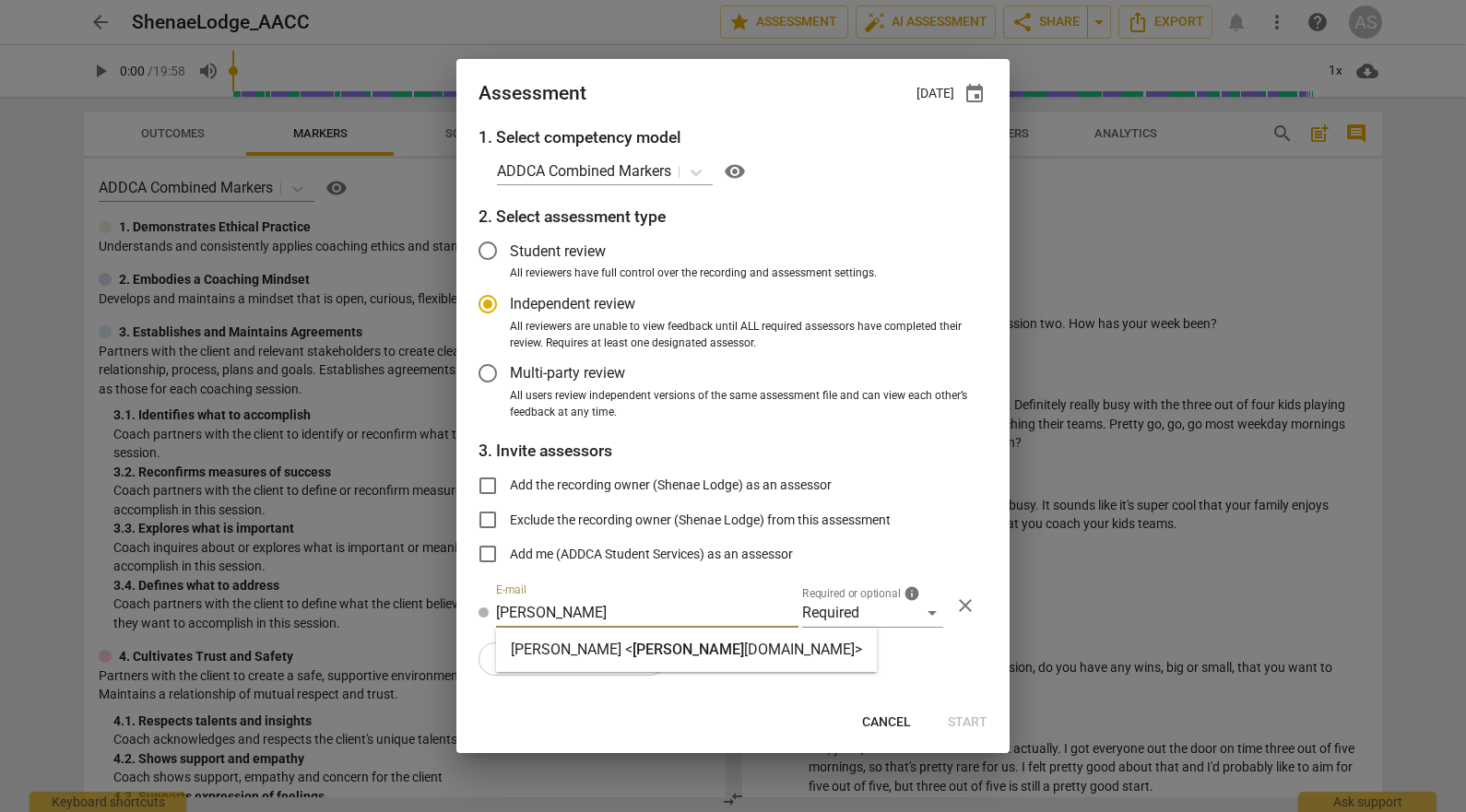
type input "[PERSON_NAME]"
click at [744, 645] on strong "ca.com>" at bounding box center [803, 649] width 118 height 17
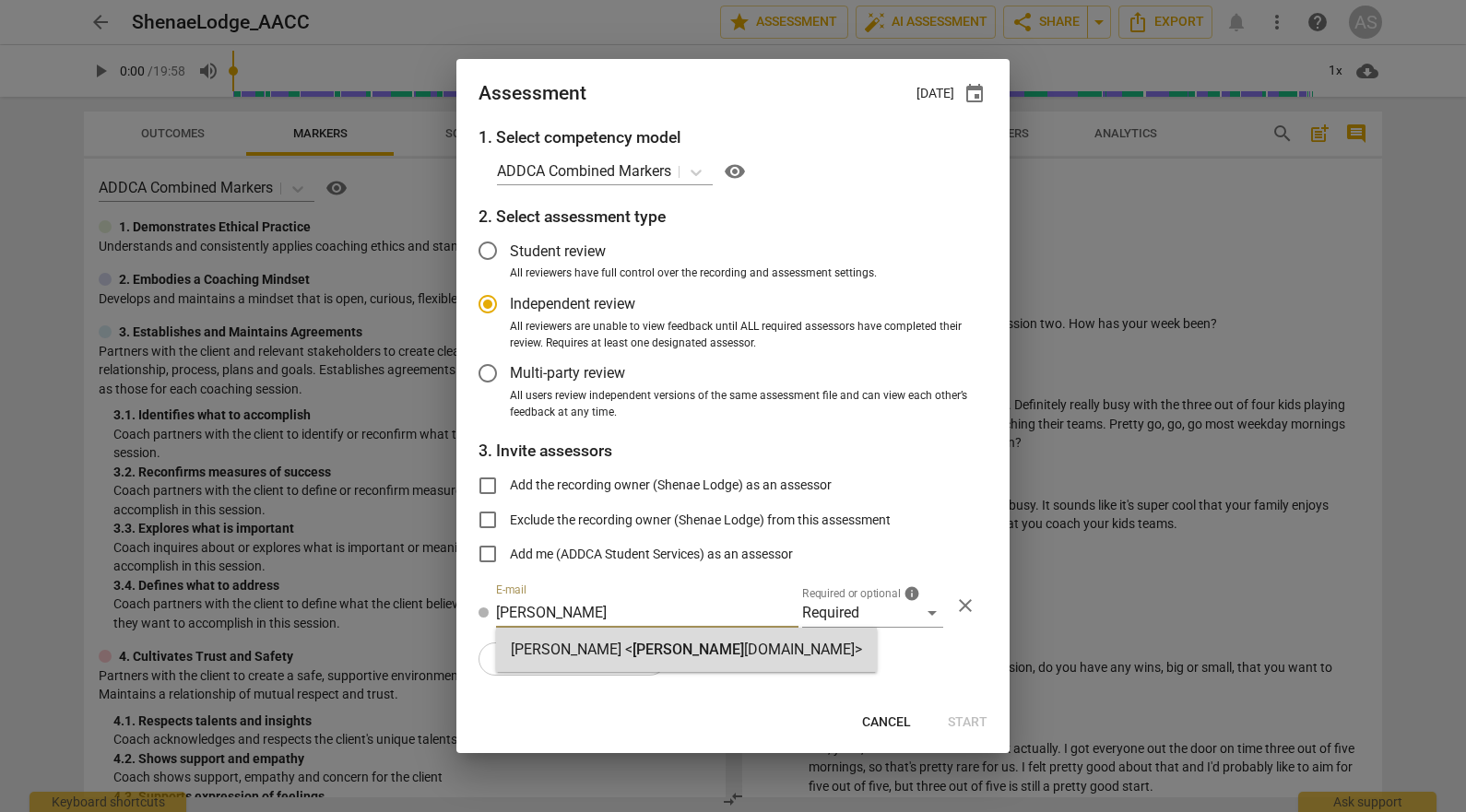
radio input "false"
type input "Linda King <linda@addca.com>"
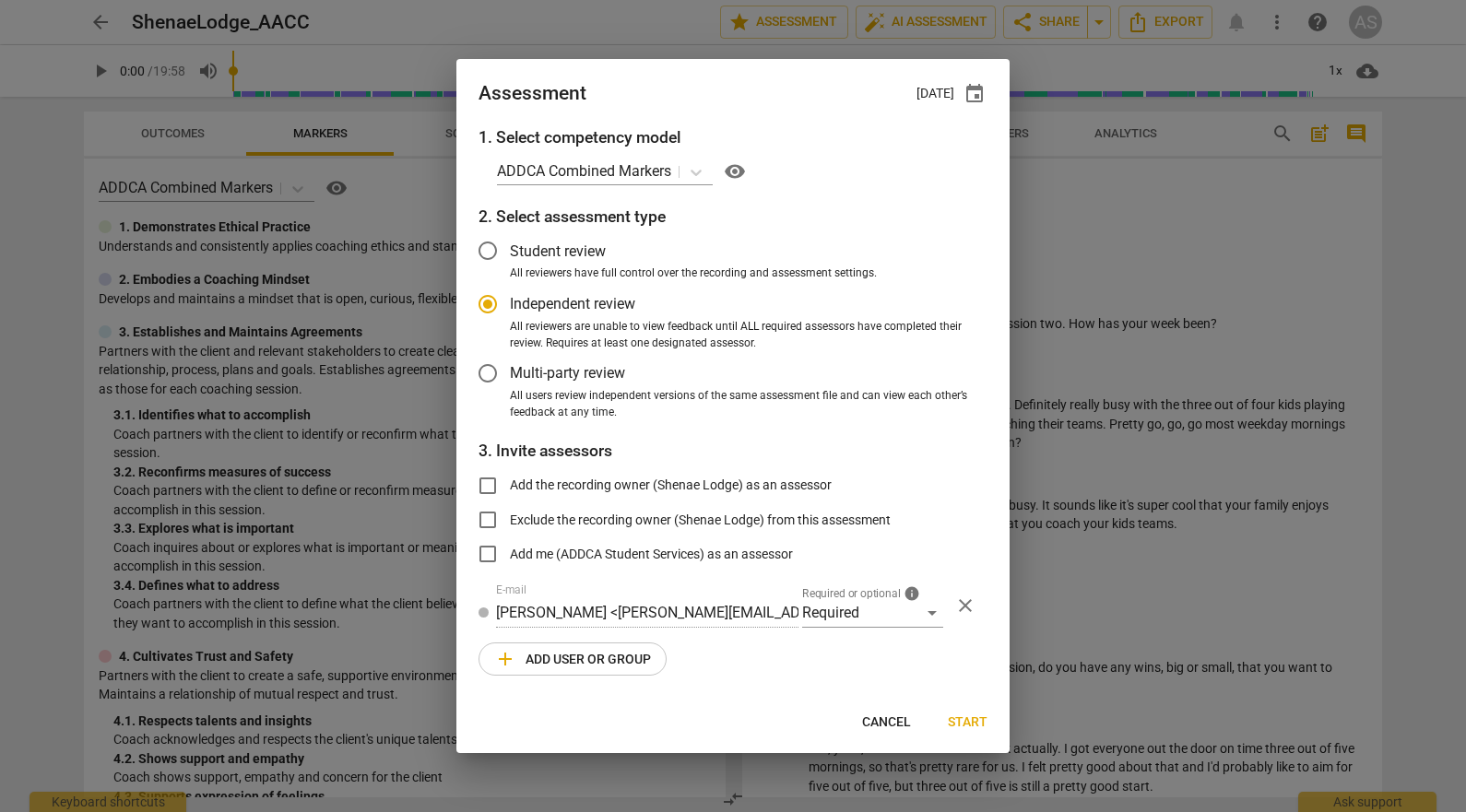
click at [585, 663] on span "add Add user or group" at bounding box center [572, 658] width 156 height 22
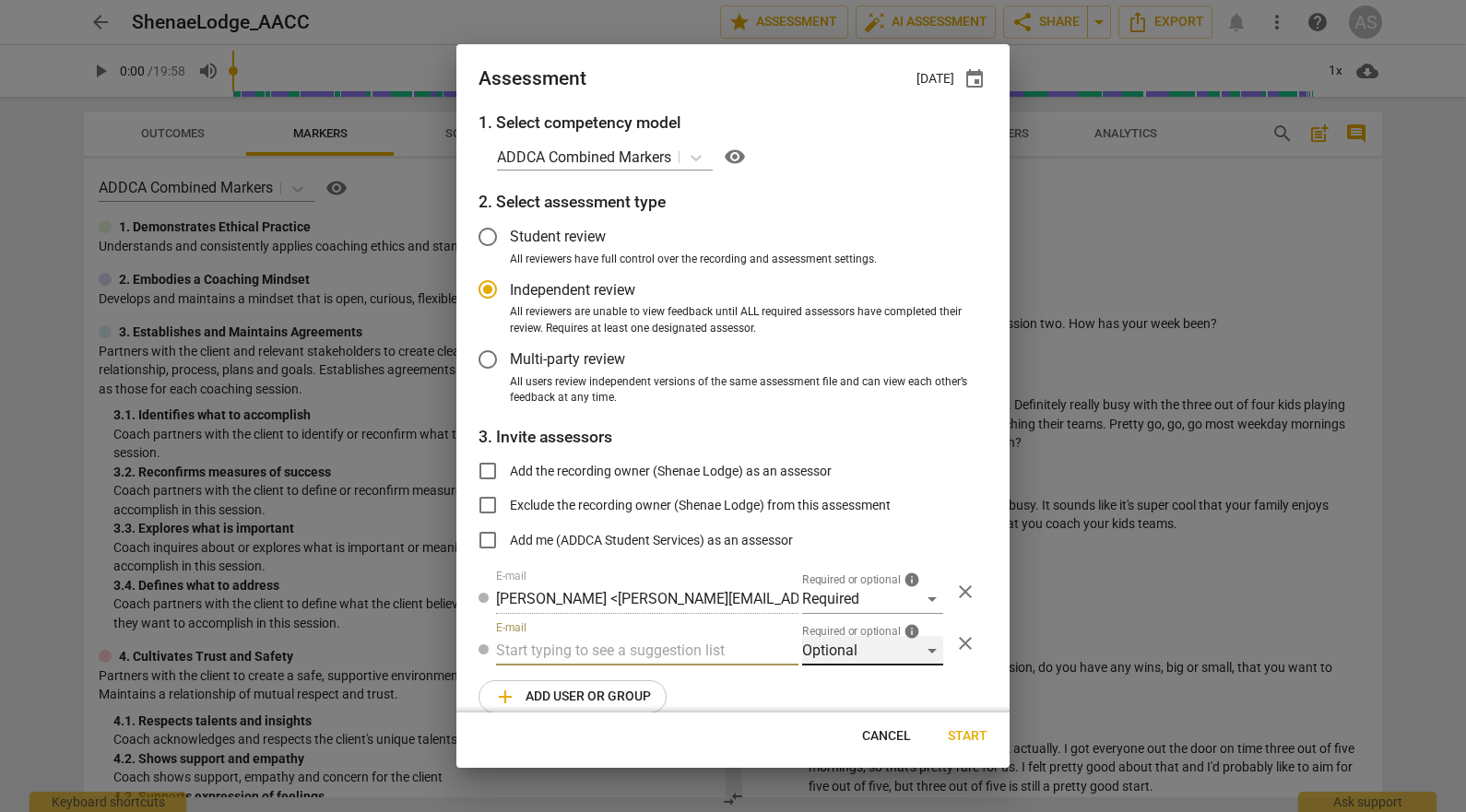
click at [867, 646] on div "Optional" at bounding box center [872, 650] width 141 height 30
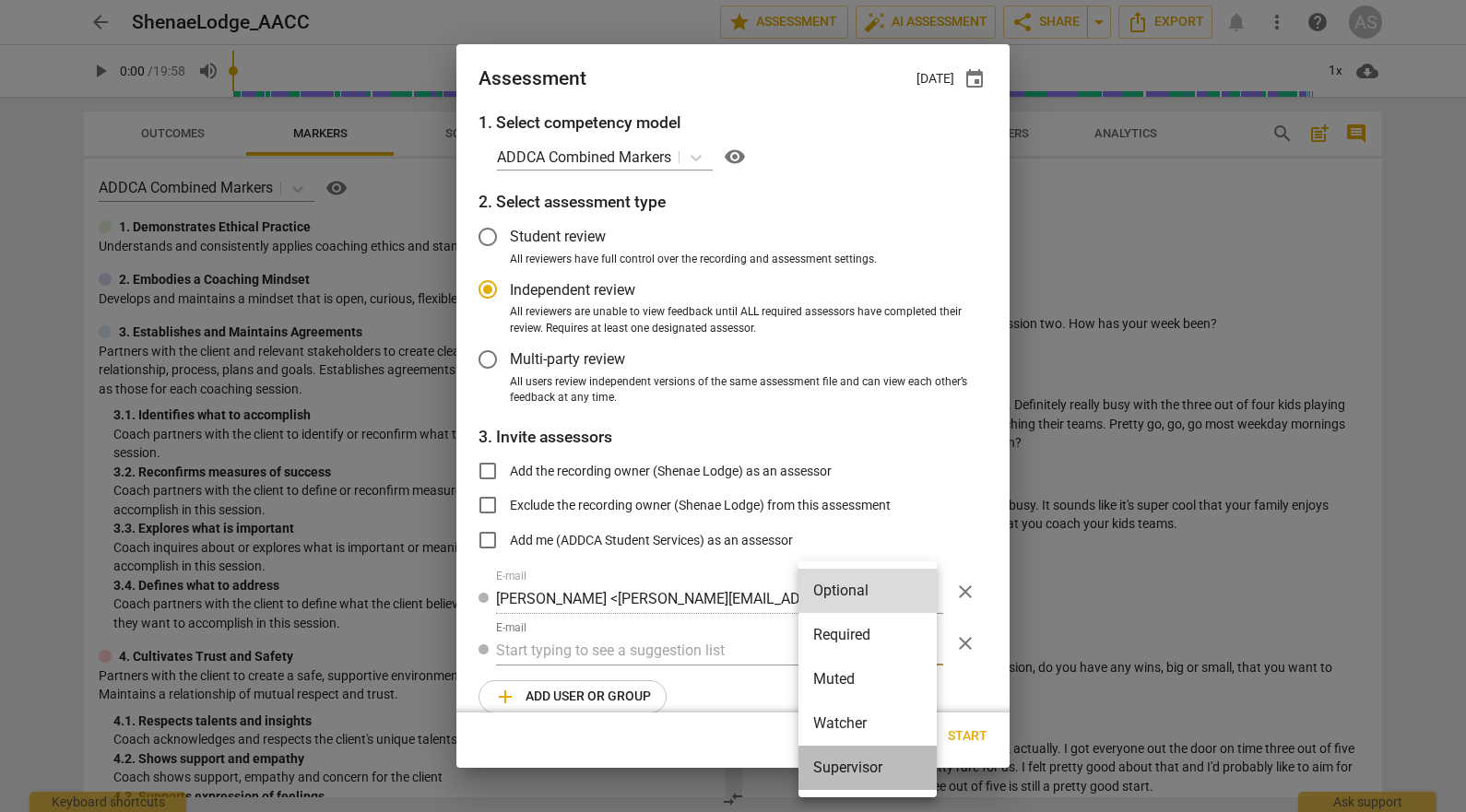
click at [859, 766] on li "Supervisor" at bounding box center [867, 768] width 138 height 44
radio input "false"
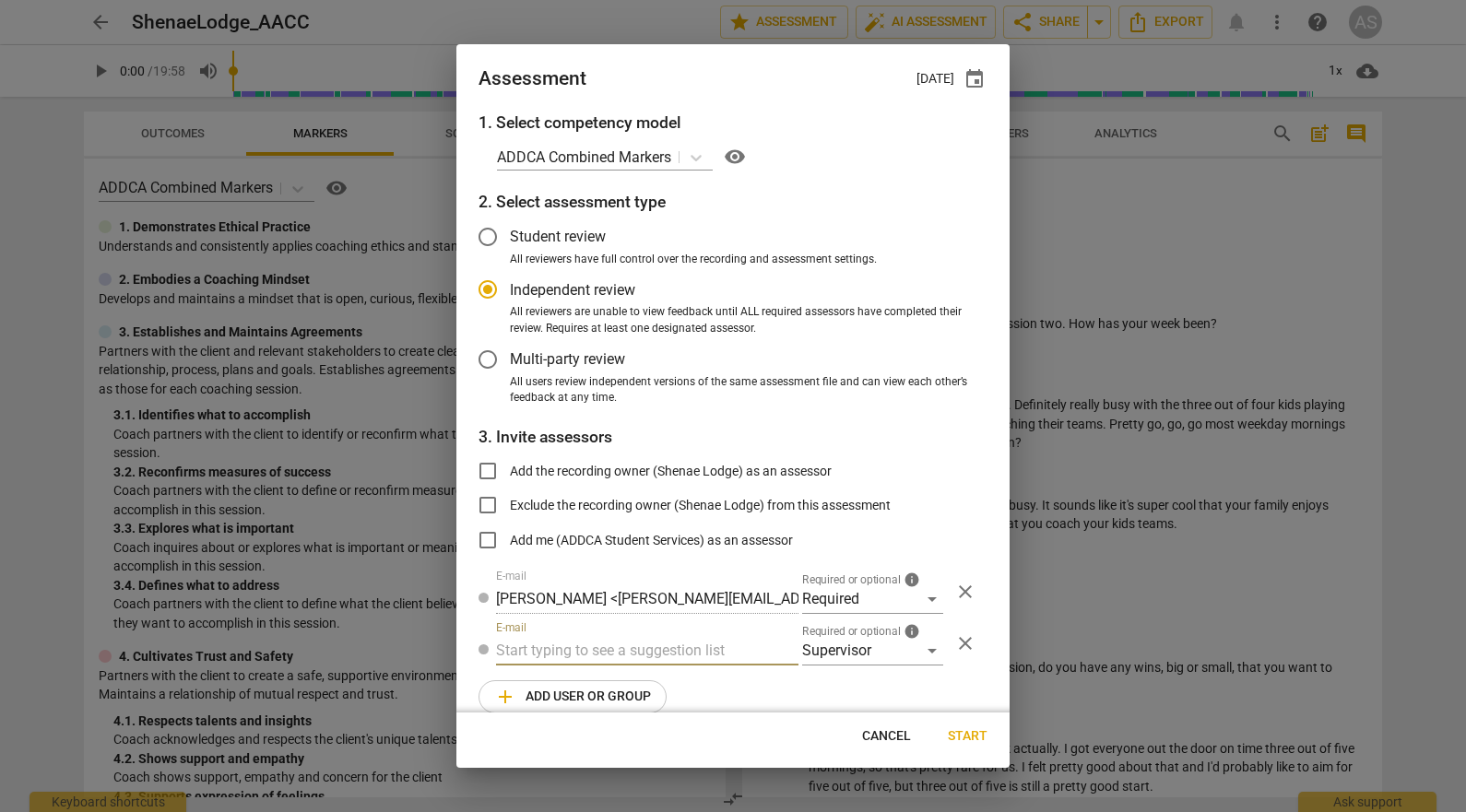
click at [678, 641] on input "text" at bounding box center [647, 650] width 302 height 30
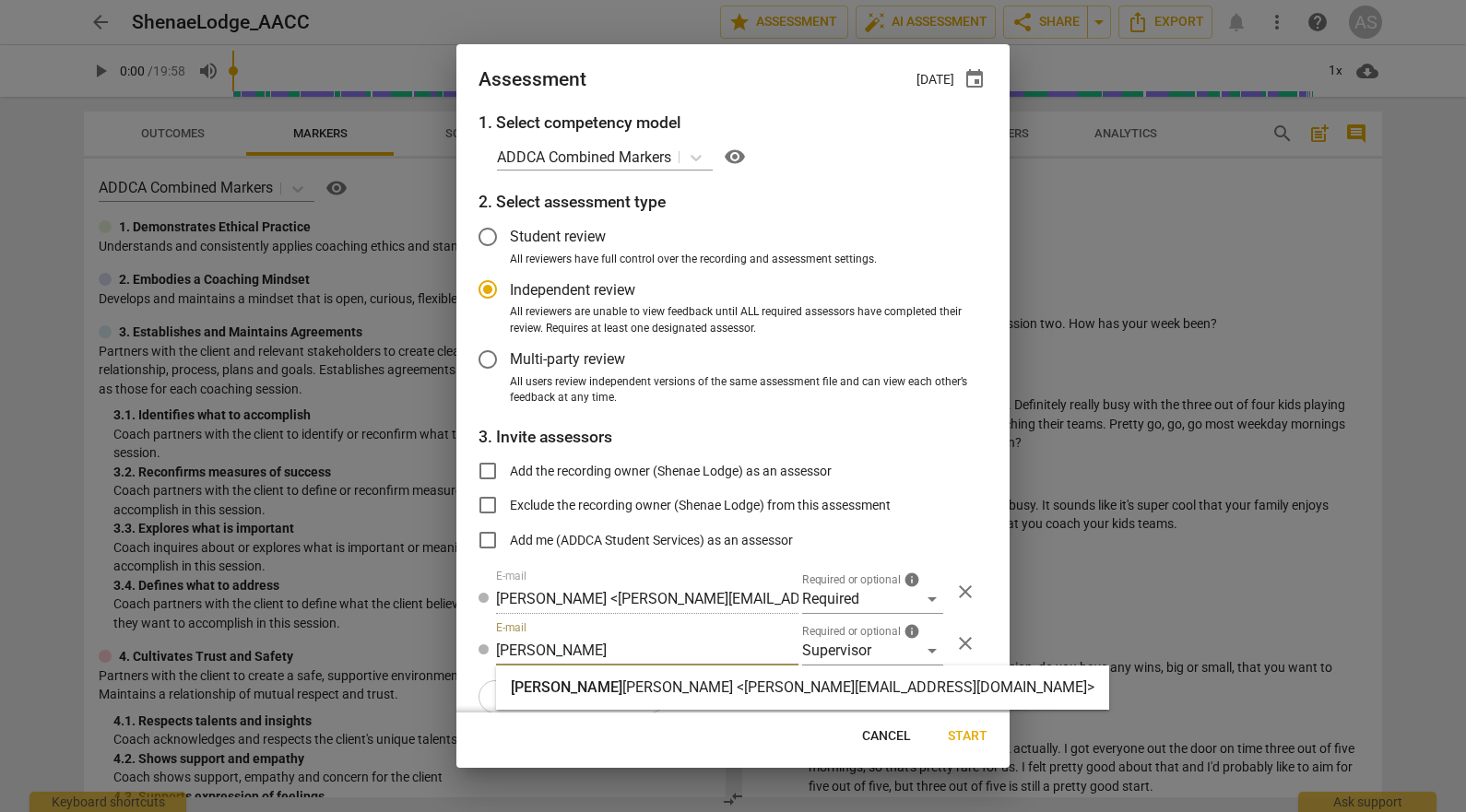
type input "barba"
click at [663, 676] on div "Barba ra Luther <barbara@addca.com>" at bounding box center [803, 687] width 613 height 44
radio input "false"
type input "[PERSON_NAME] <[PERSON_NAME][EMAIL_ADDRESS][DOMAIN_NAME]>"
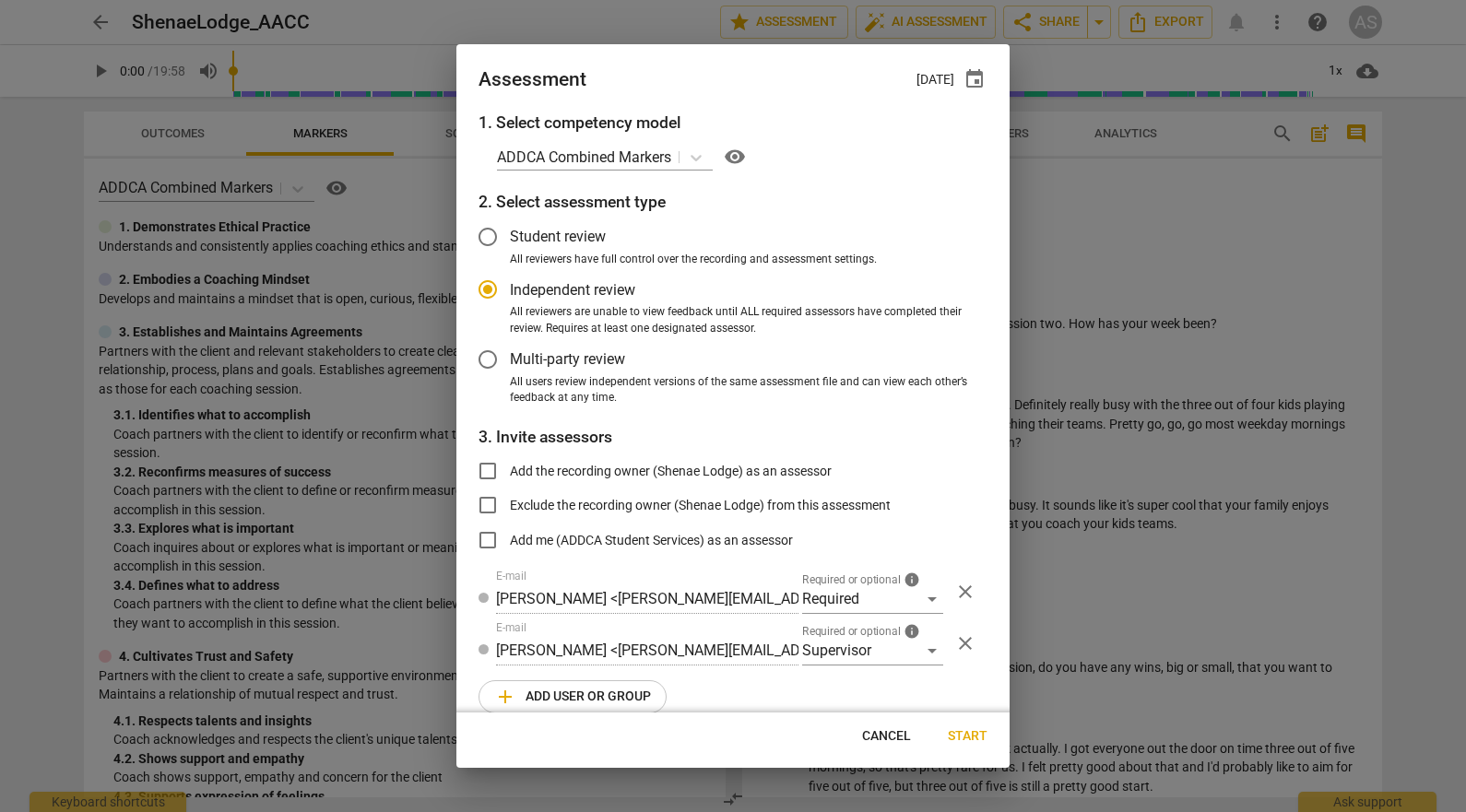
click at [622, 705] on span "add Add user or group" at bounding box center [572, 696] width 156 height 22
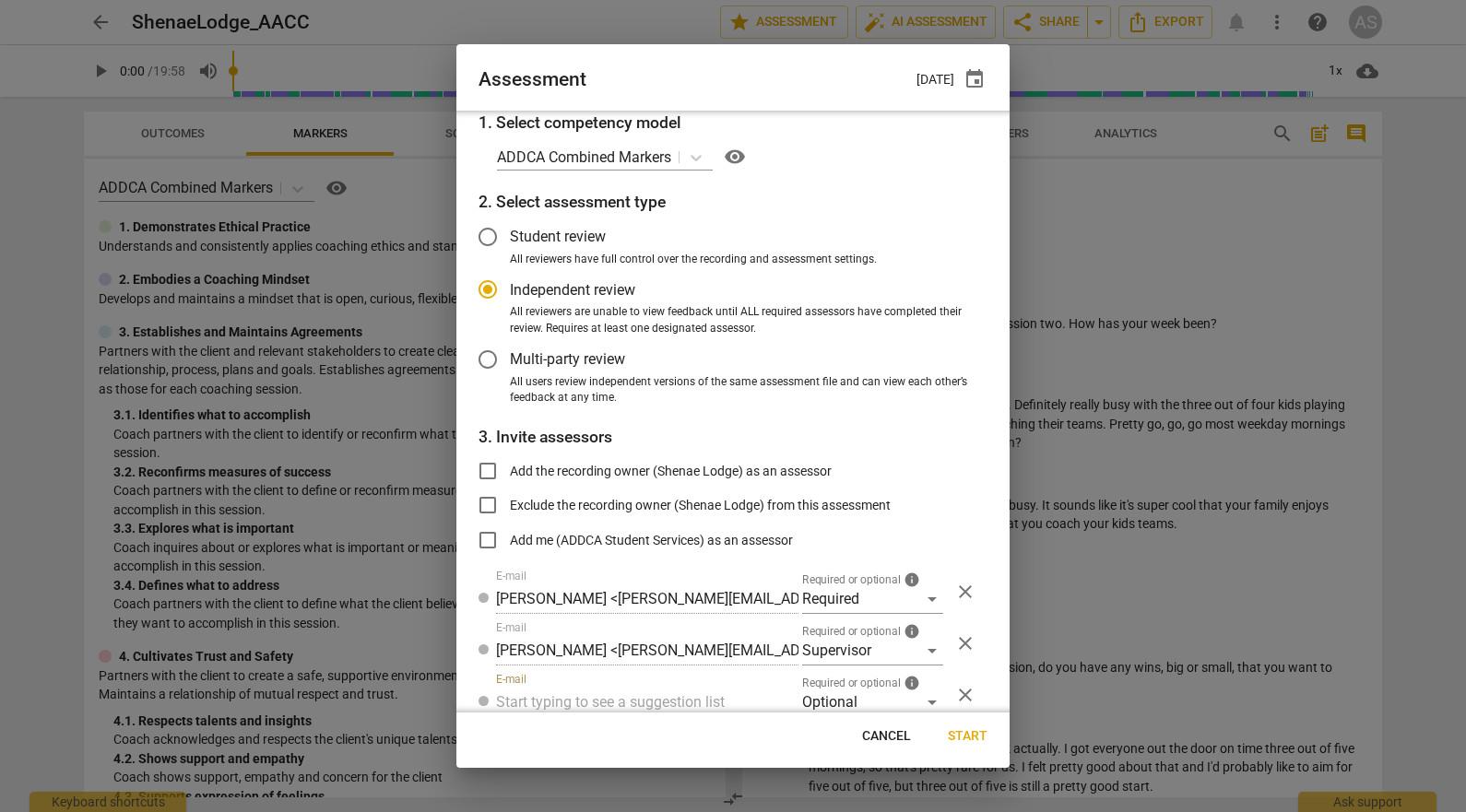
scroll to position [5, 0]
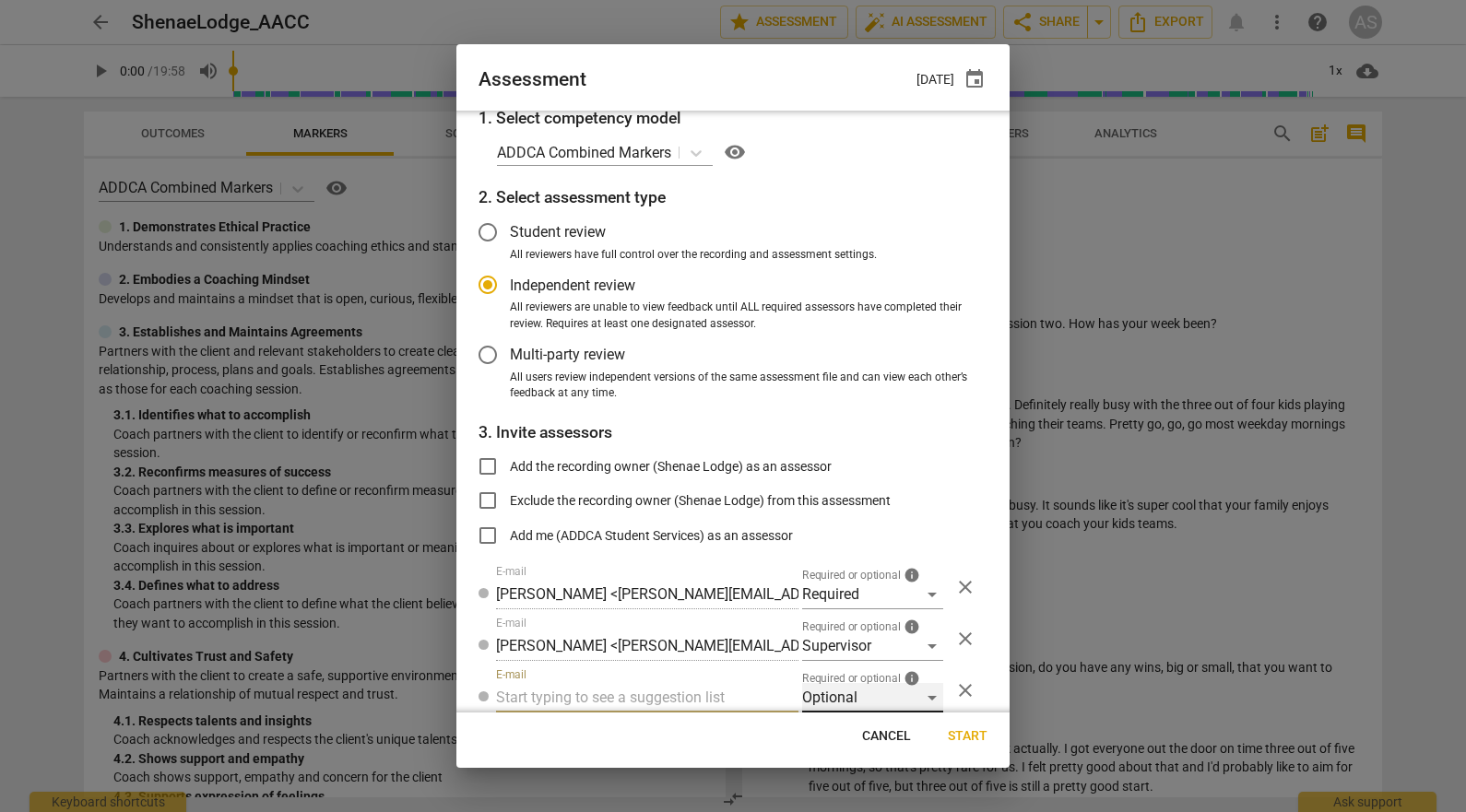
click at [824, 689] on div "Optional" at bounding box center [872, 697] width 141 height 30
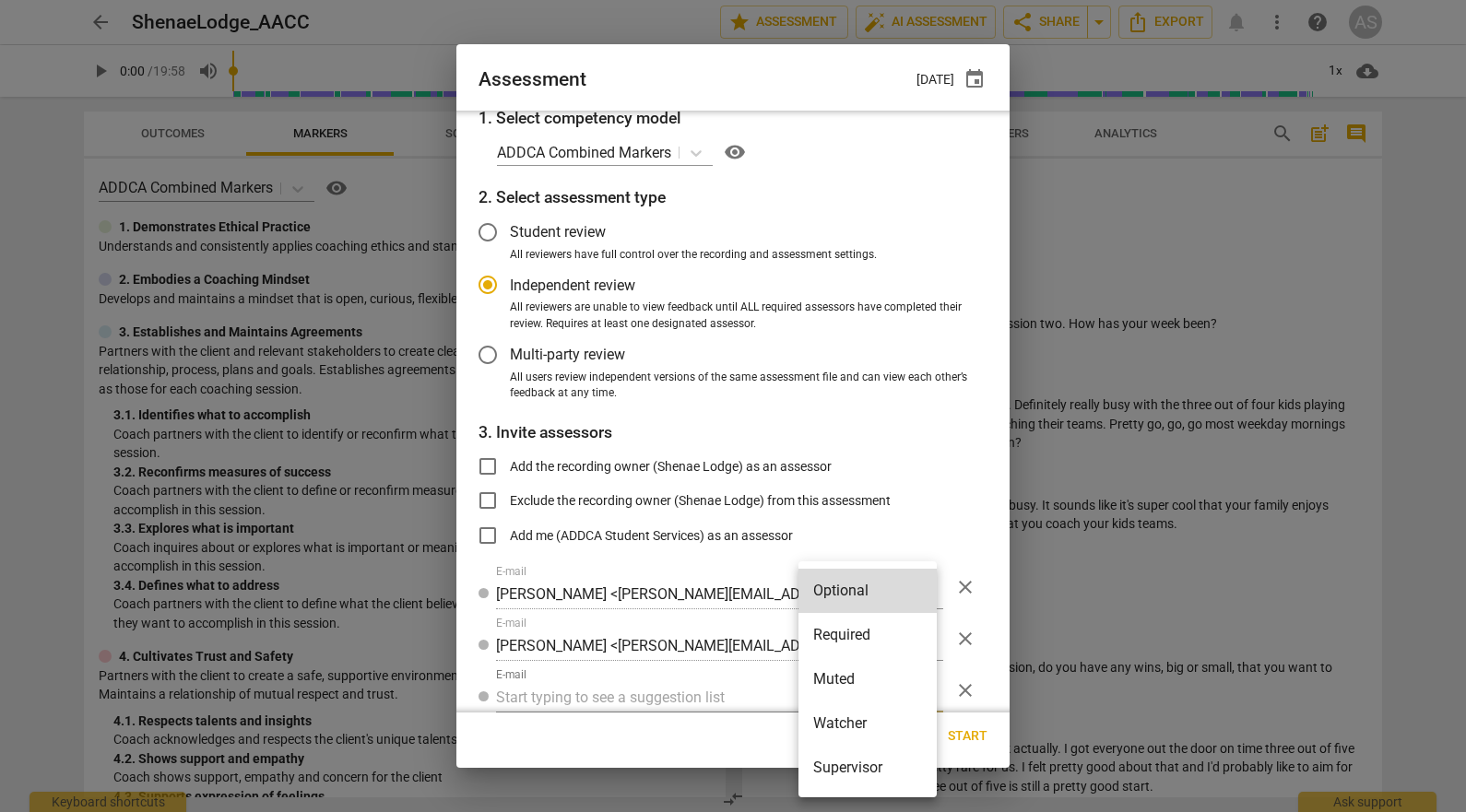
click at [847, 686] on li "Muted" at bounding box center [867, 680] width 138 height 44
radio input "false"
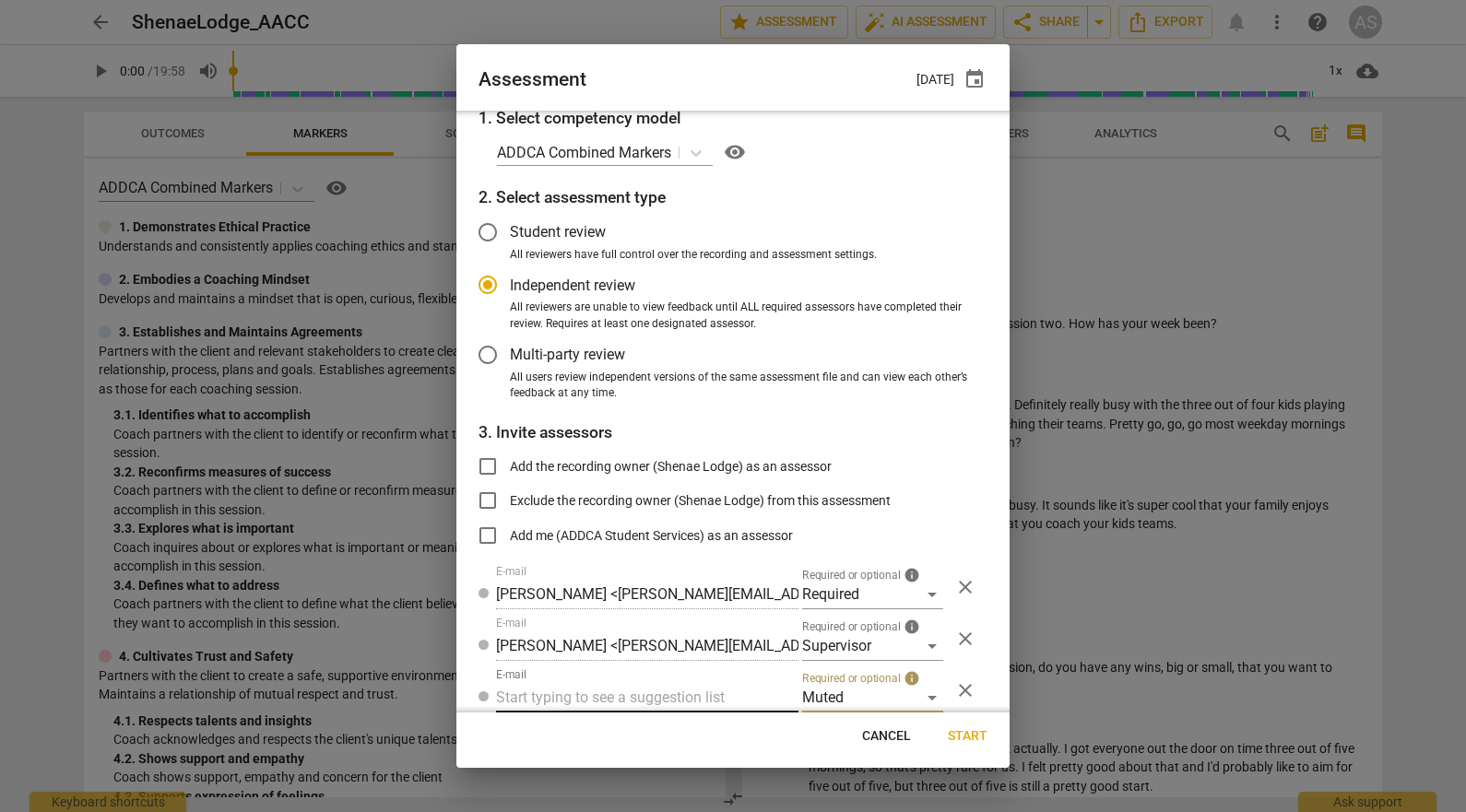
click at [693, 692] on input "text" at bounding box center [647, 697] width 302 height 30
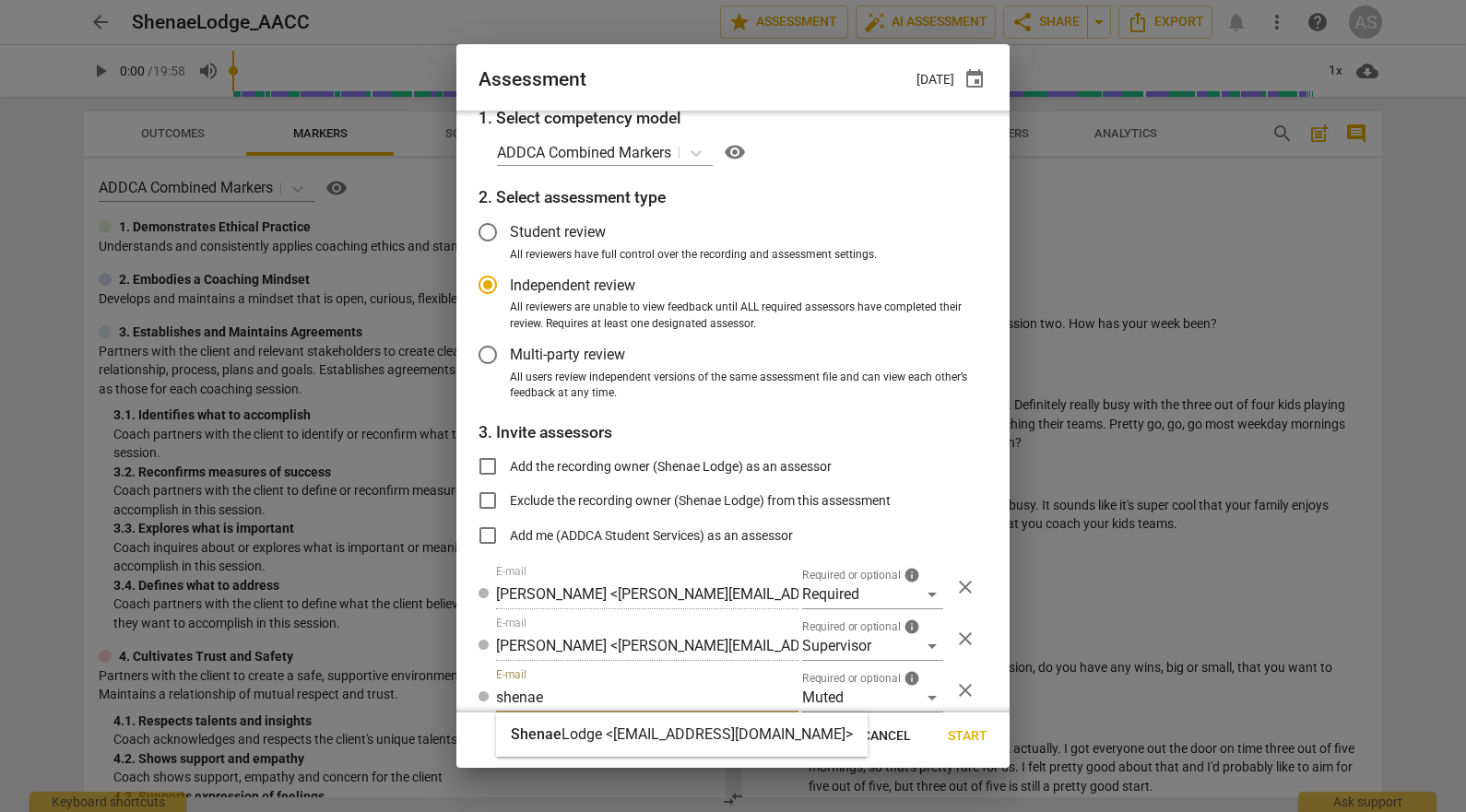
type input "shenae"
click at [687, 714] on div "Shenae Lodge <shenaechapple@hotmail.com>" at bounding box center [682, 734] width 372 height 44
radio input "false"
type input "Shenae Lodge <shenaechapple@hotmail.com>"
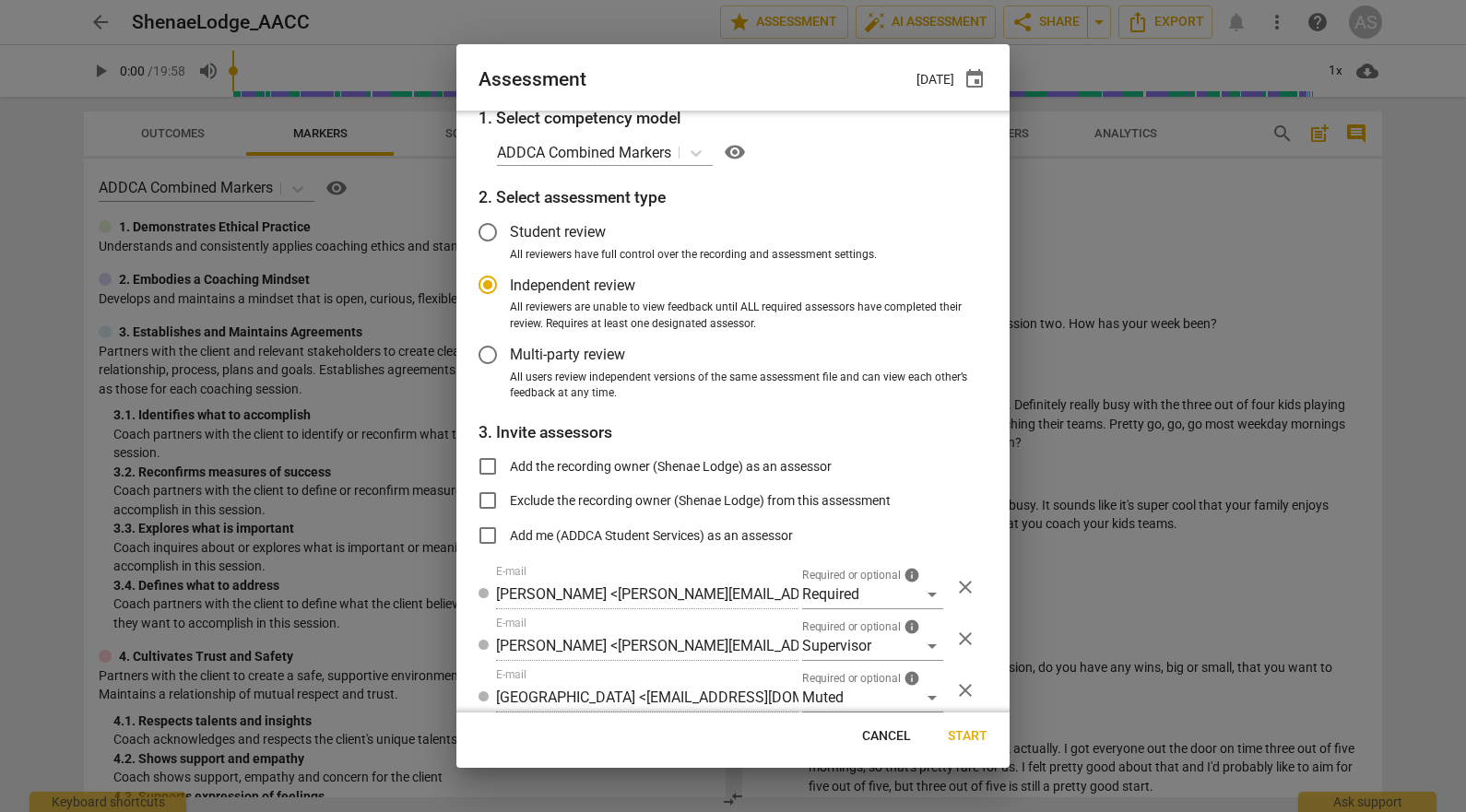
scroll to position [75, 0]
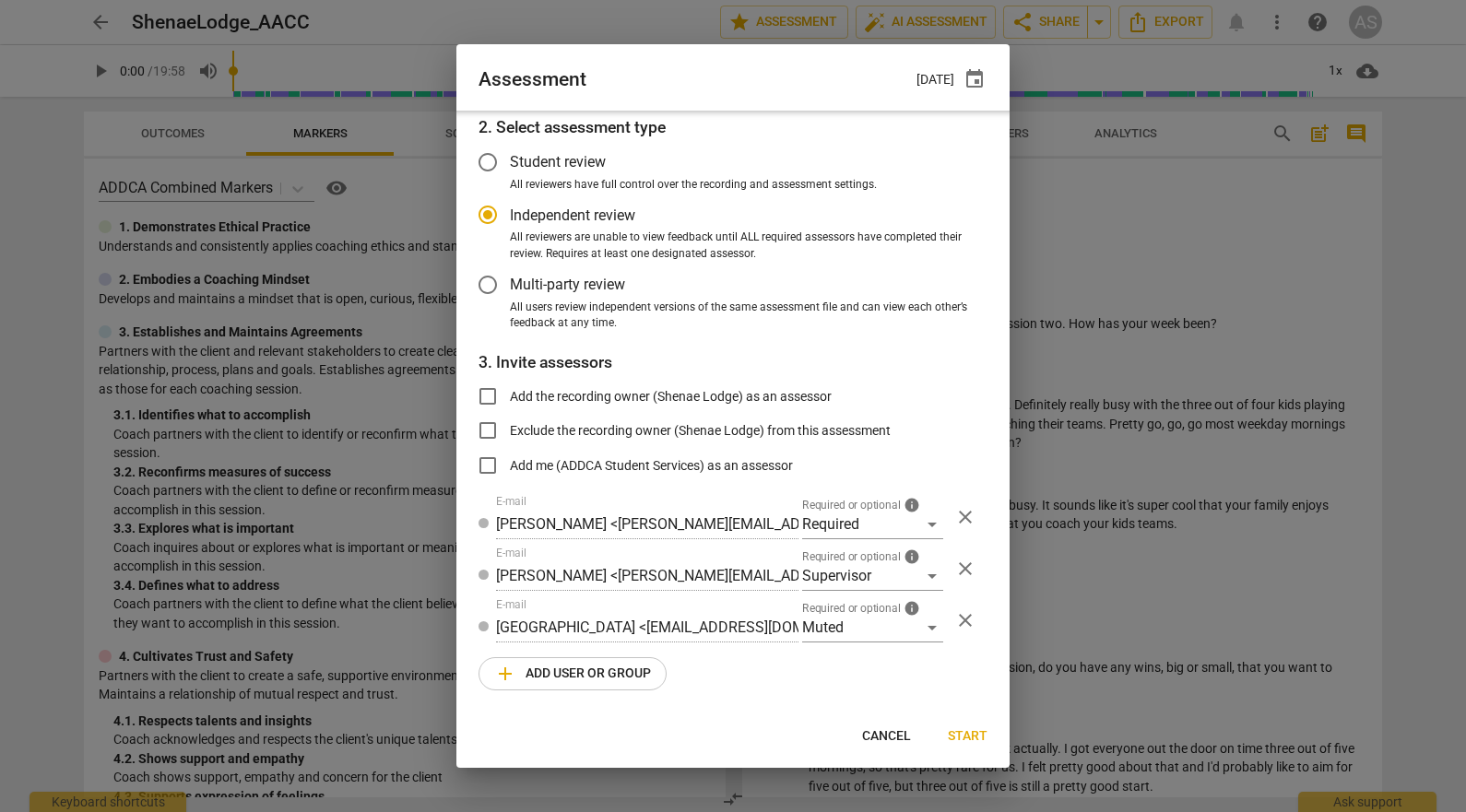
click at [595, 676] on span "add Add user or group" at bounding box center [572, 673] width 156 height 22
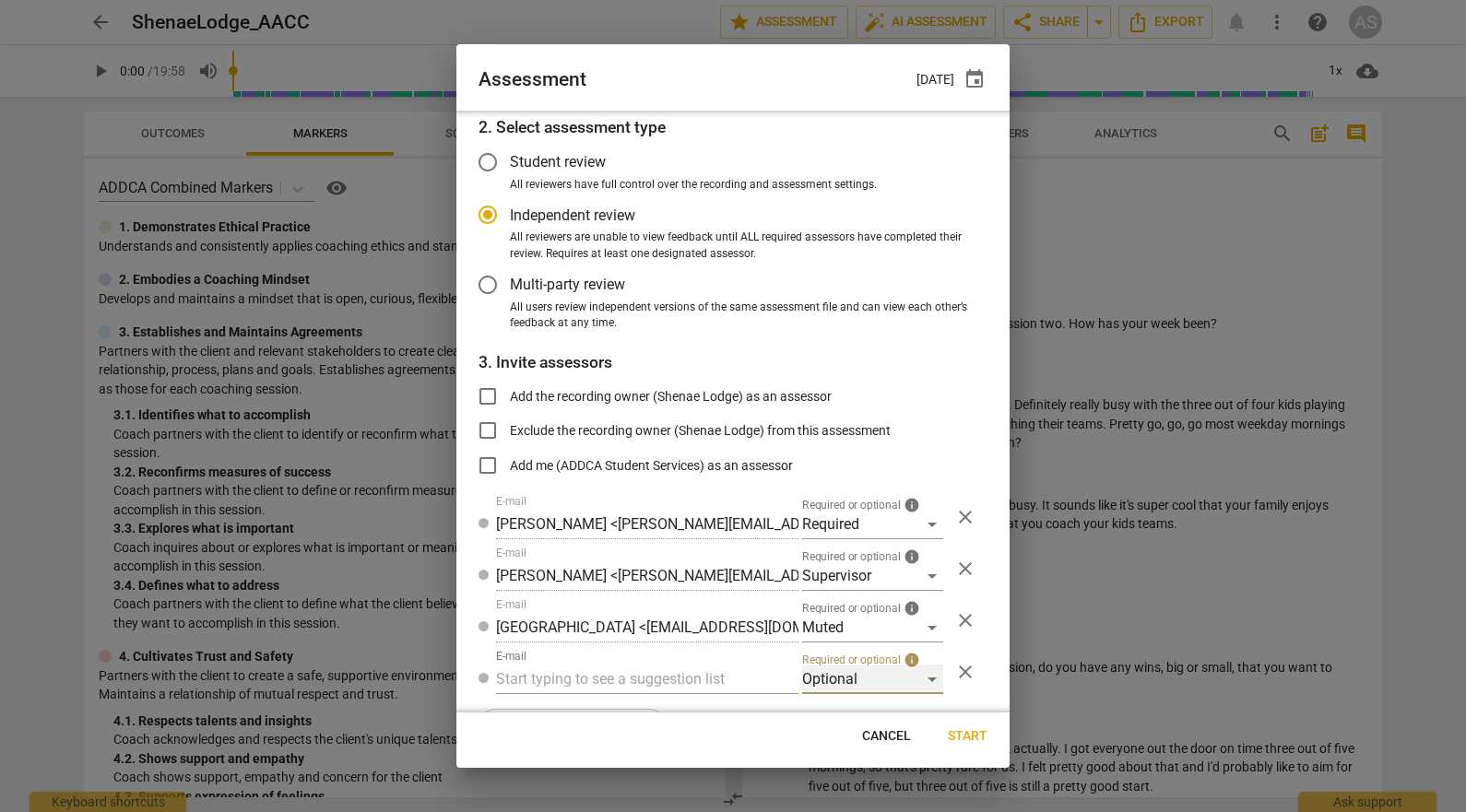
click at [846, 679] on div "Optional" at bounding box center [872, 679] width 141 height 30
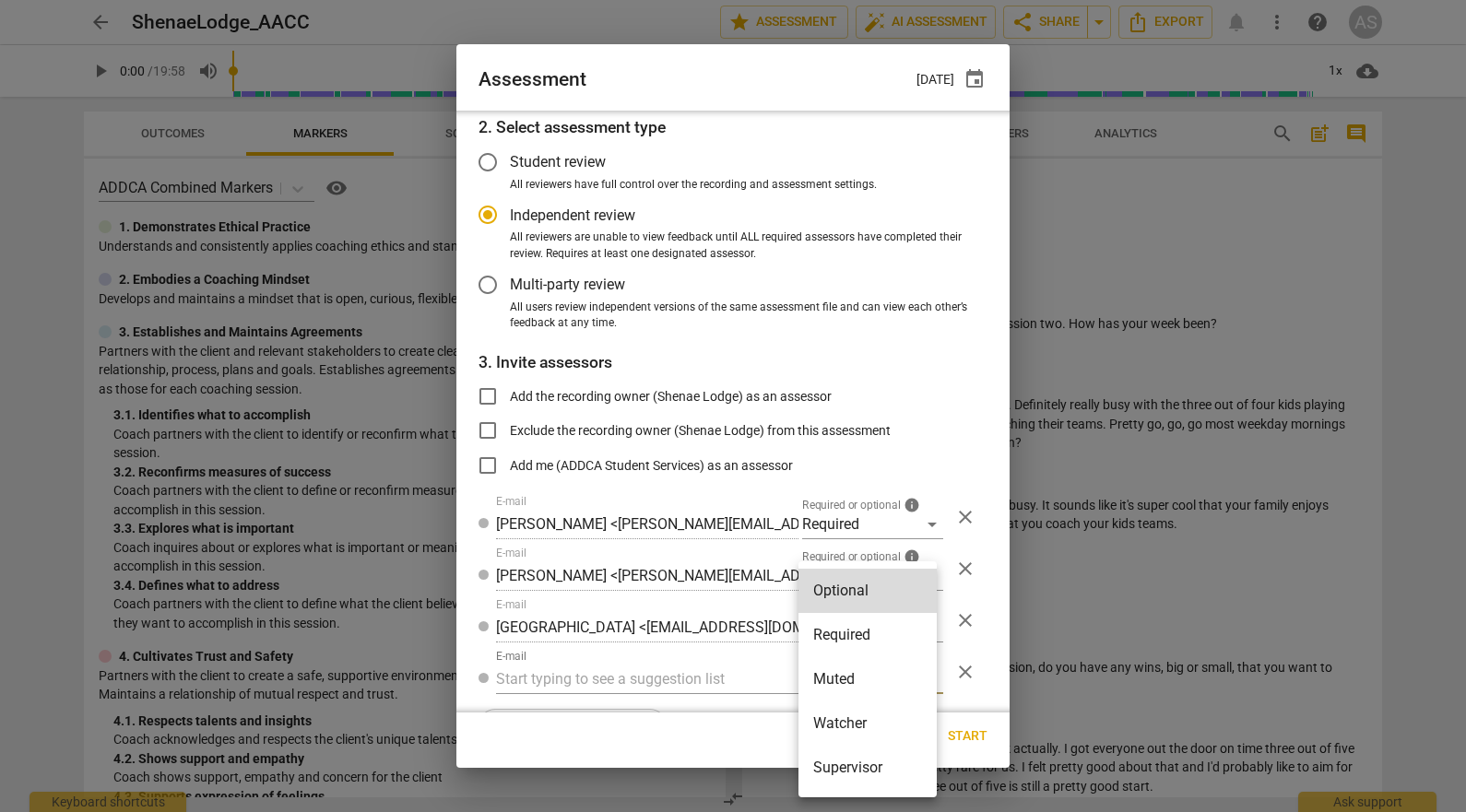
click at [859, 720] on li "Watcher" at bounding box center [867, 724] width 138 height 44
radio input "false"
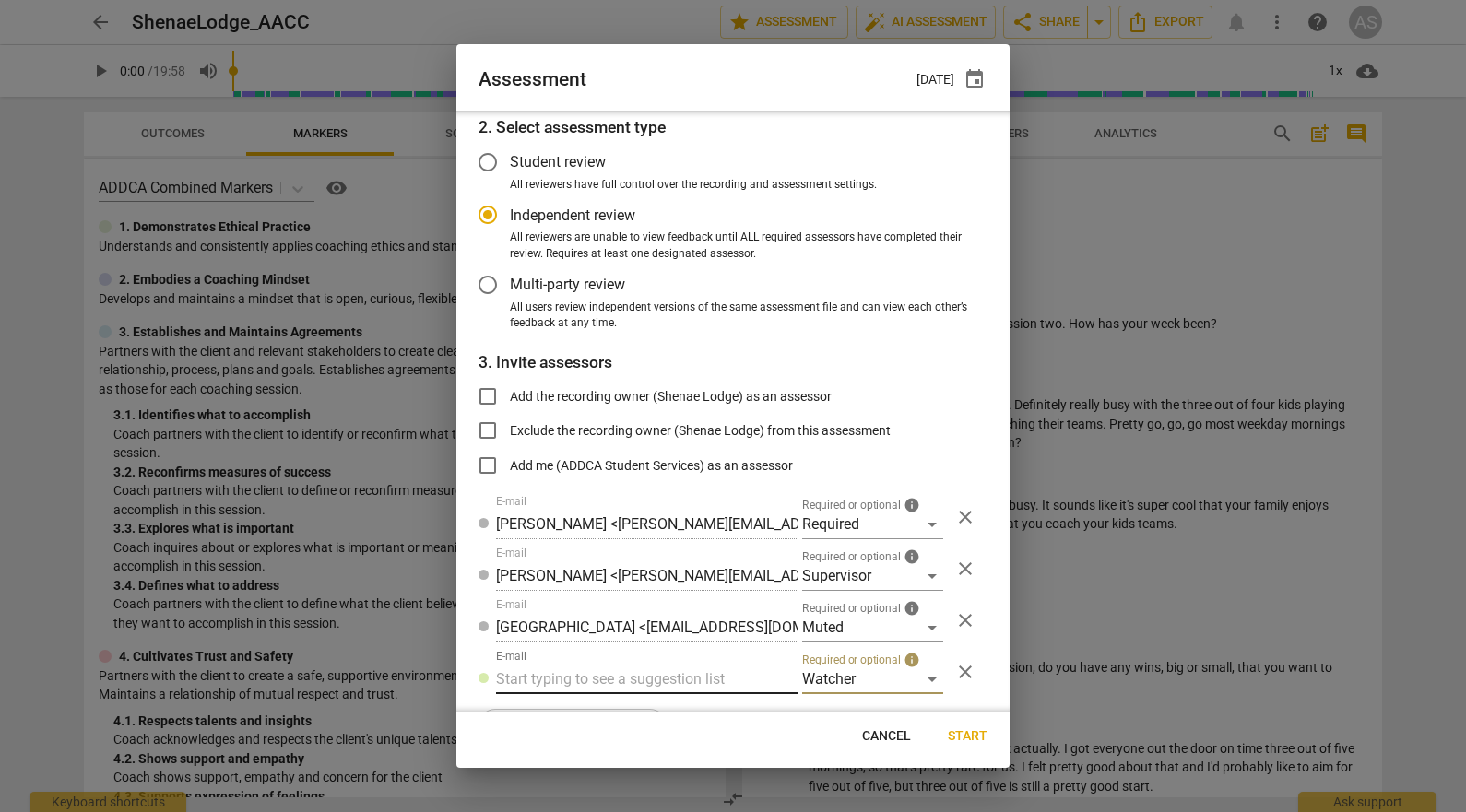
click at [676, 679] on input "text" at bounding box center [647, 679] width 302 height 30
type input "student@addca.com"
click at [965, 738] on span "Start" at bounding box center [967, 736] width 39 height 18
radio input "false"
type input "Shenae Lodge <shenaechapple@hotmail.com>"
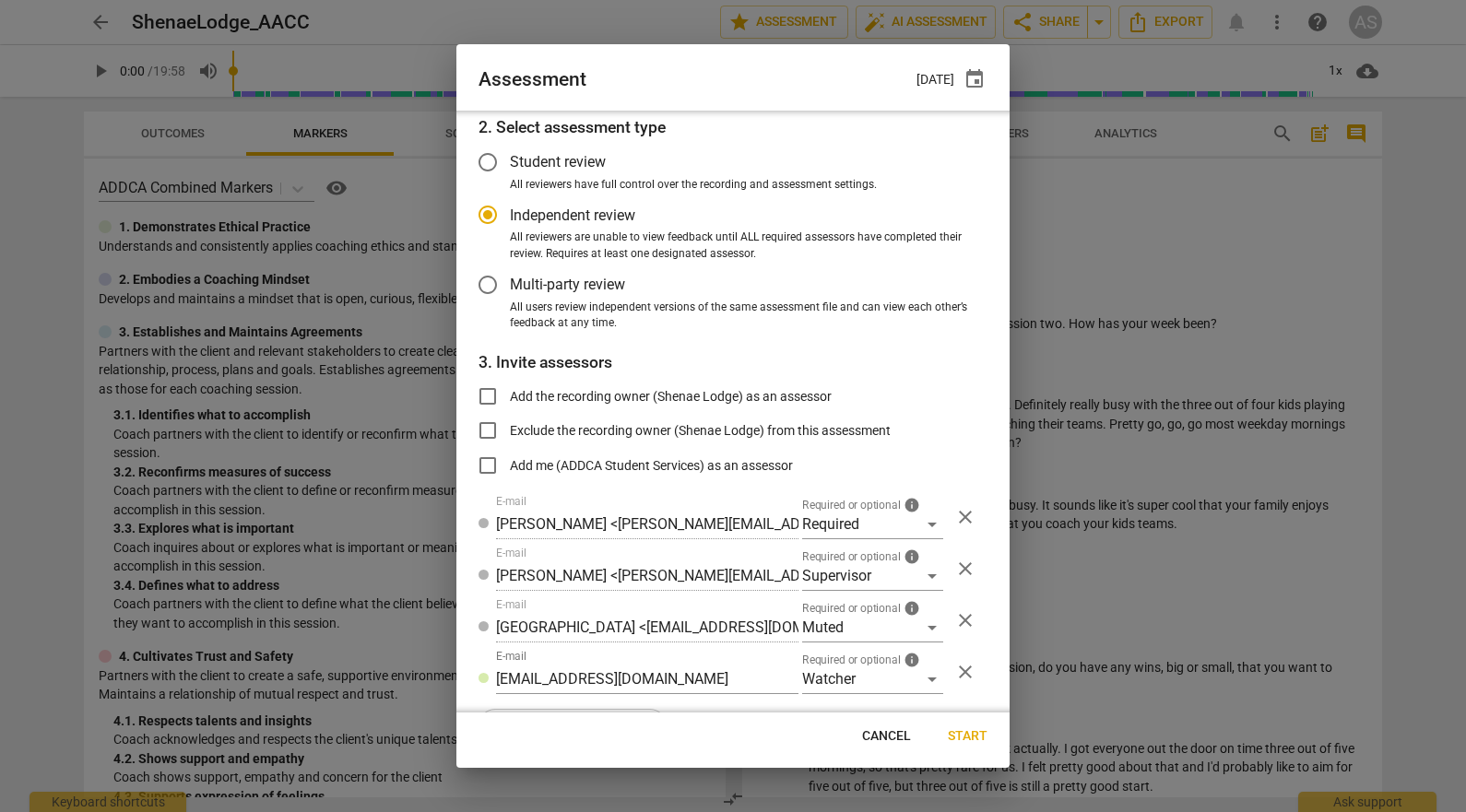
type input "ADDCA Student Services <[EMAIL_ADDRESS][DOMAIN_NAME]>"
type input "Linda King <linda@addca.com>"
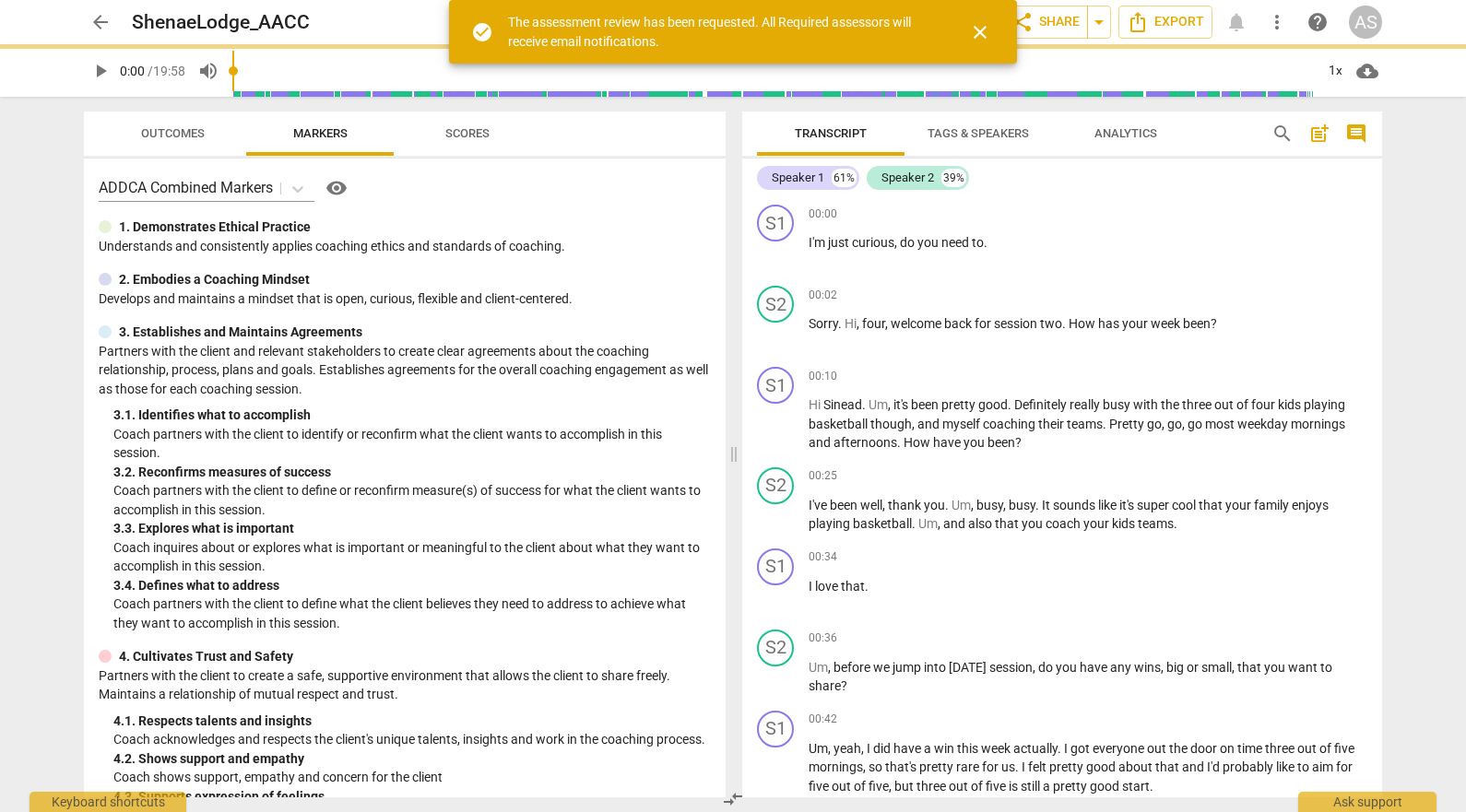
scroll to position [12, 0]
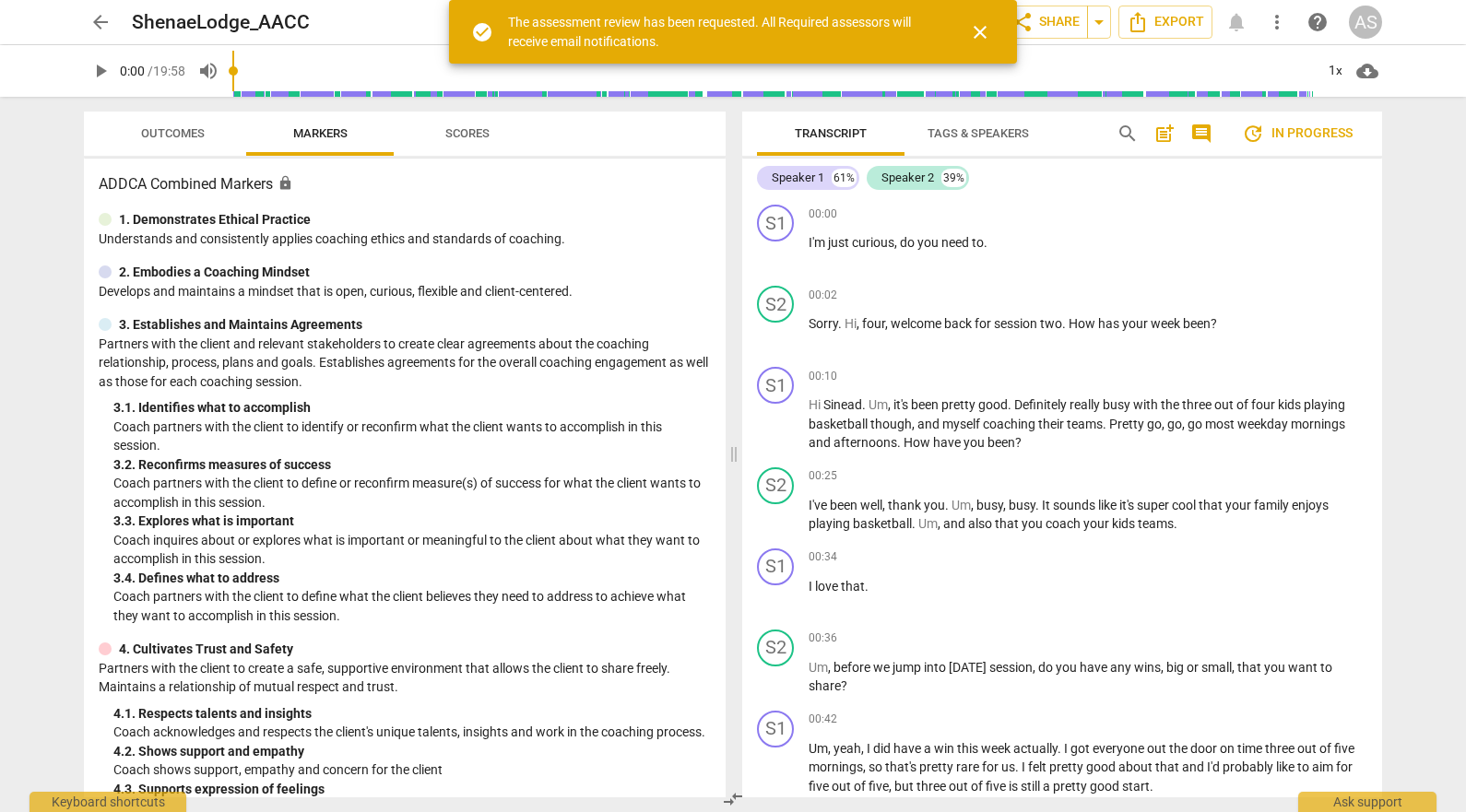
click at [102, 24] on span "arrow_back" at bounding box center [100, 22] width 22 height 22
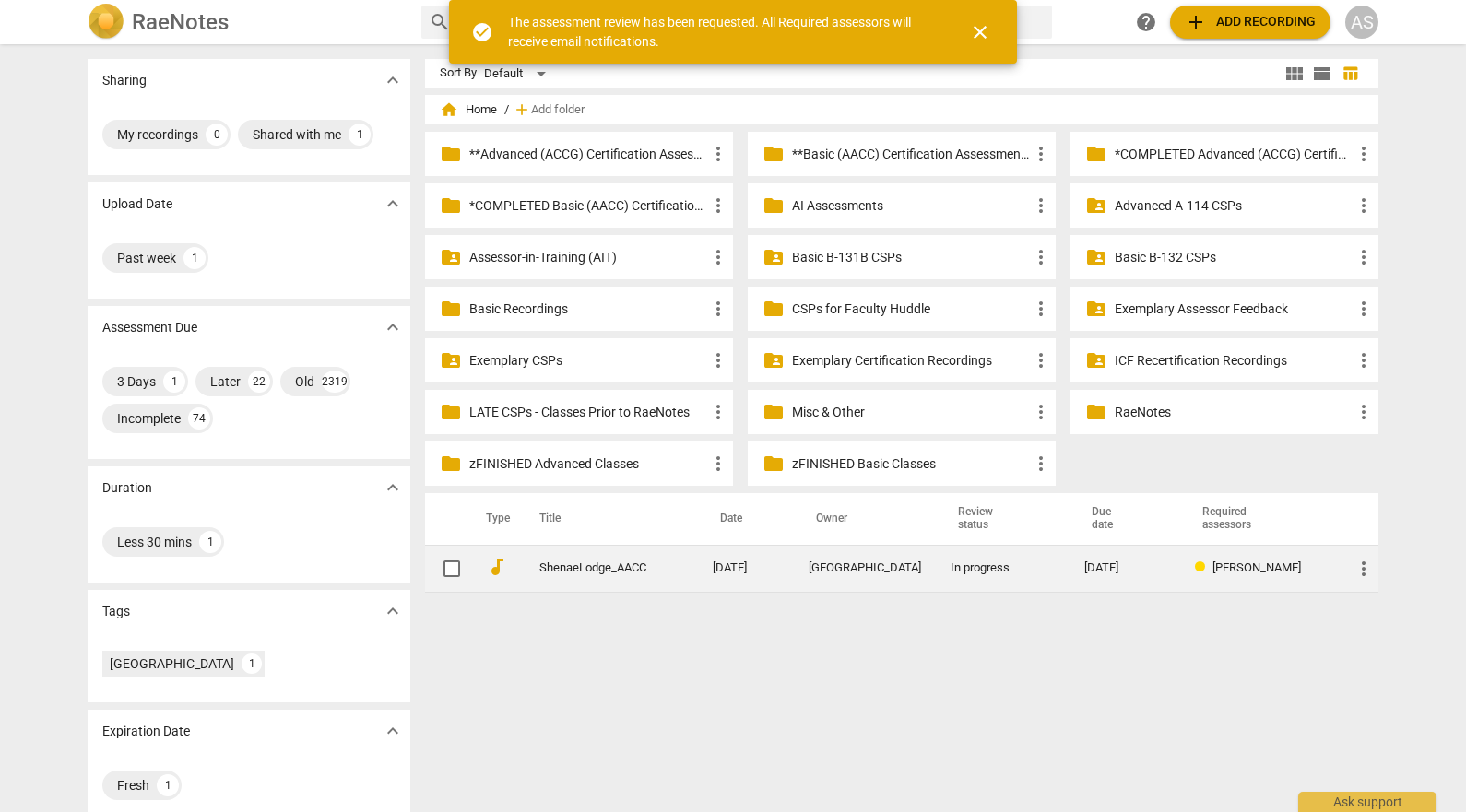
click at [1361, 561] on span "more_vert" at bounding box center [1363, 568] width 22 height 22
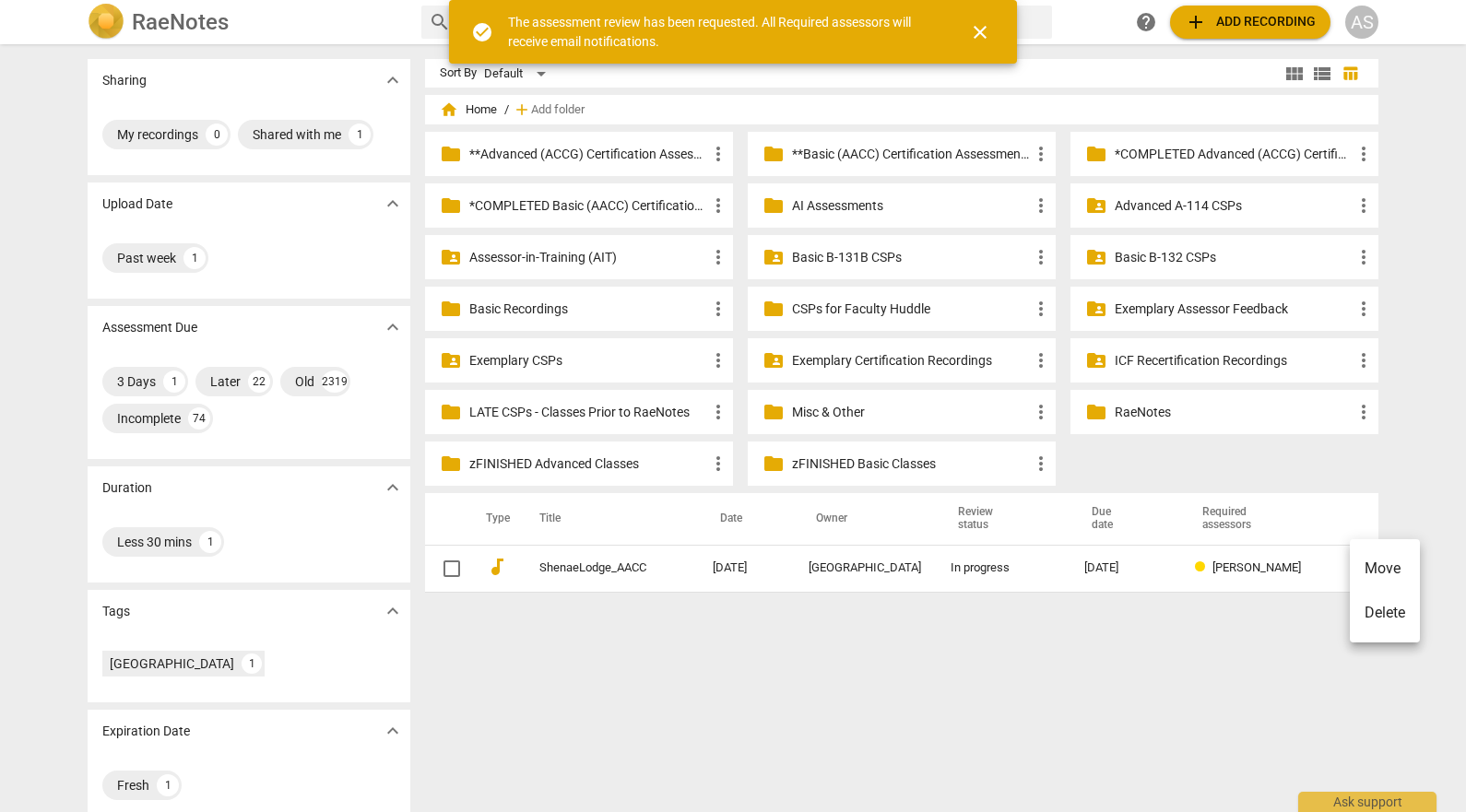
click at [1371, 566] on li "Move" at bounding box center [1384, 568] width 70 height 44
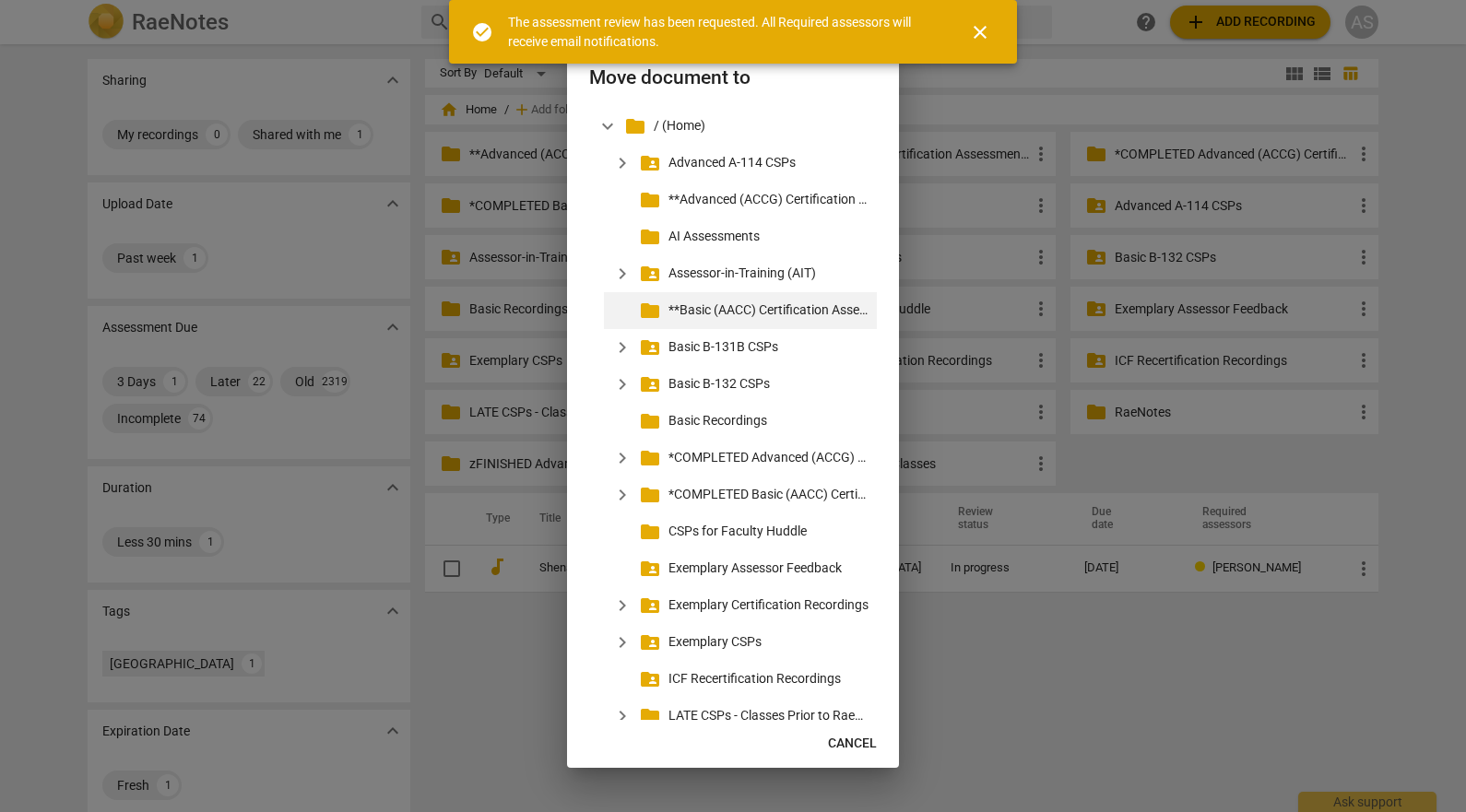
click at [722, 310] on p "**Basic (AACC) Certification Assessments" at bounding box center [768, 310] width 201 height 19
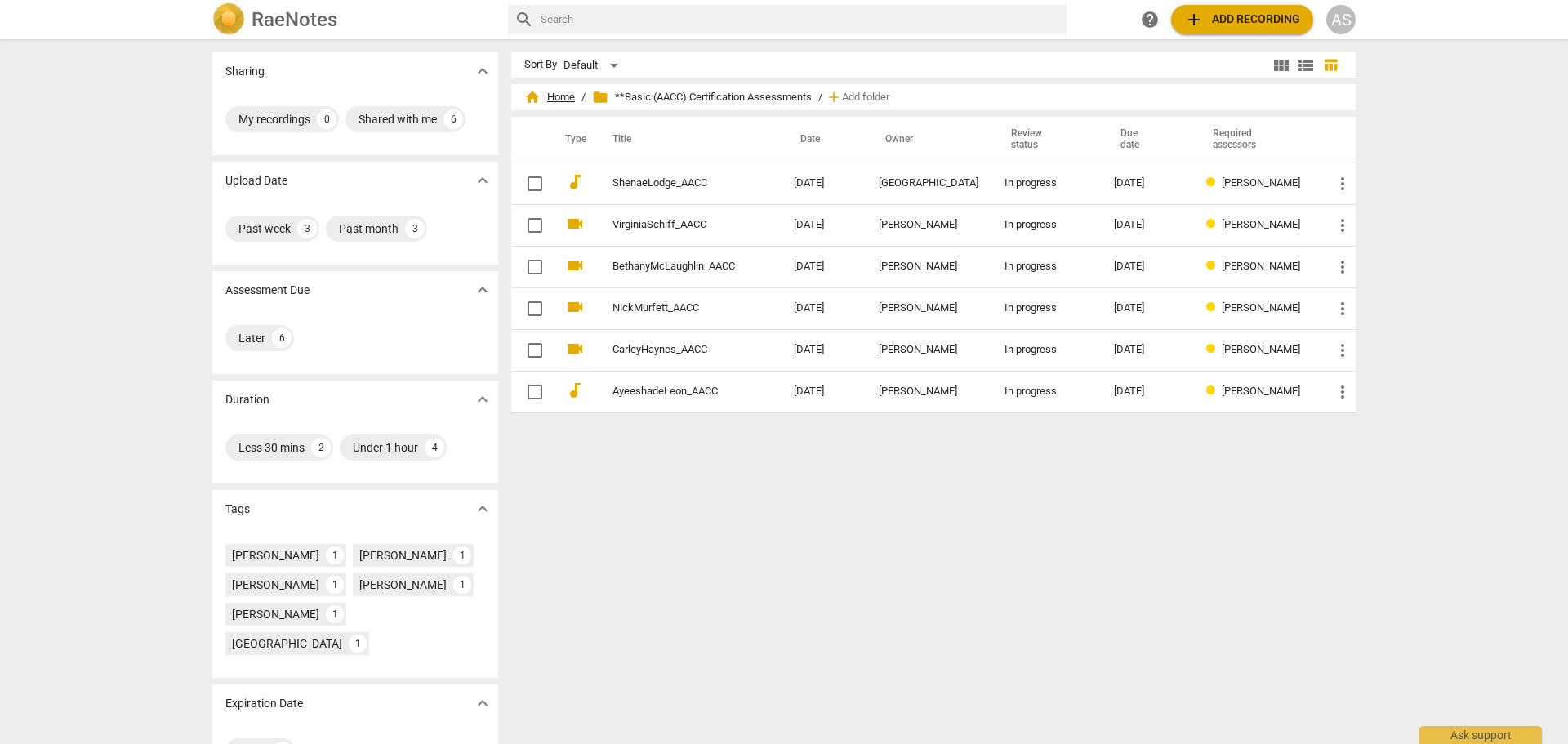
drag, startPoint x: 557, startPoint y: 93, endPoint x: 565, endPoint y: 94, distance: 8.1
click at [557, 93] on span "home Home" at bounding box center [550, 97] width 51 height 16
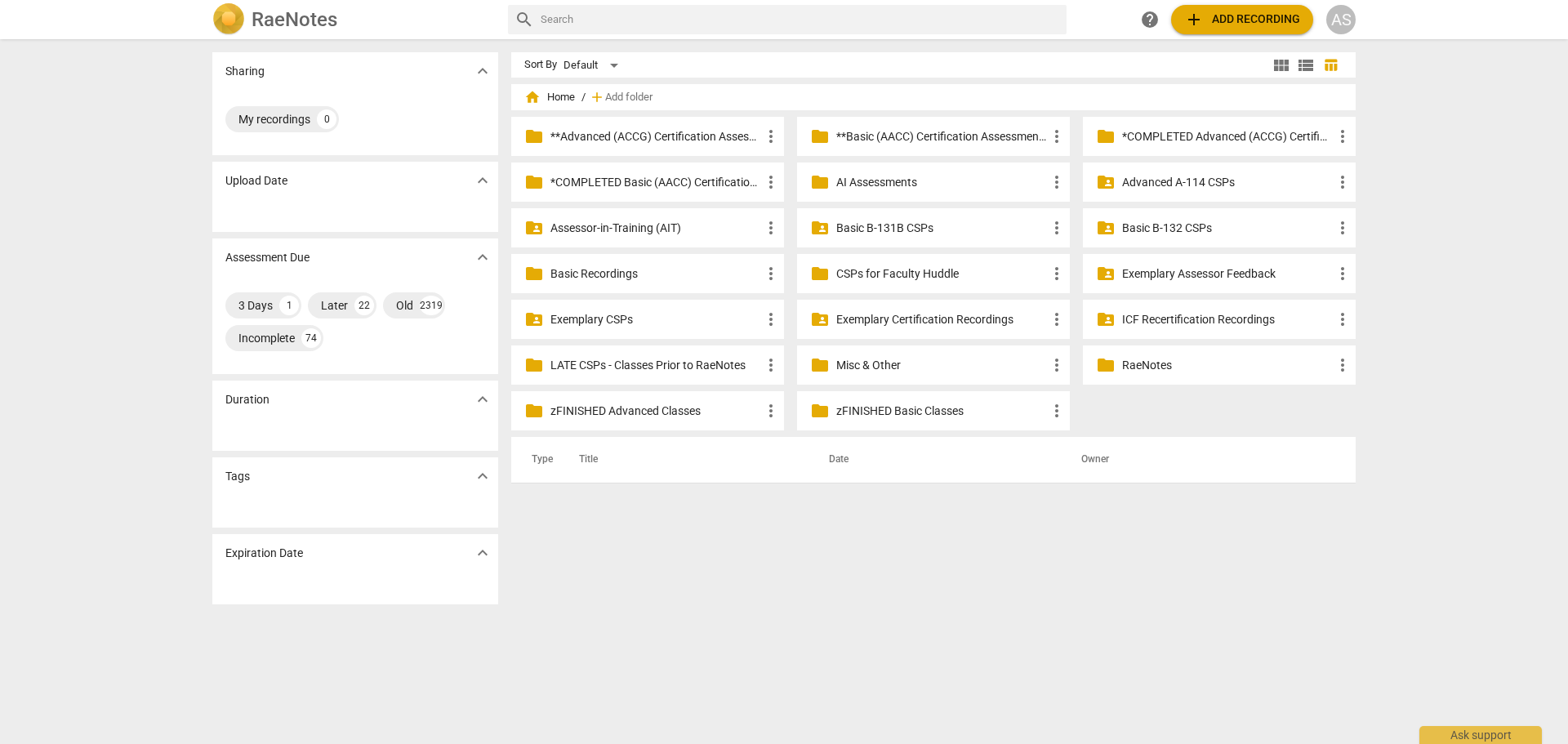
click at [936, 228] on p "Basic B-131B CSPs" at bounding box center [942, 228] width 211 height 17
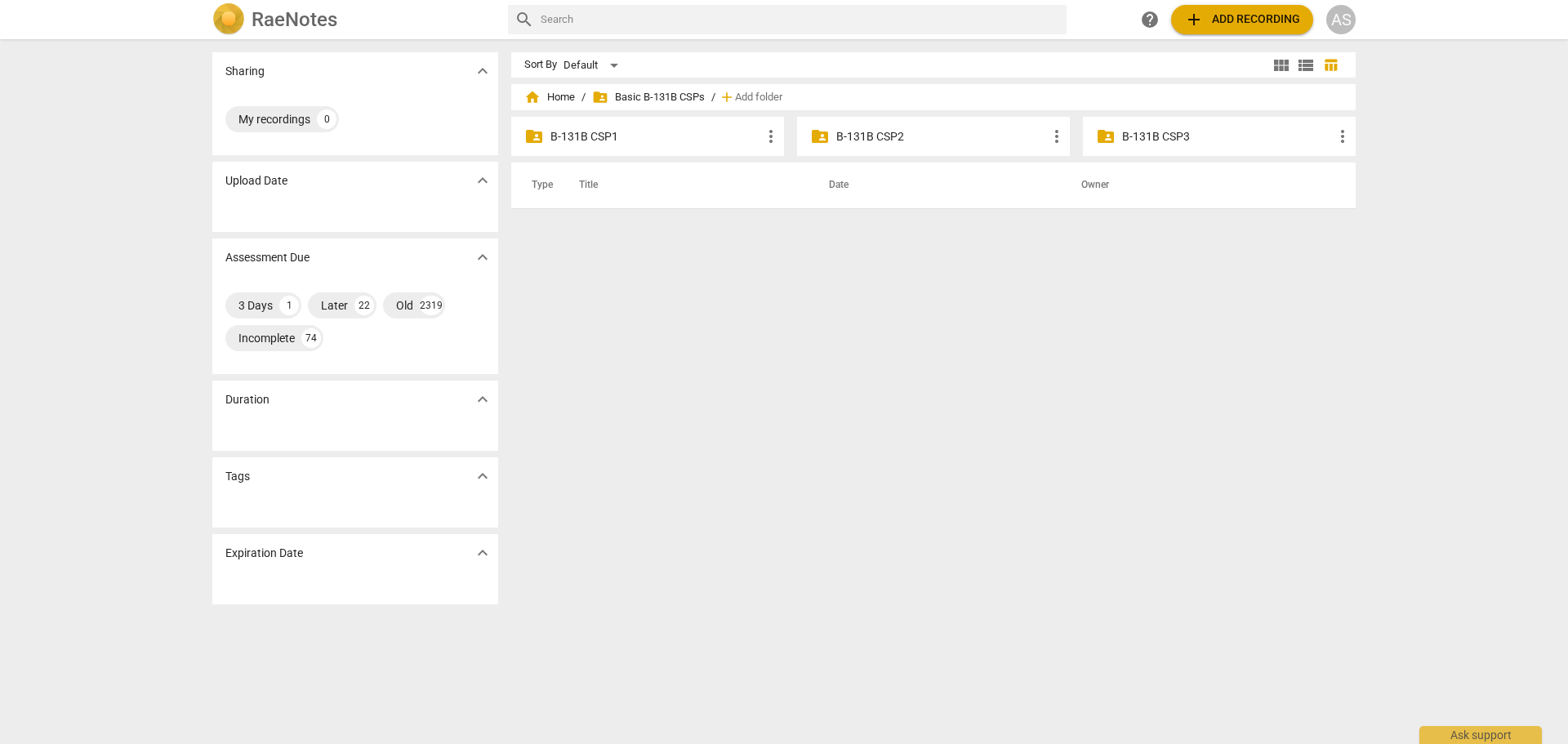
click at [893, 139] on p "B-131B CSP2" at bounding box center [942, 137] width 211 height 17
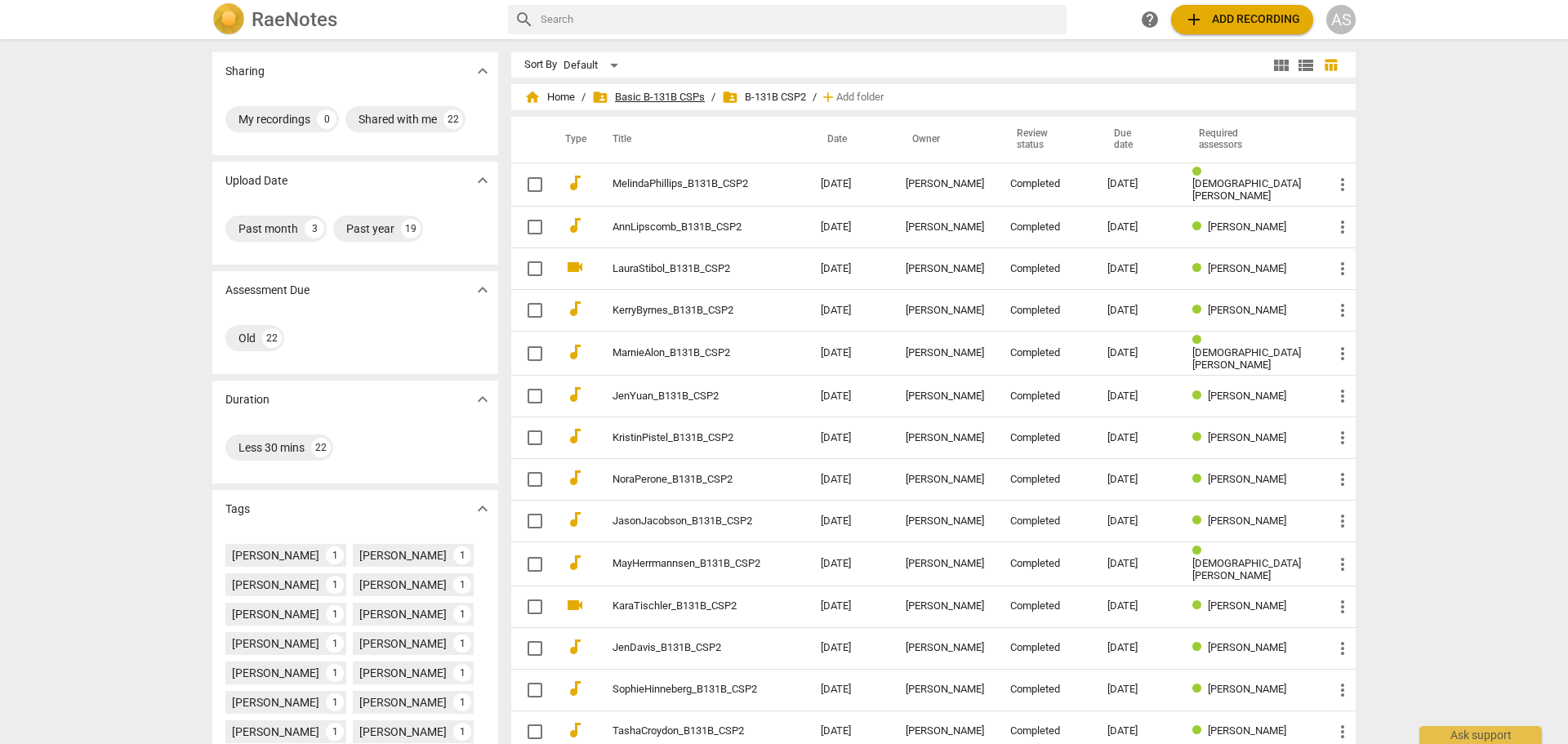
click at [640, 93] on span "folder_shared Basic B-131B CSPs" at bounding box center [648, 97] width 112 height 16
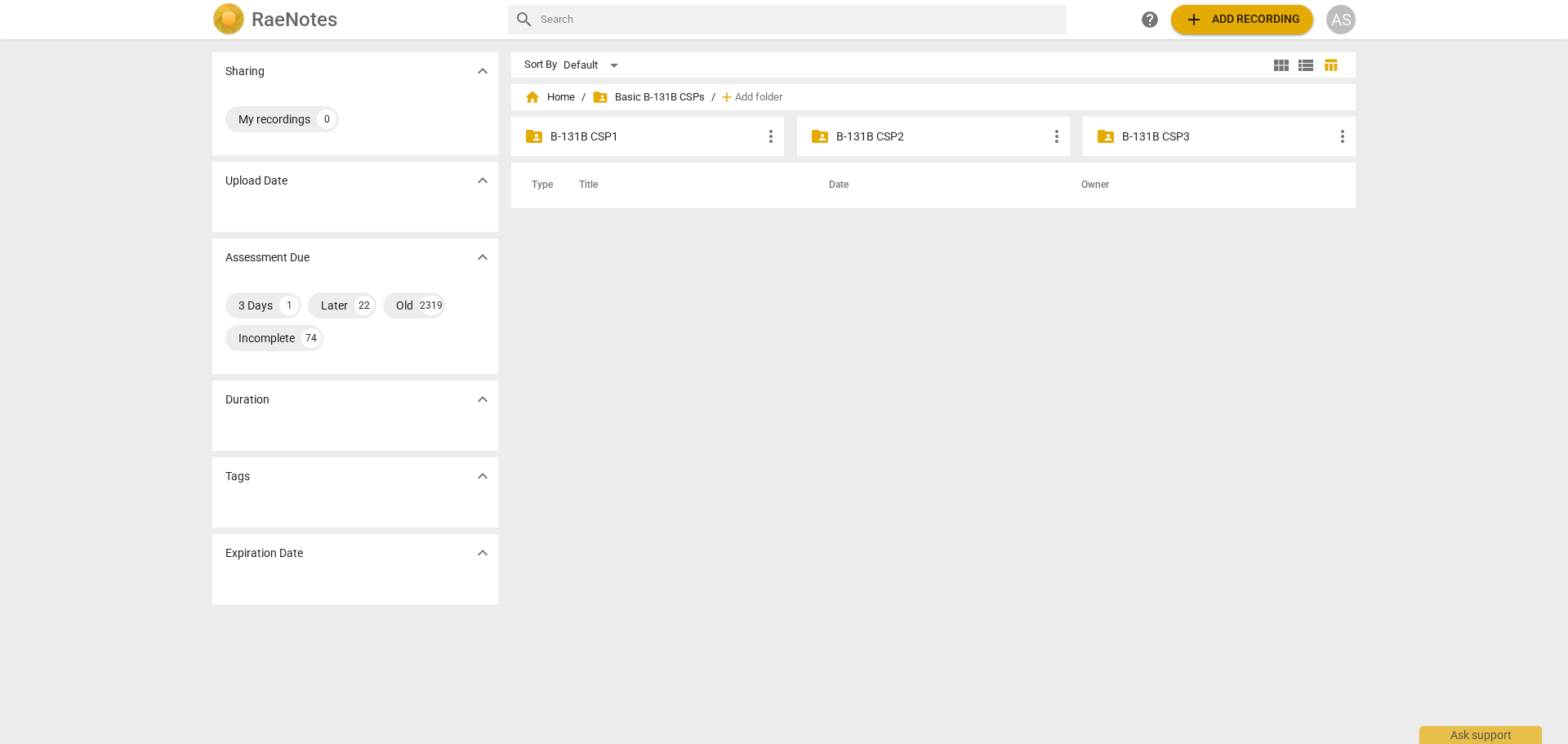
click at [1153, 142] on p "B-131B CSP3" at bounding box center [1228, 137] width 211 height 17
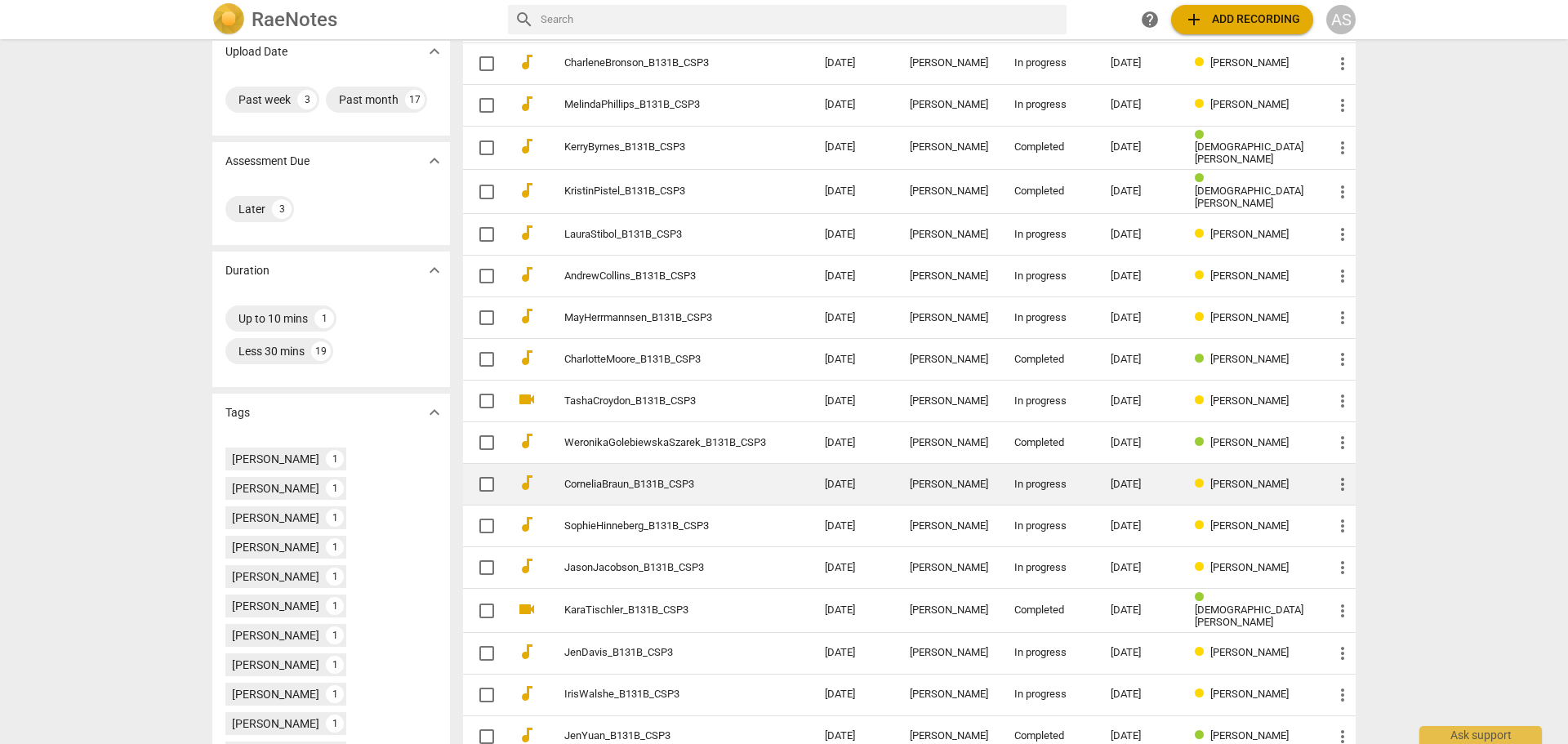
scroll to position [285, 0]
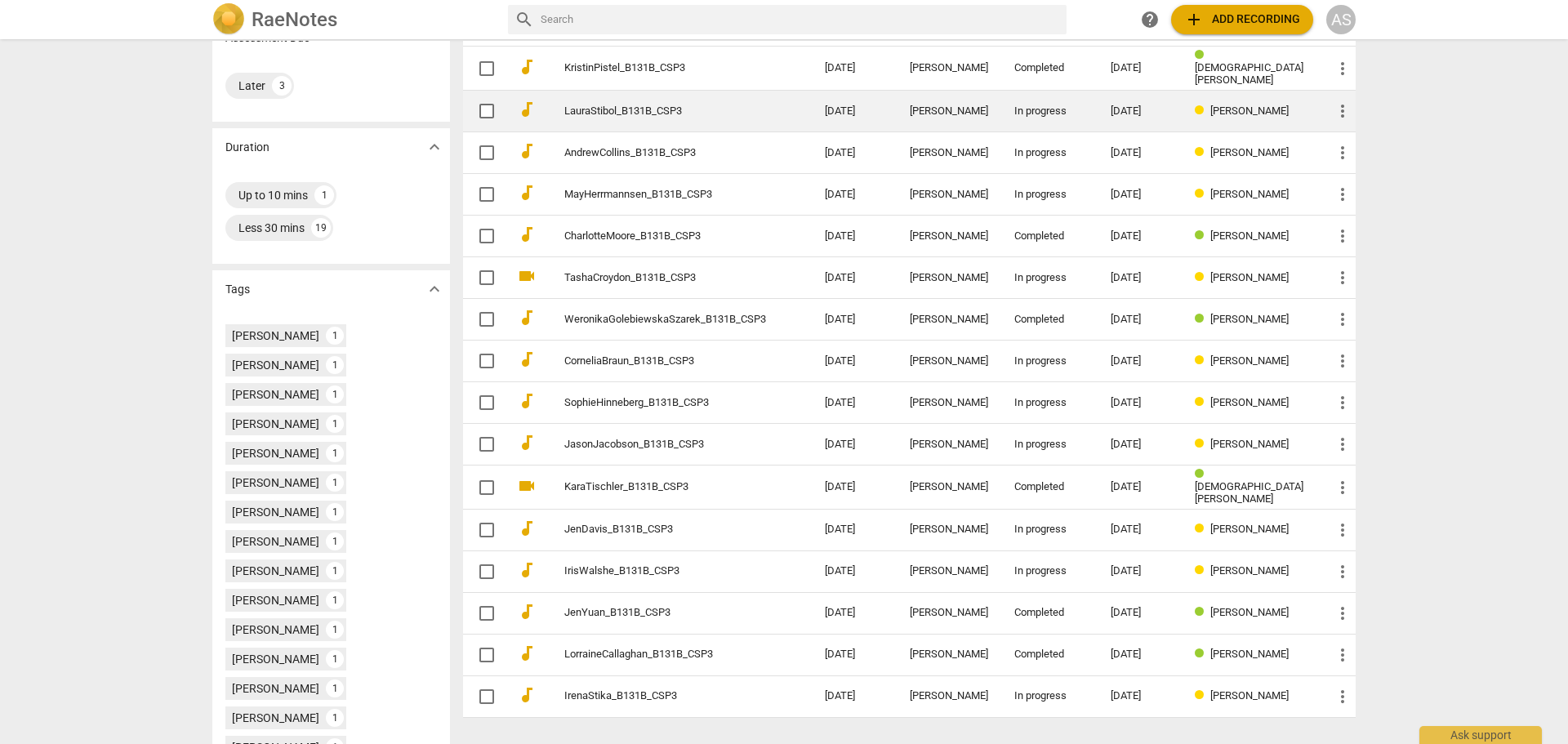
click at [1085, 118] on td "In progress" at bounding box center [1049, 111] width 96 height 42
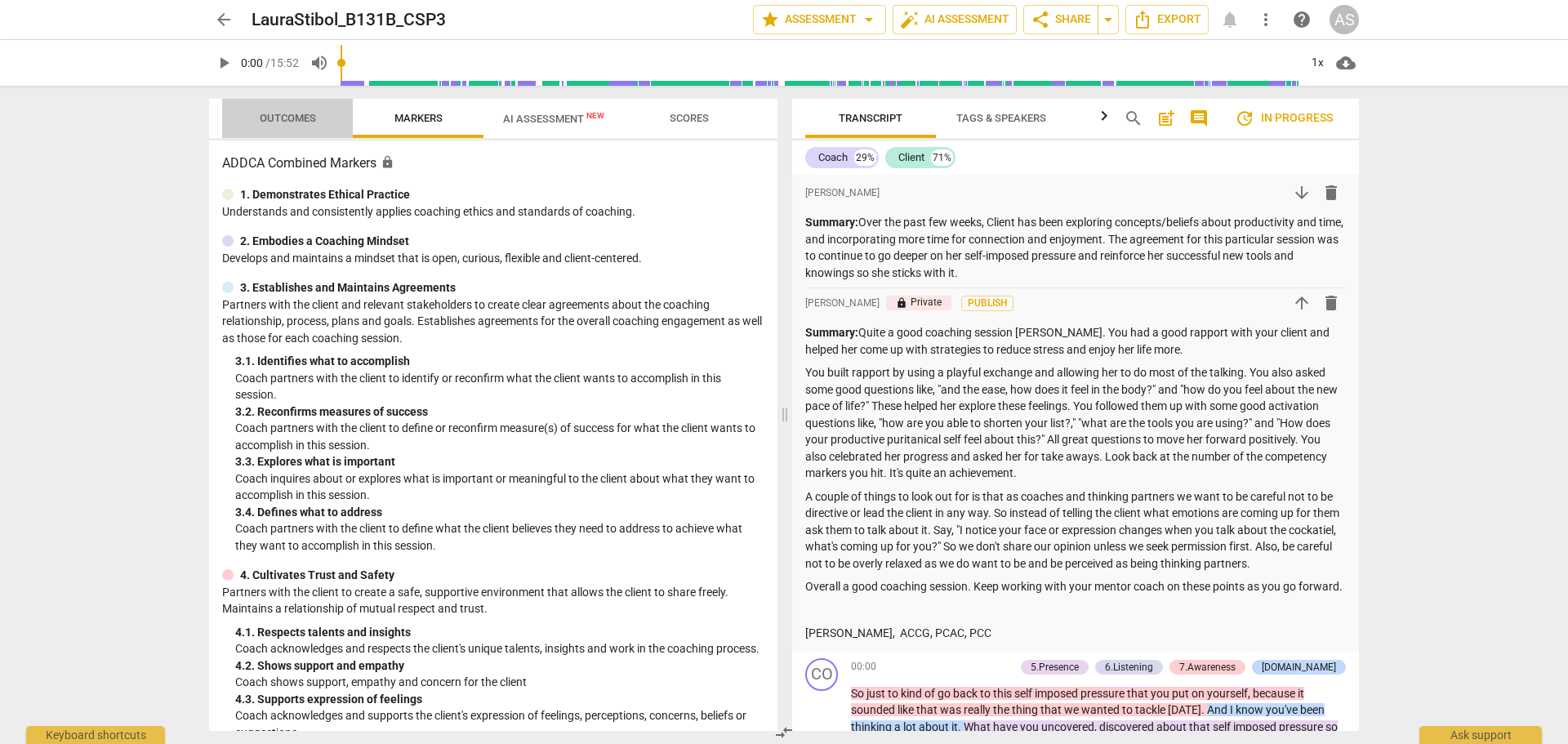
click at [288, 116] on span "Outcomes" at bounding box center [288, 118] width 56 height 12
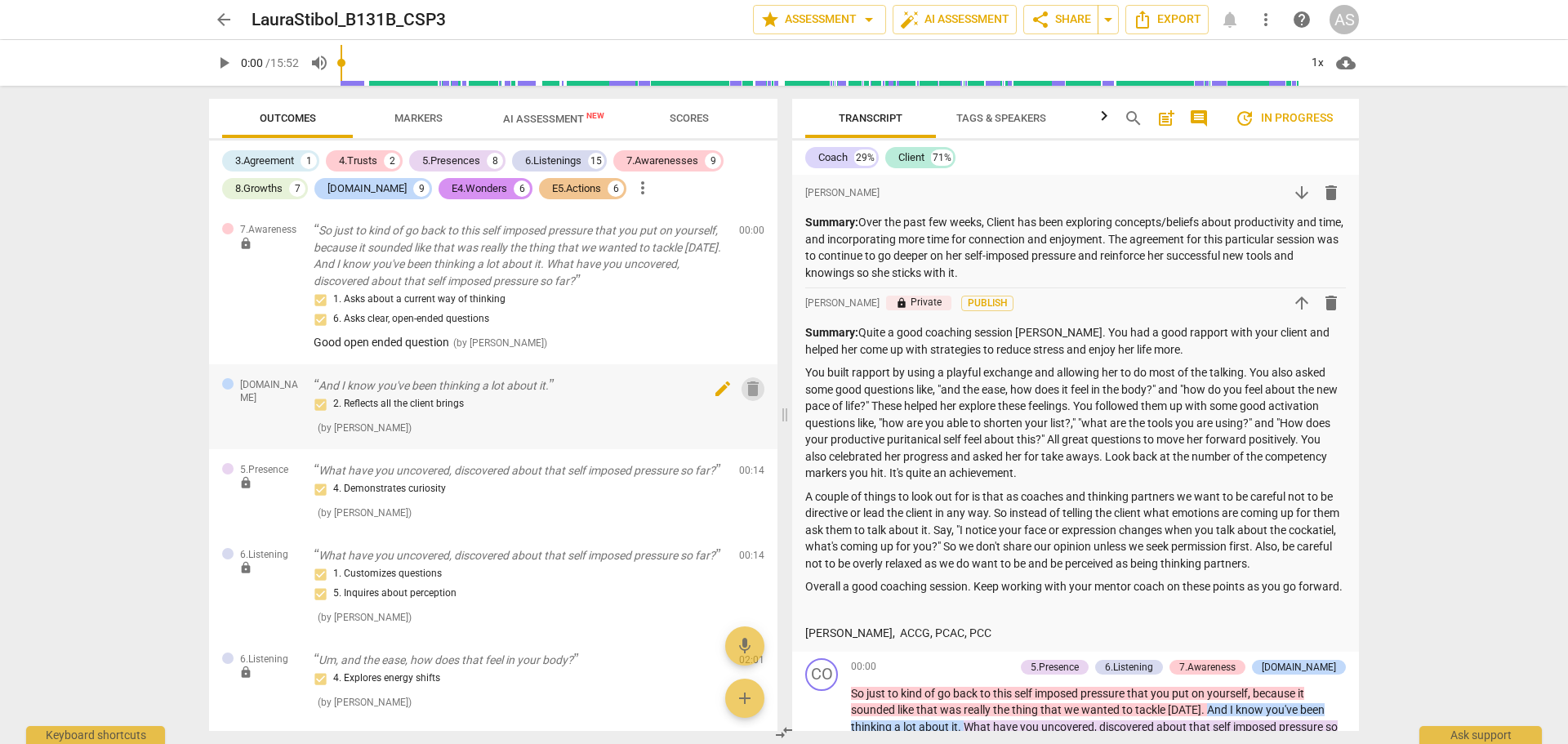
click at [745, 391] on span "delete" at bounding box center [753, 389] width 20 height 20
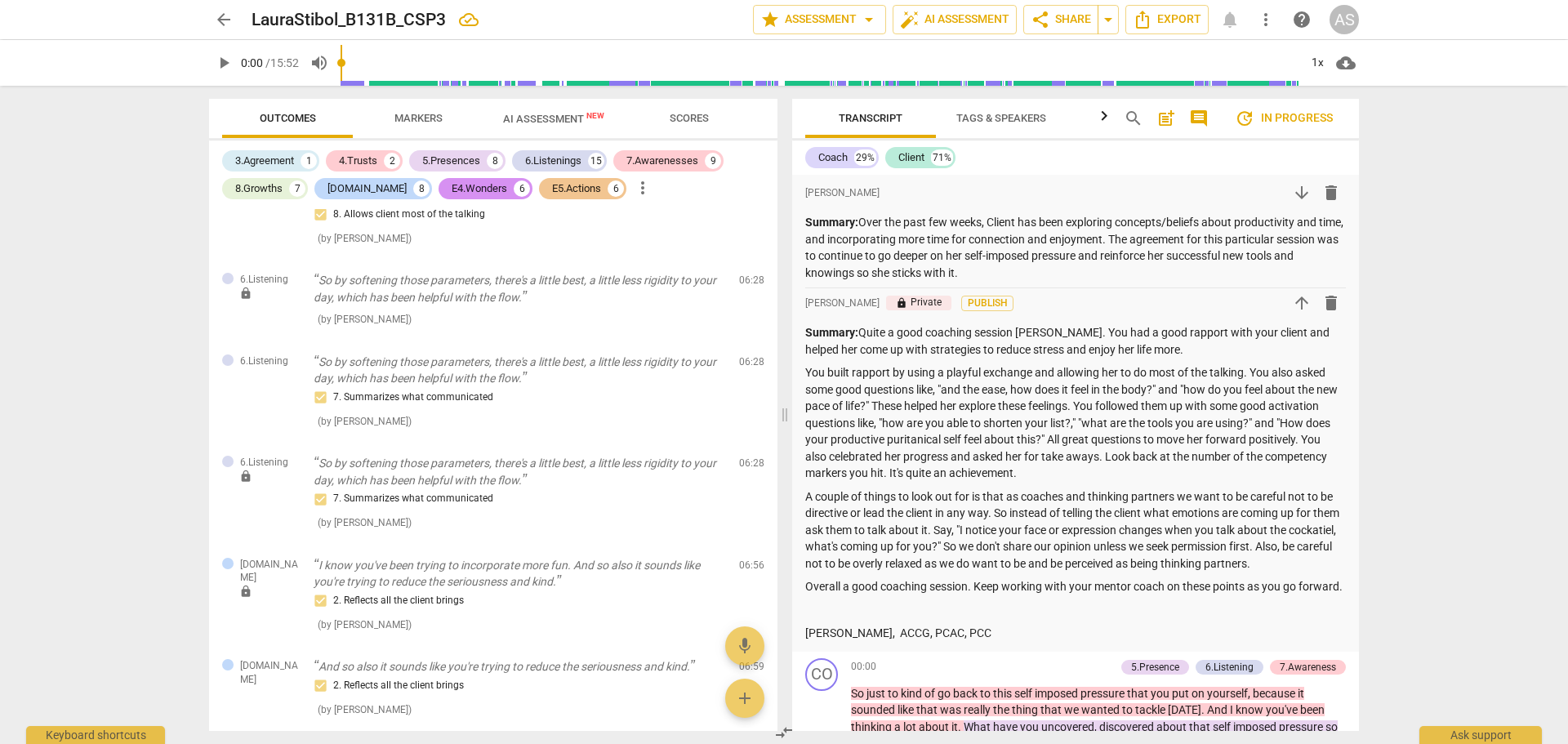
scroll to position [2367, 0]
click at [885, 9] on div "arrow_back LauraStibol_B131B_CSP3 edit star Assessment arrow_drop_down auto_fix…" at bounding box center [784, 20] width 1150 height 30
click at [859, 11] on span "arrow_drop_down" at bounding box center [869, 20] width 20 height 20
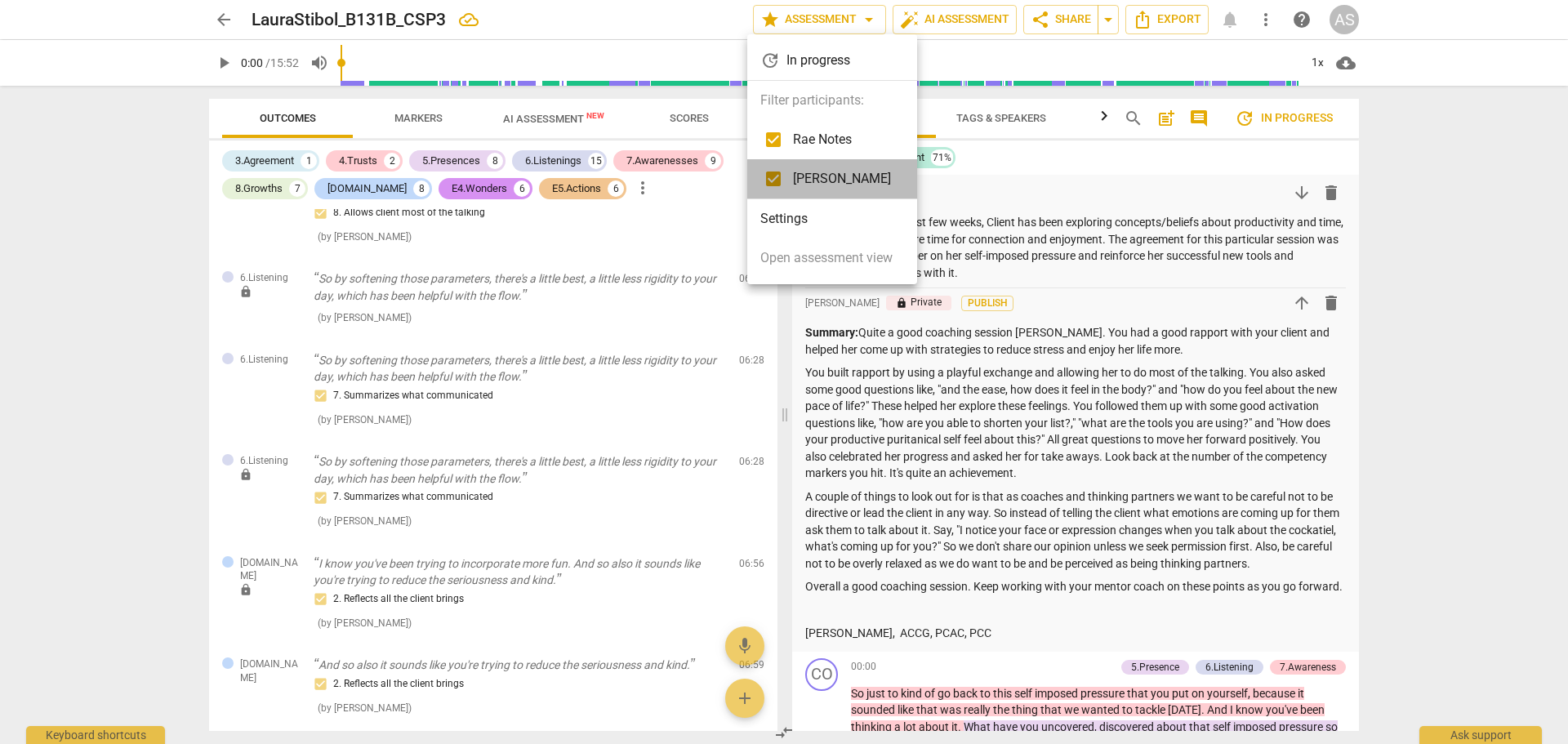
click at [826, 185] on span "[PERSON_NAME]" at bounding box center [841, 179] width 98 height 20
checkbox input "false"
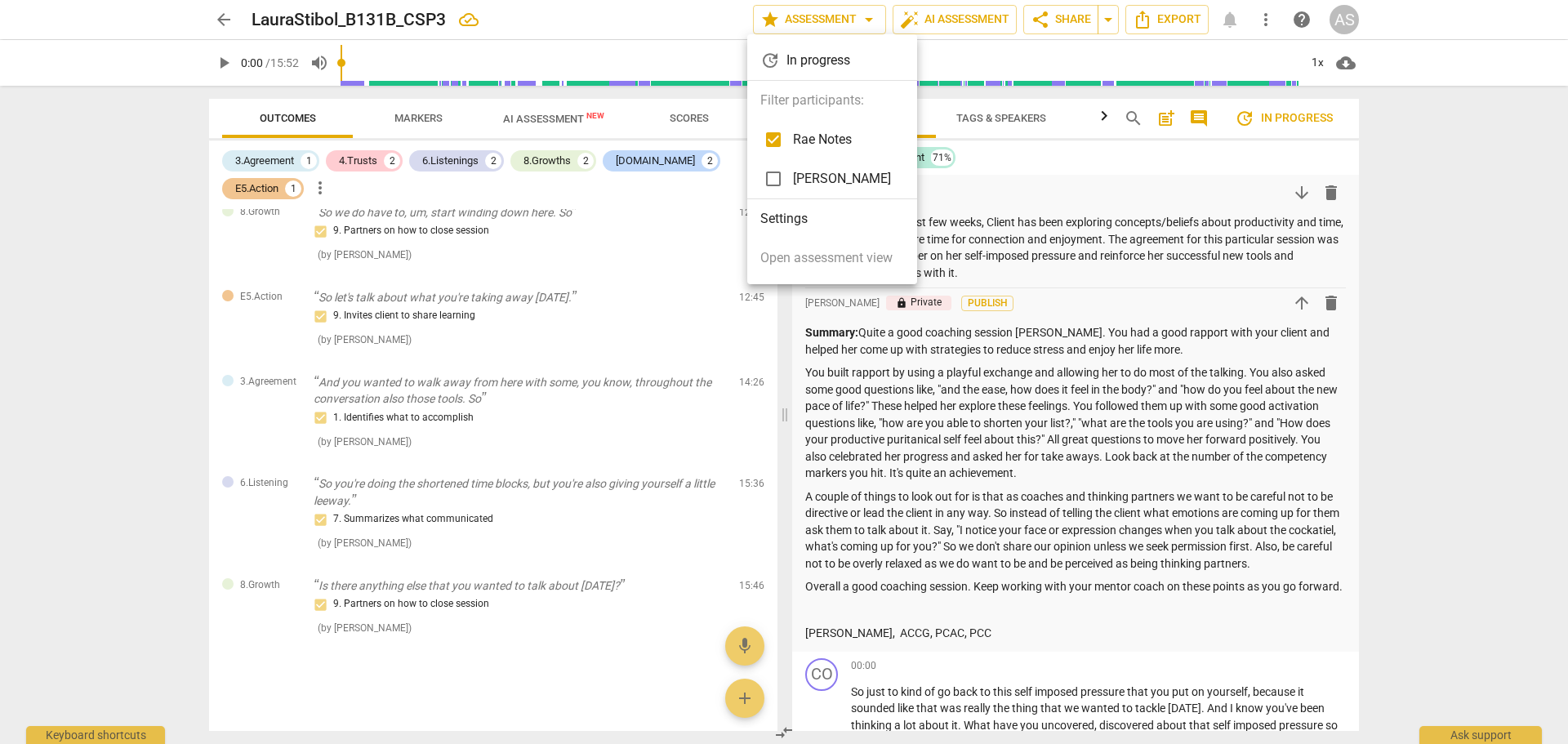
scroll to position [0, 0]
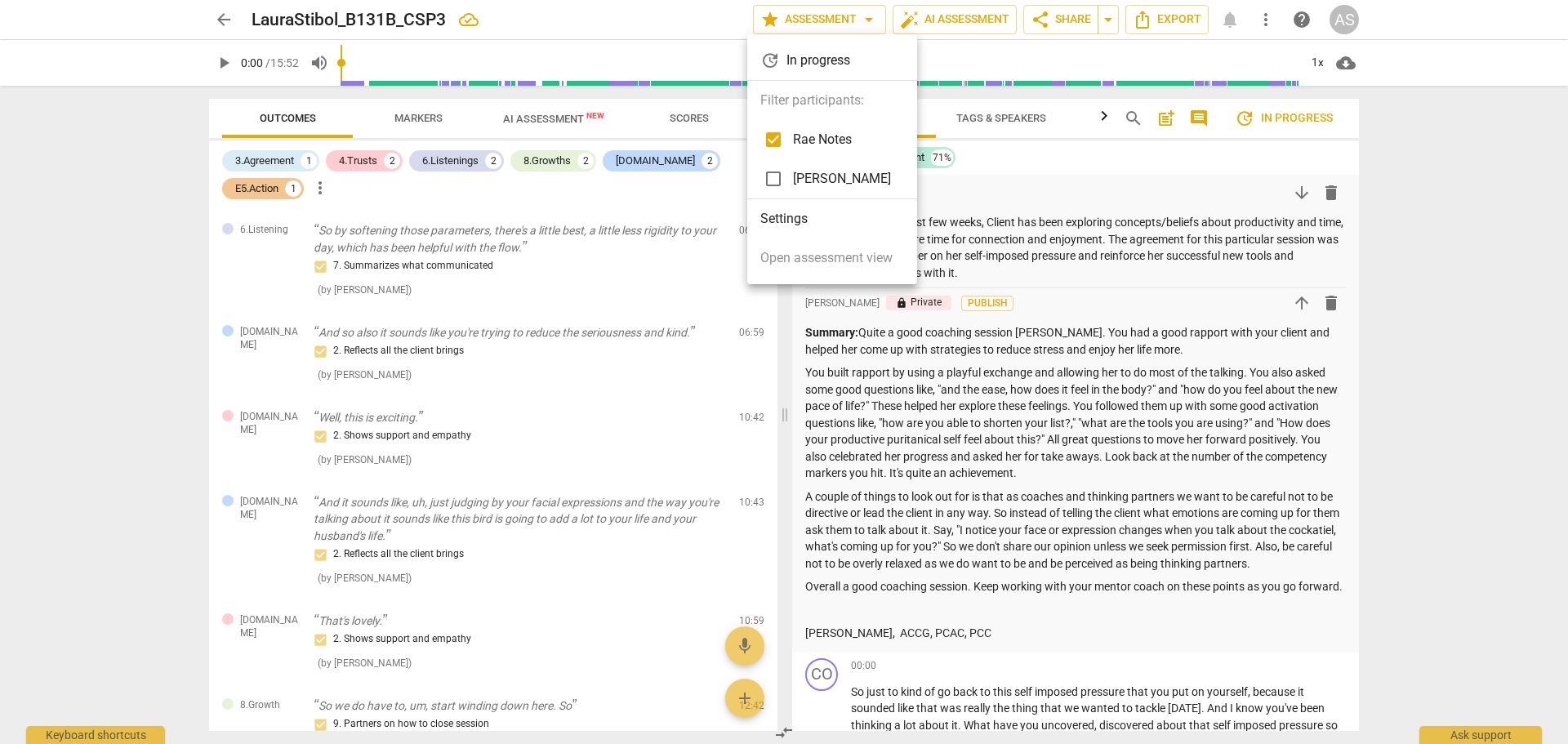
click at [529, 283] on div at bounding box center [784, 372] width 1568 height 744
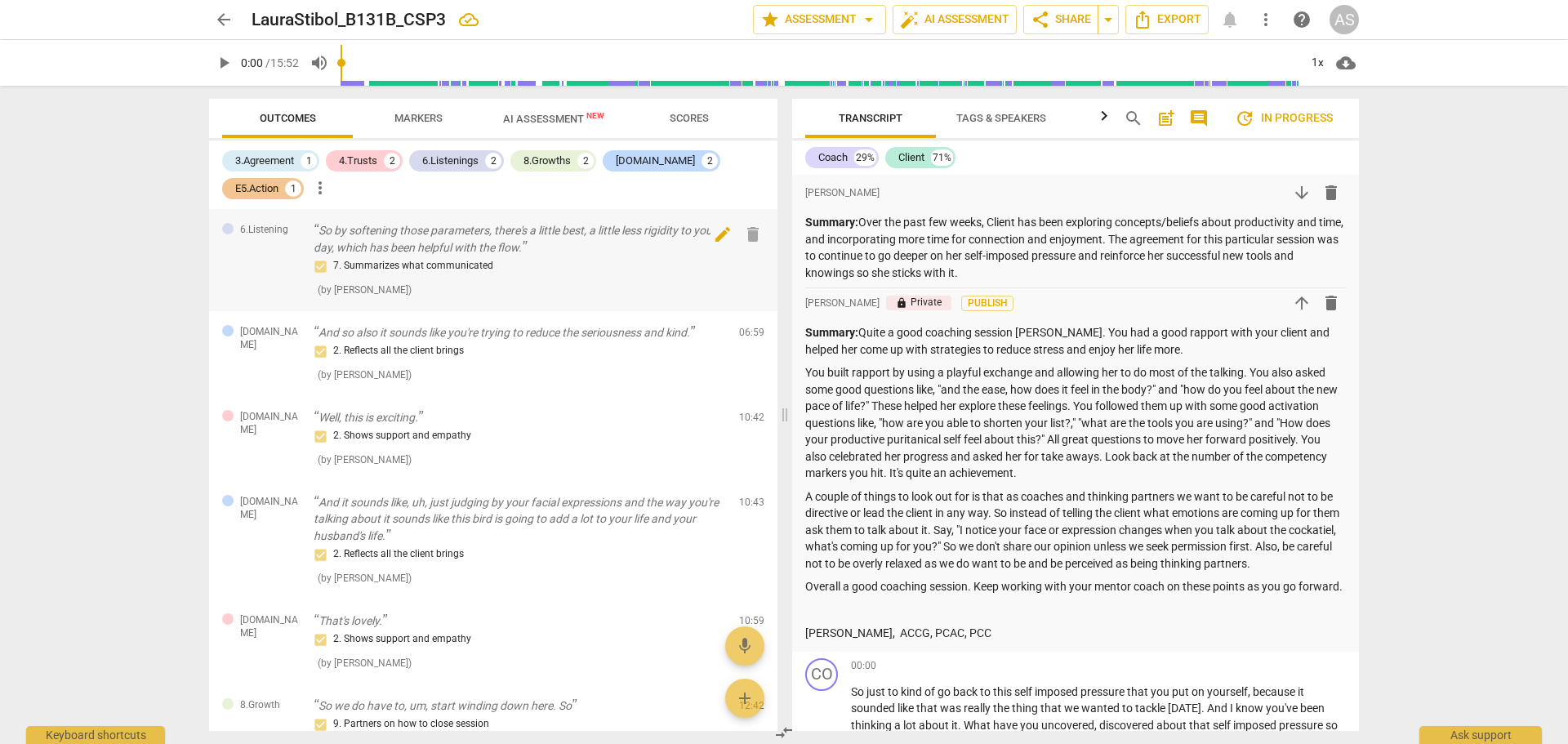
click at [744, 236] on span "delete" at bounding box center [753, 234] width 20 height 20
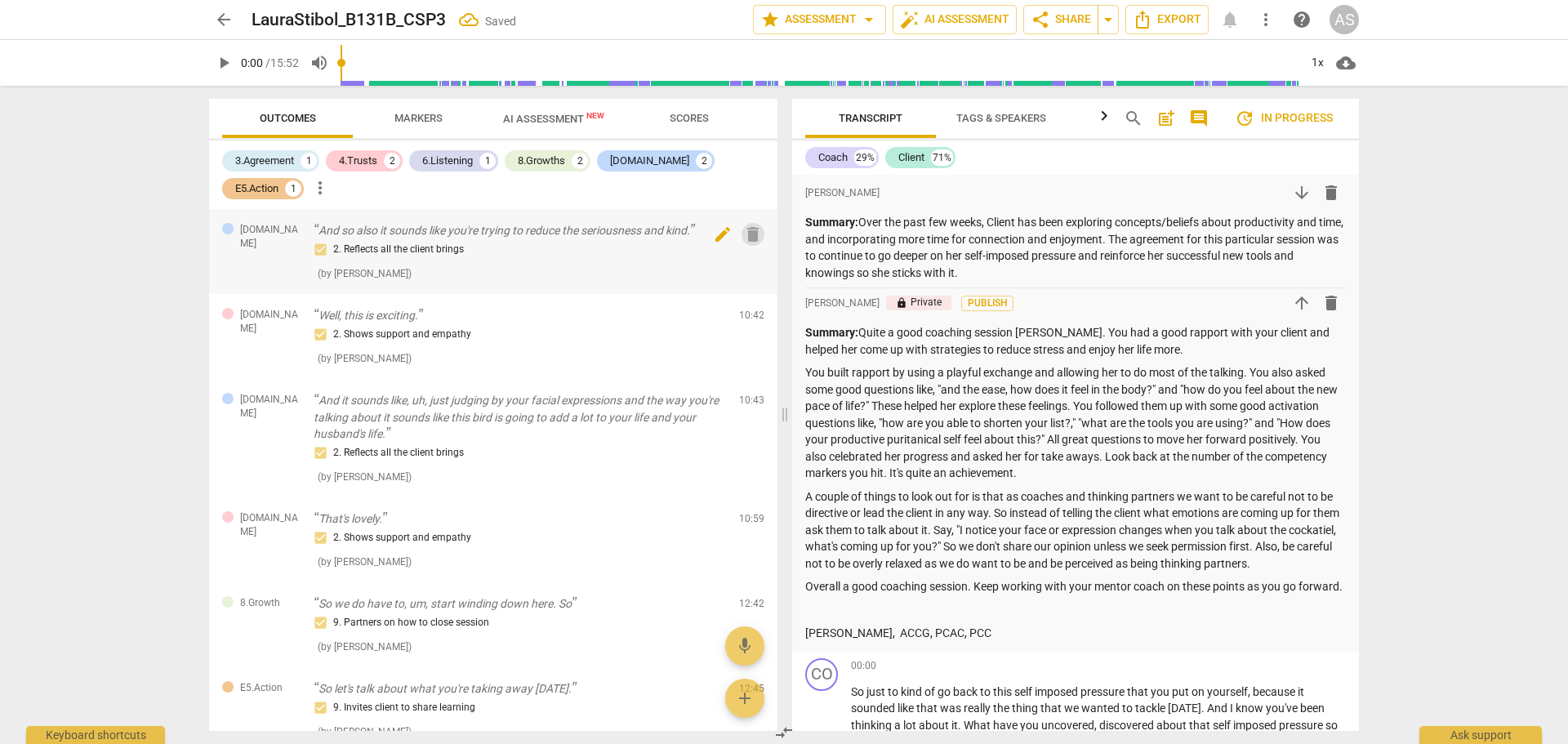
click at [750, 229] on span "delete" at bounding box center [753, 234] width 20 height 20
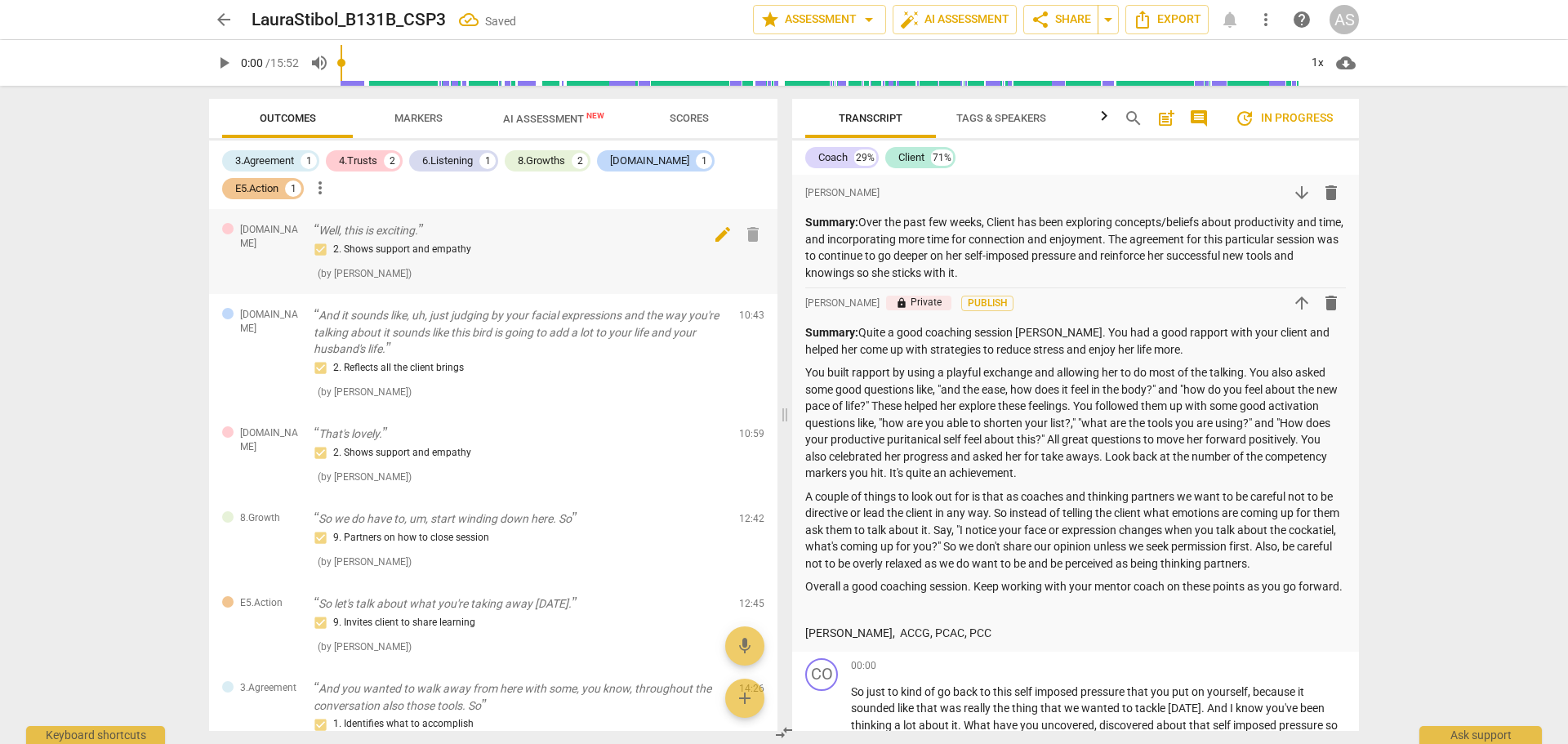
click at [751, 235] on span "delete" at bounding box center [753, 234] width 20 height 20
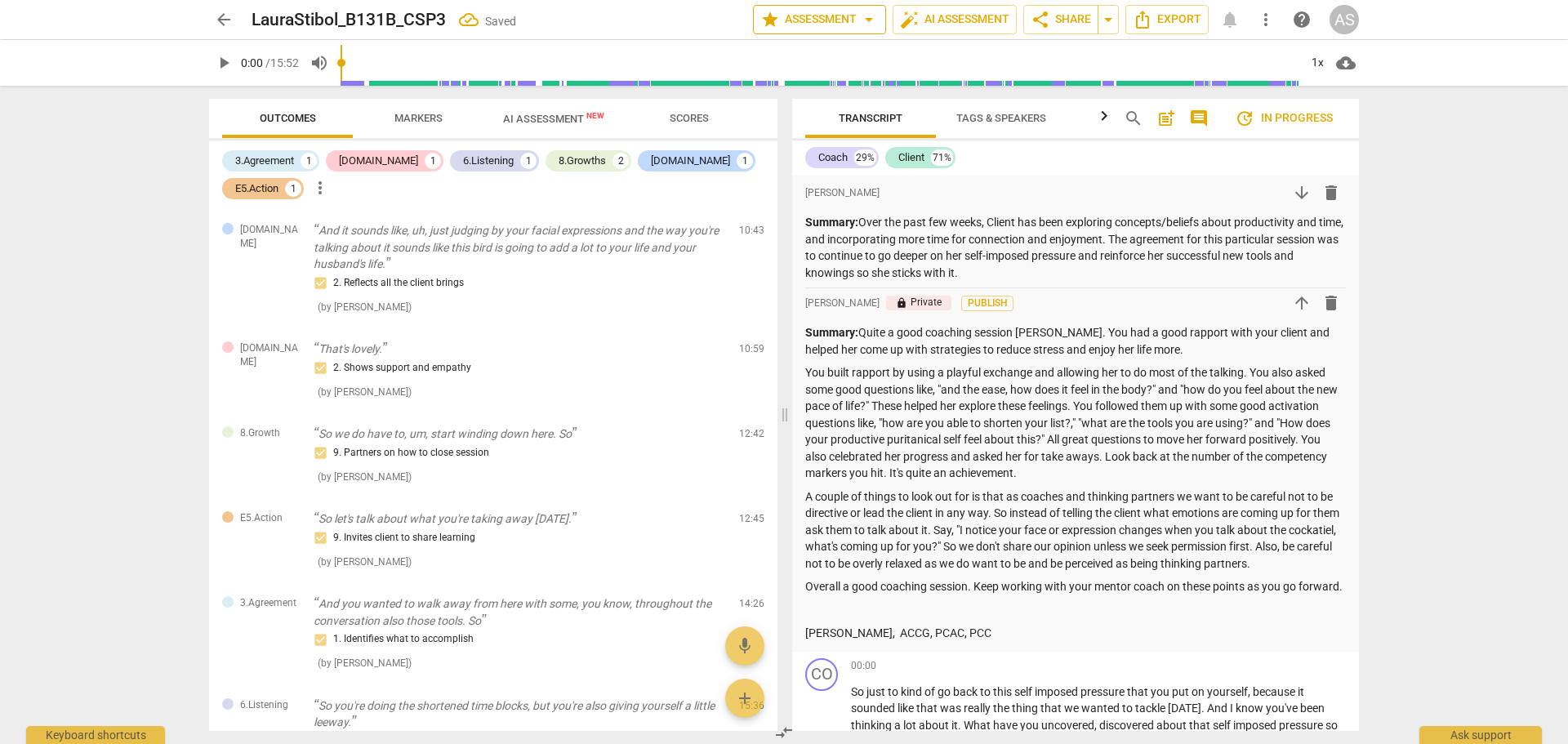
click at [853, 22] on span "star Assessment arrow_drop_down" at bounding box center [819, 20] width 118 height 20
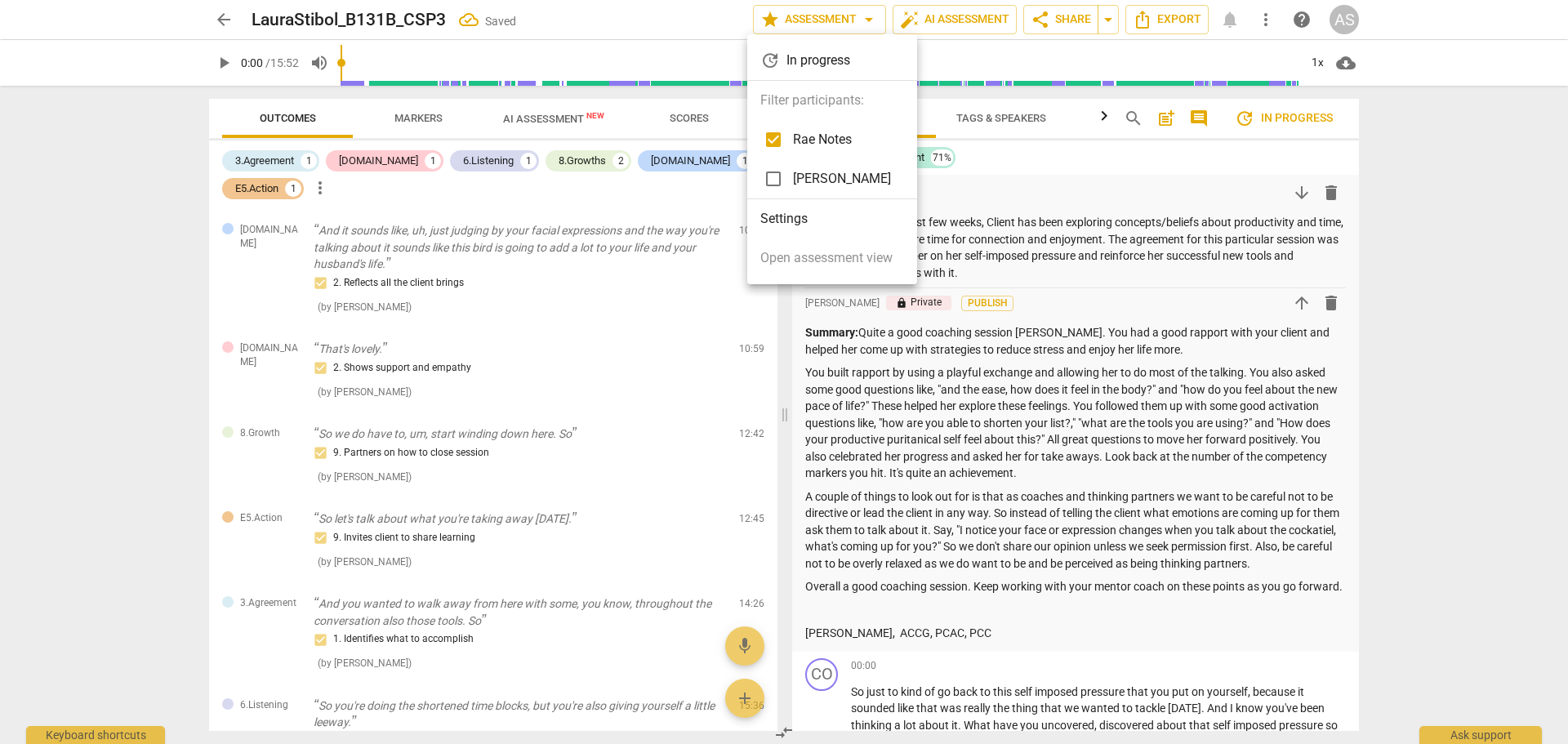
click at [800, 222] on li "Settings" at bounding box center [833, 219] width 170 height 39
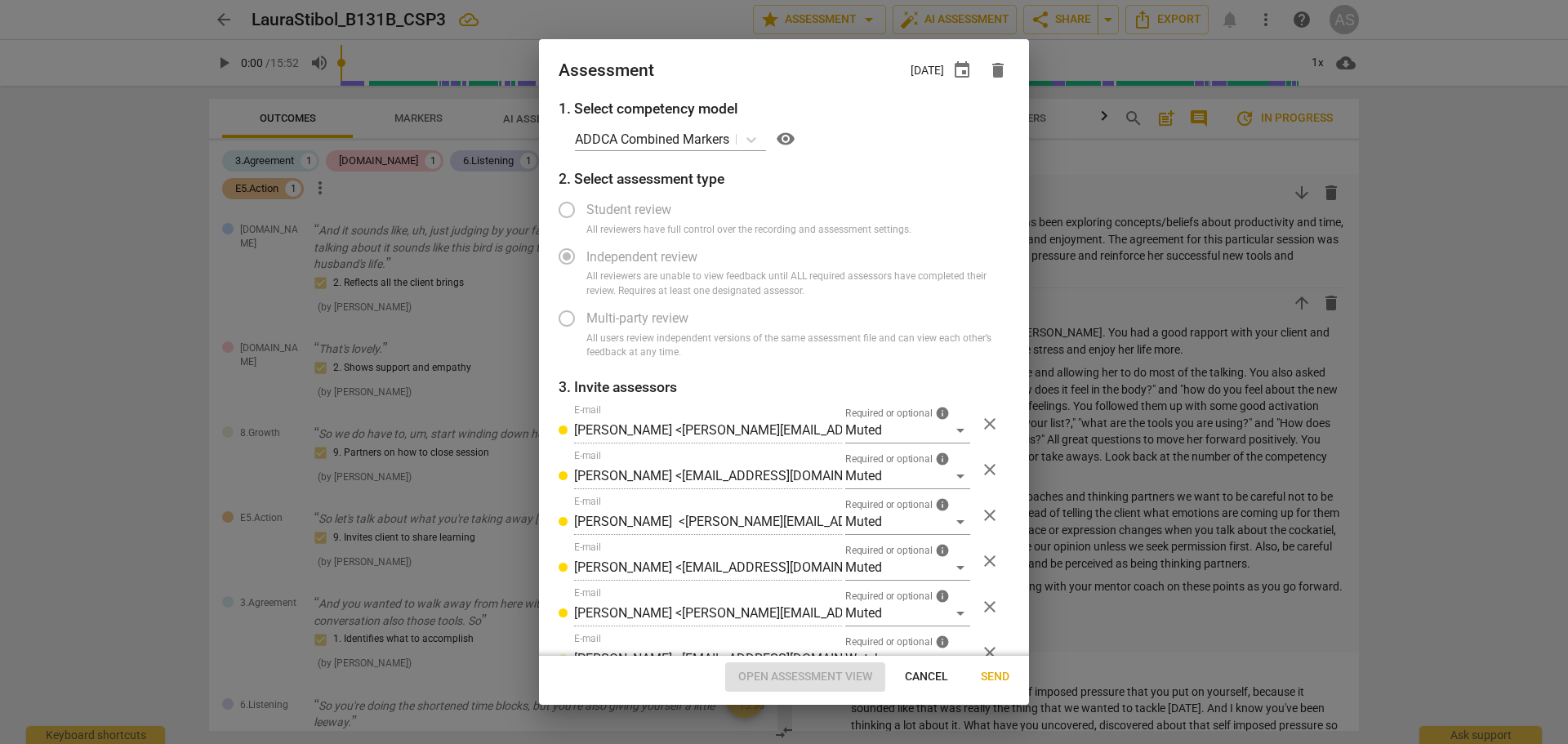
click at [927, 678] on span "Cancel" at bounding box center [927, 676] width 43 height 16
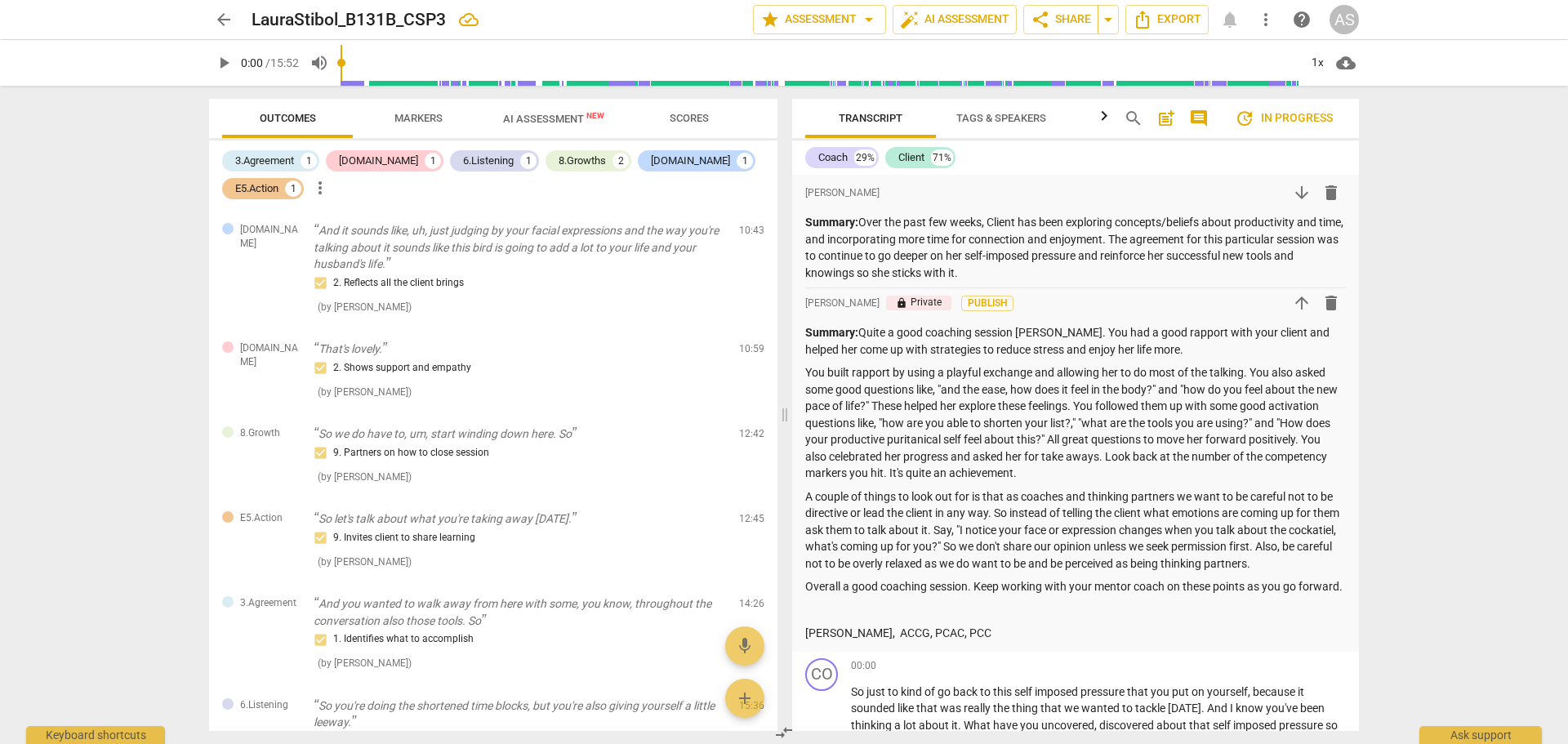
radio input "false"
click at [744, 227] on span "delete" at bounding box center [753, 234] width 20 height 20
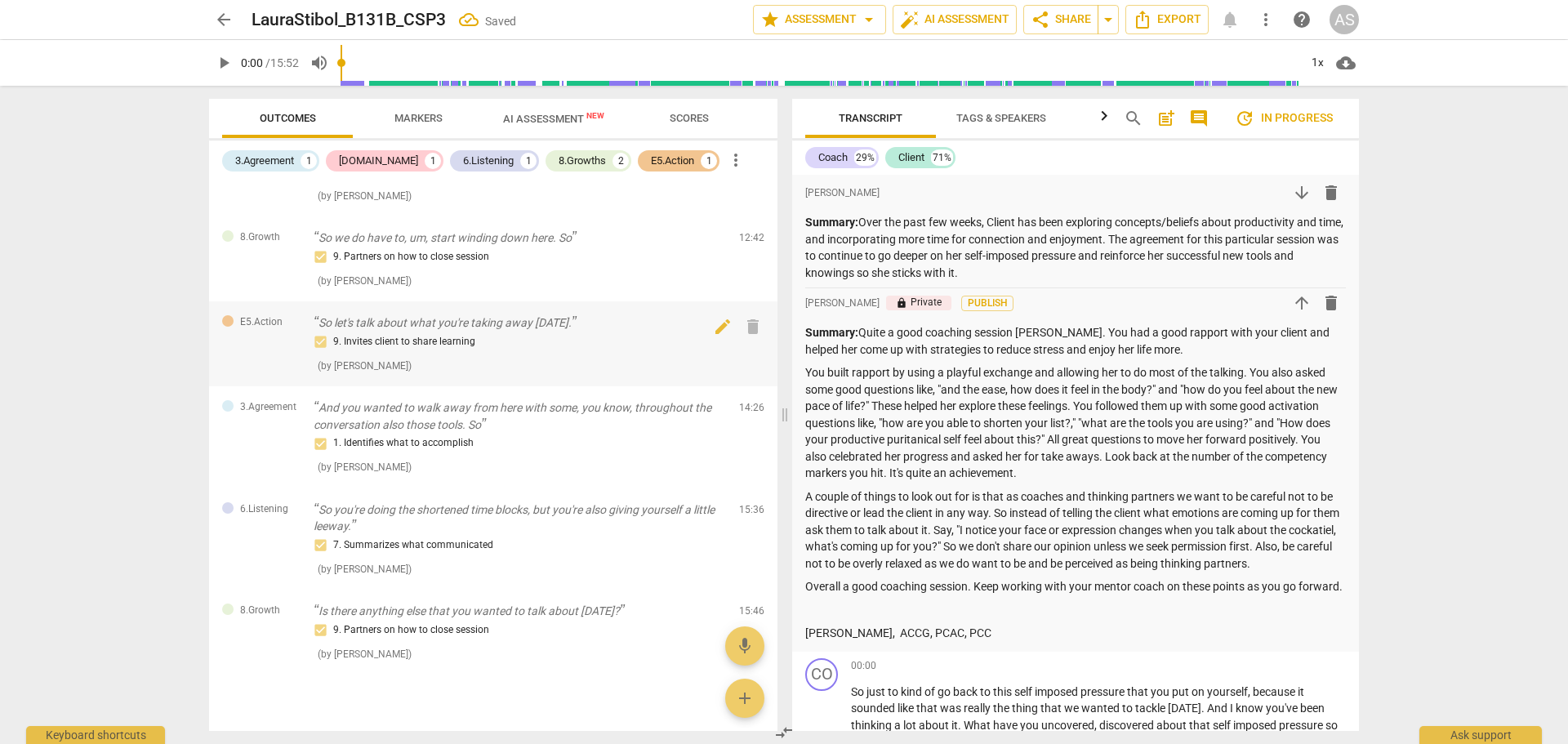
scroll to position [75, 0]
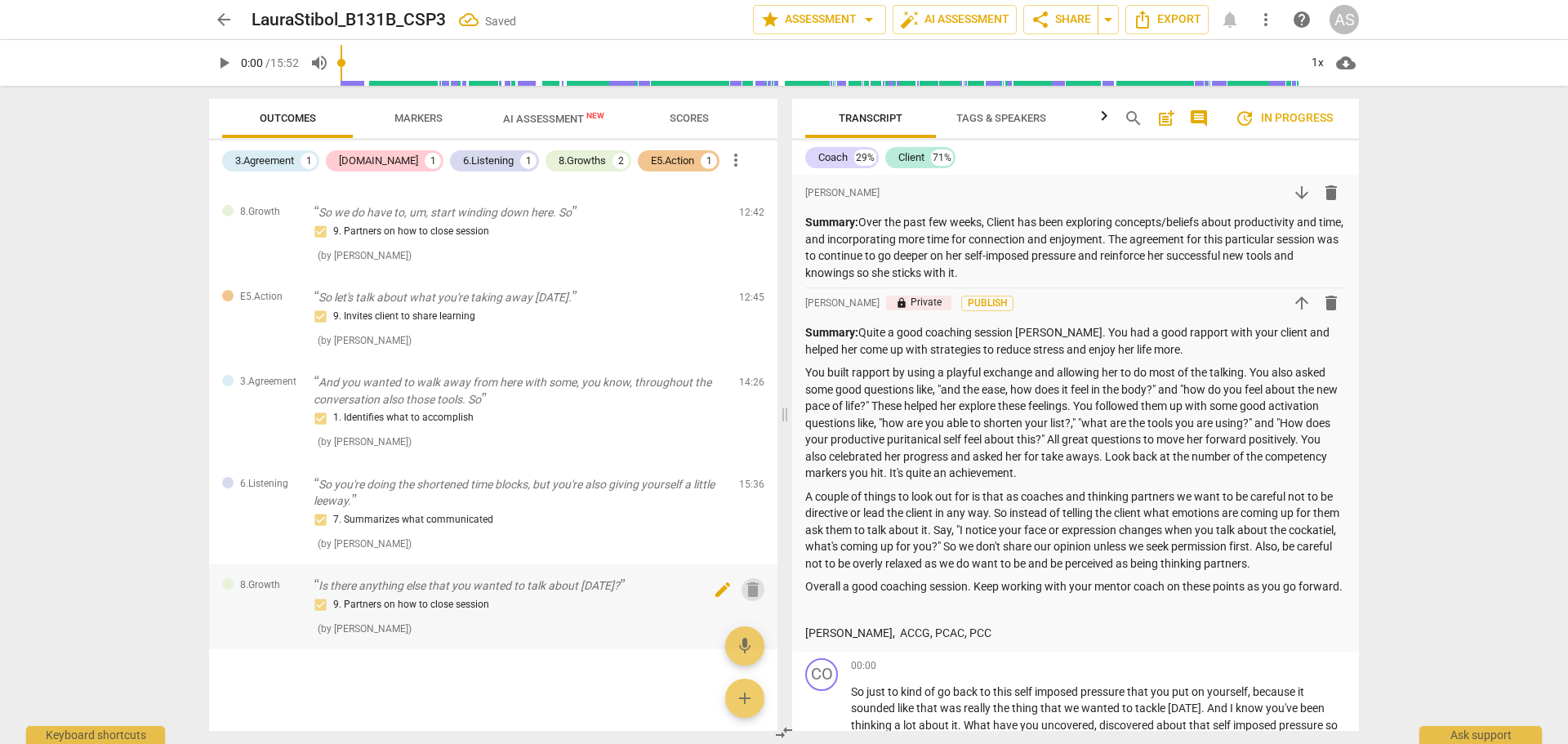
click at [745, 585] on span "delete" at bounding box center [753, 589] width 20 height 20
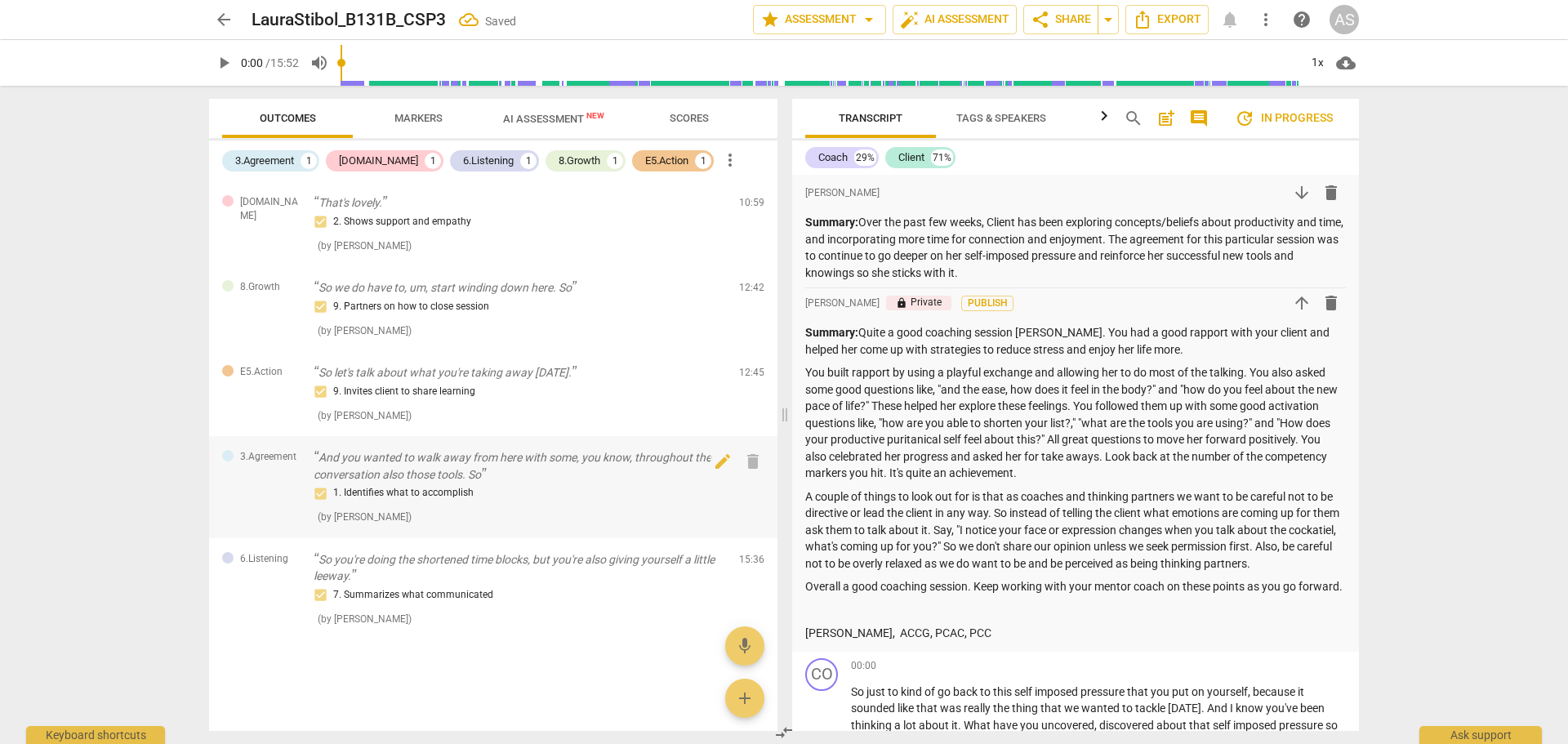
scroll to position [0, 0]
click at [749, 453] on span "delete" at bounding box center [753, 461] width 20 height 20
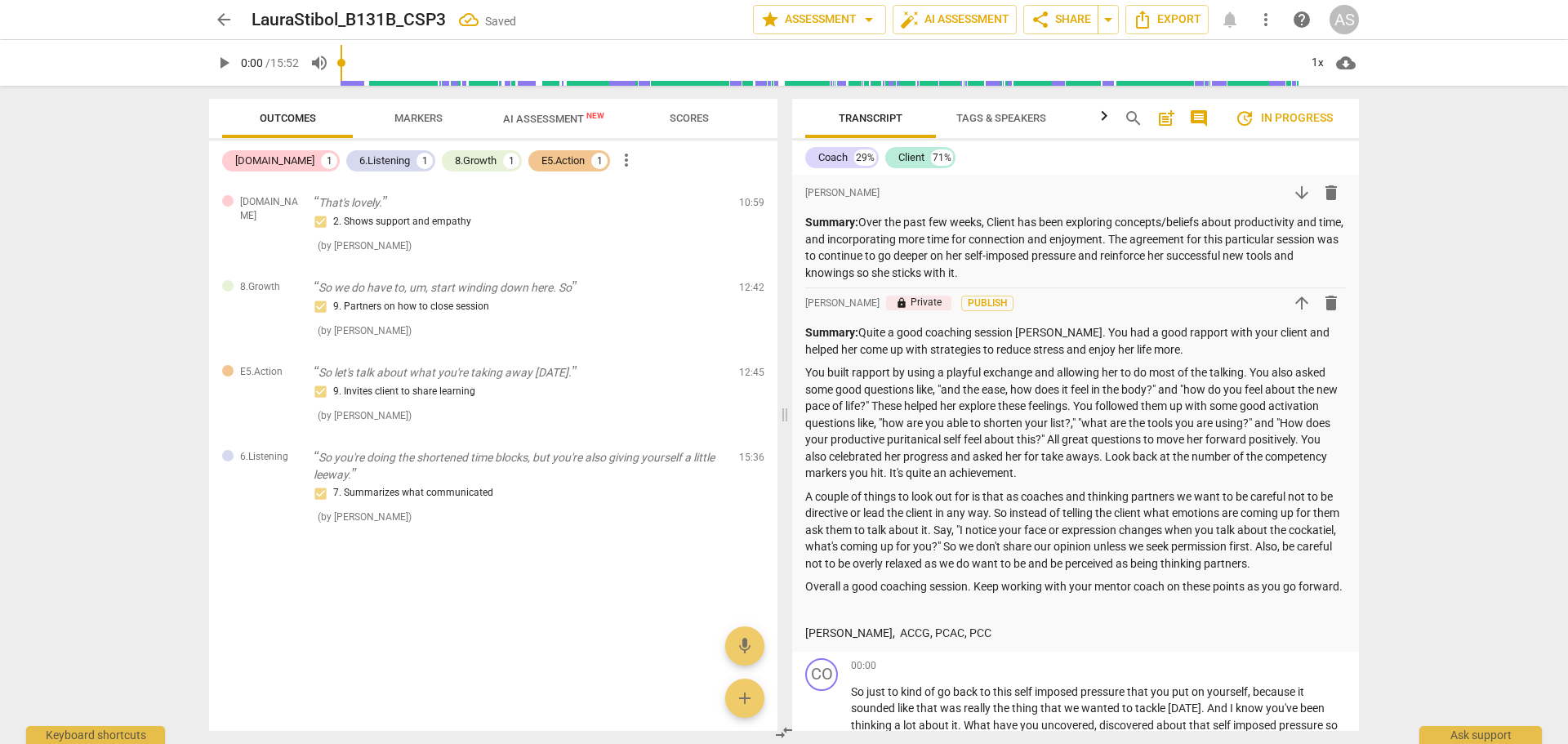
click at [750, 207] on span "delete" at bounding box center [753, 206] width 20 height 20
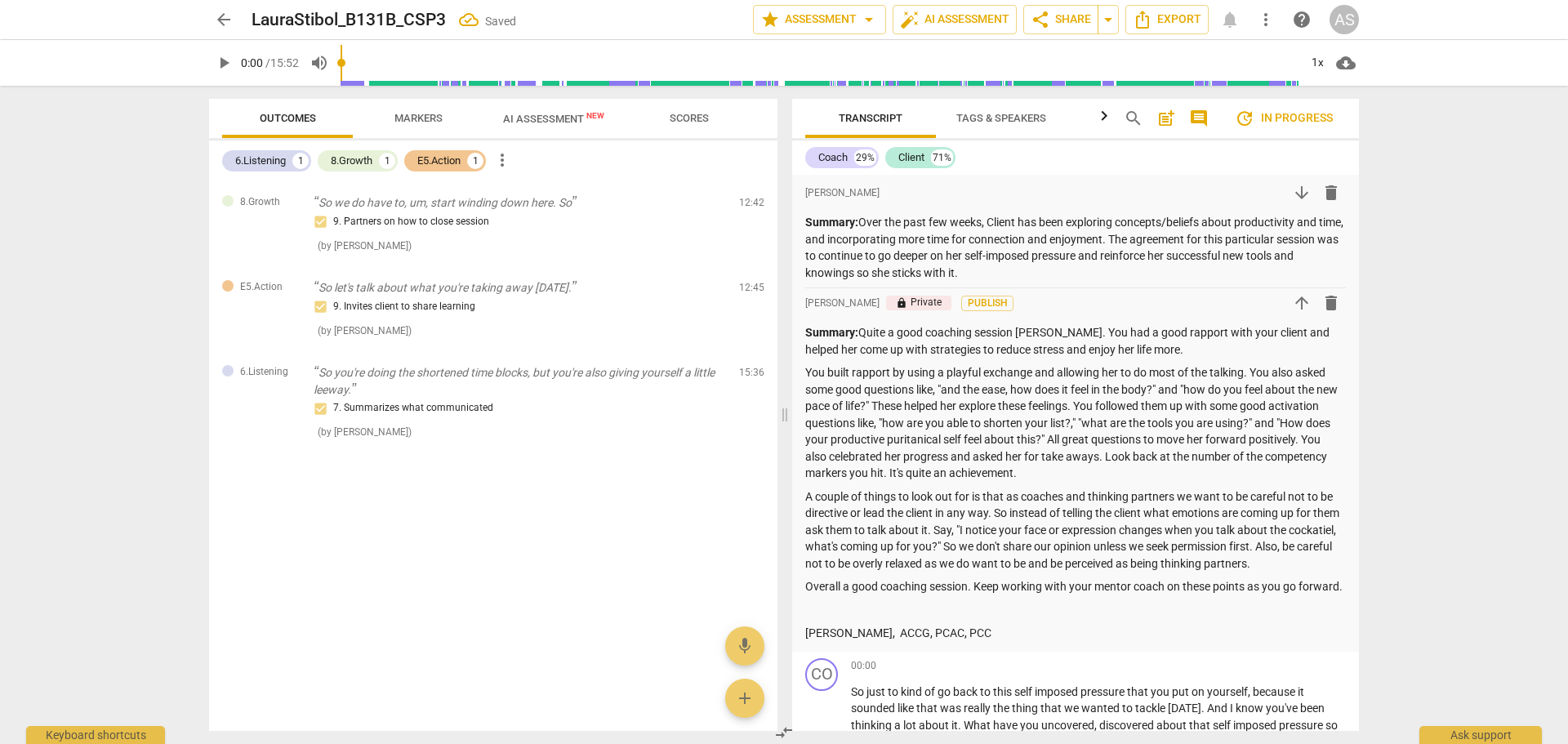
click at [751, 215] on span "delete" at bounding box center [753, 206] width 20 height 20
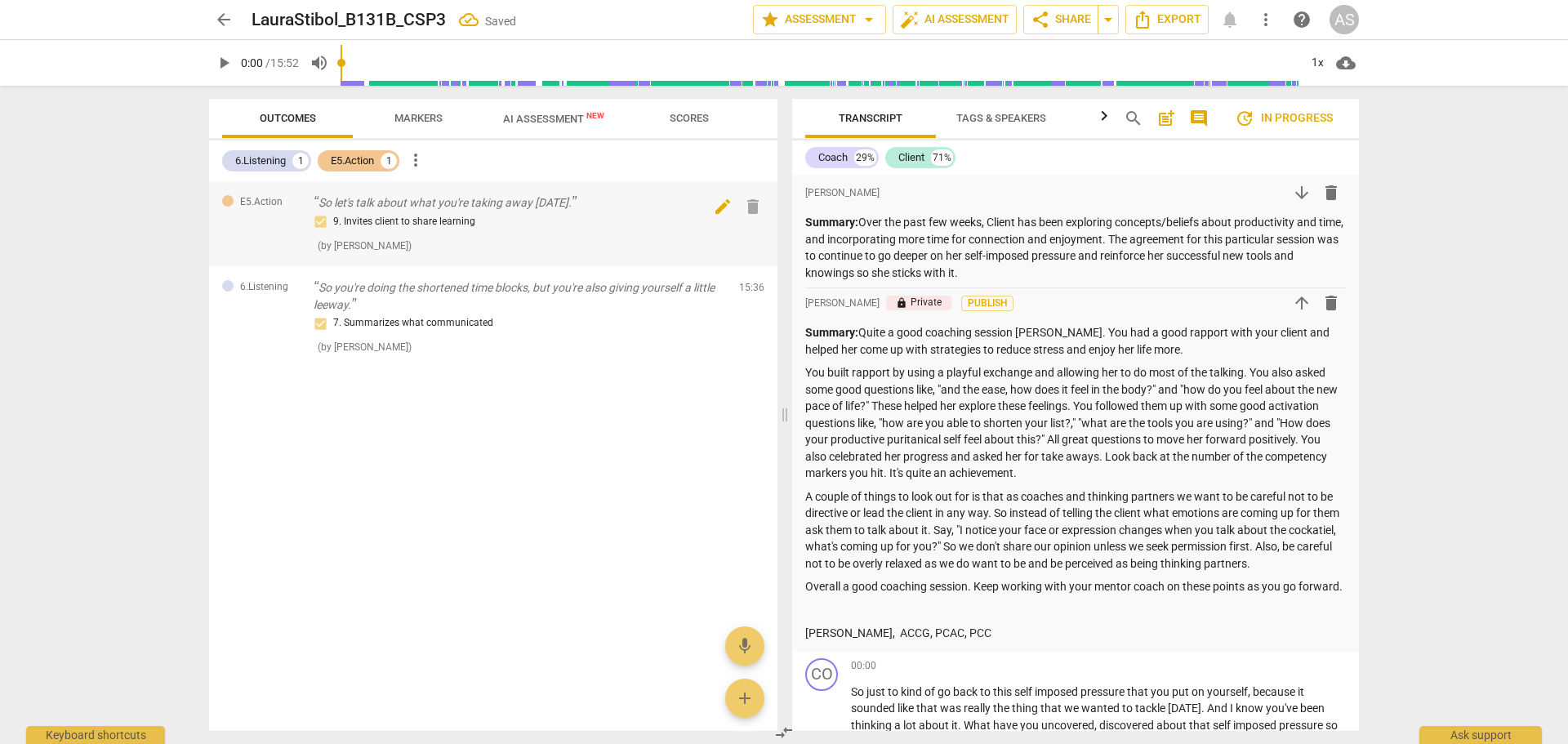
click at [750, 212] on span "delete" at bounding box center [753, 206] width 20 height 20
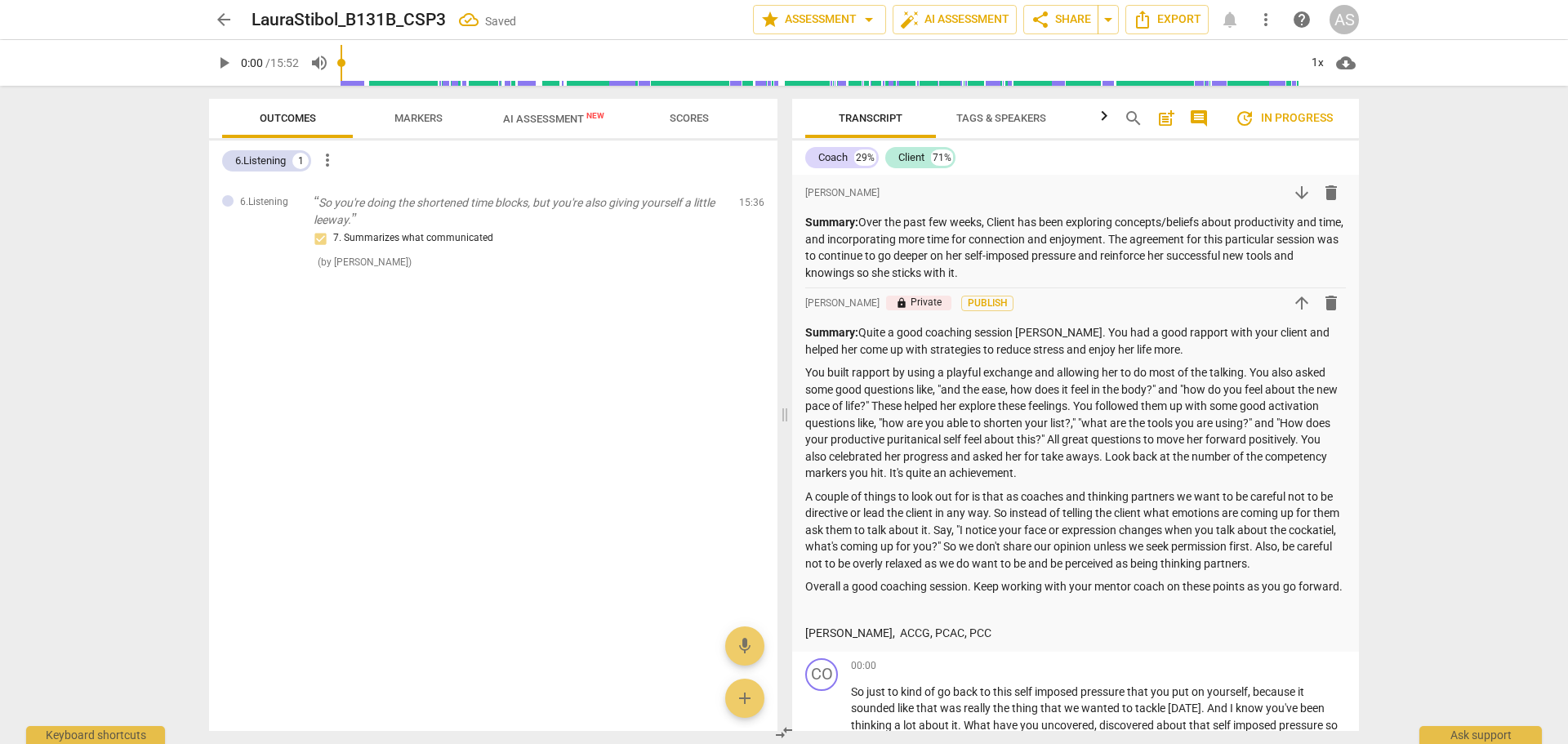
click at [754, 215] on span "delete" at bounding box center [753, 206] width 20 height 20
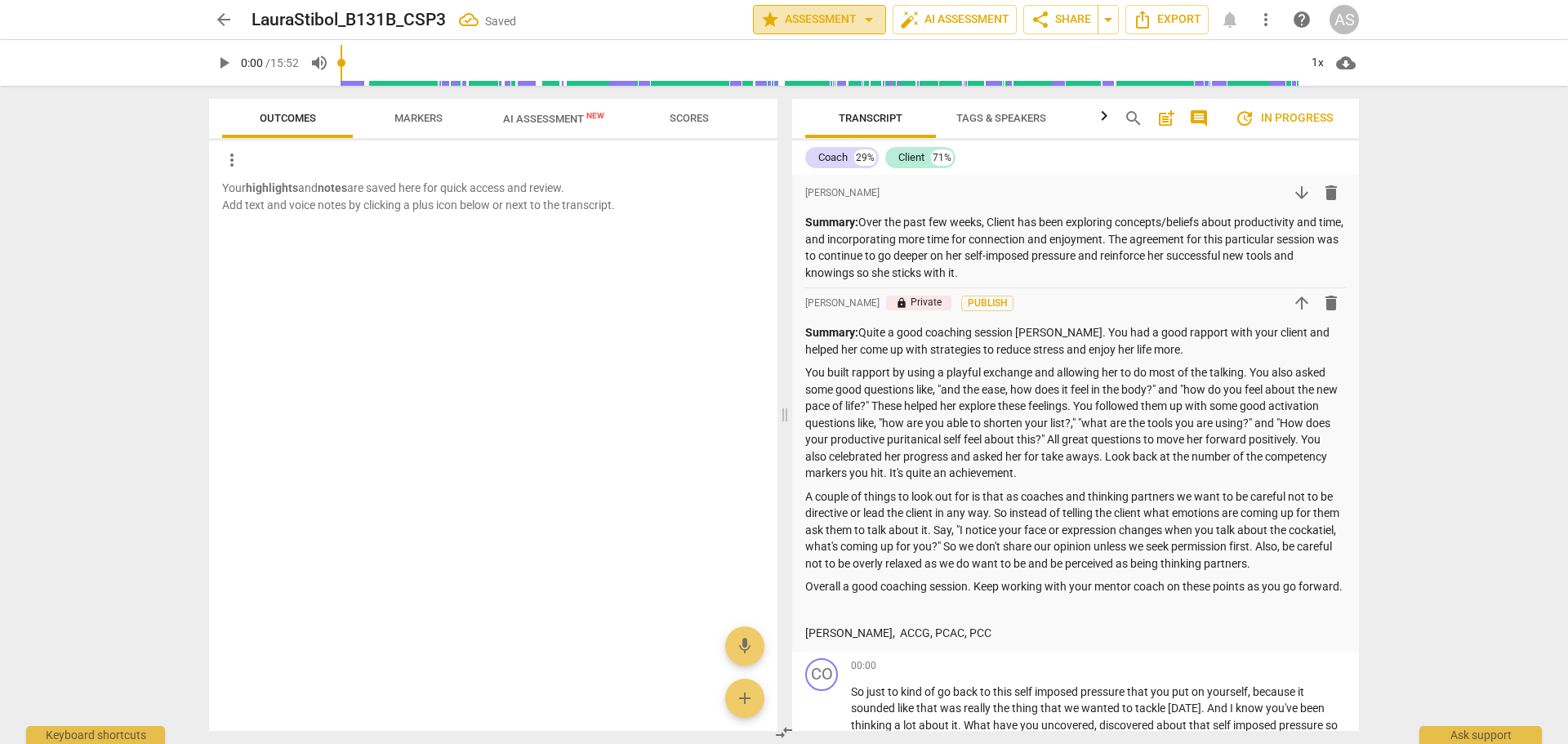
click at [803, 26] on span "star Assessment arrow_drop_down" at bounding box center [819, 20] width 118 height 20
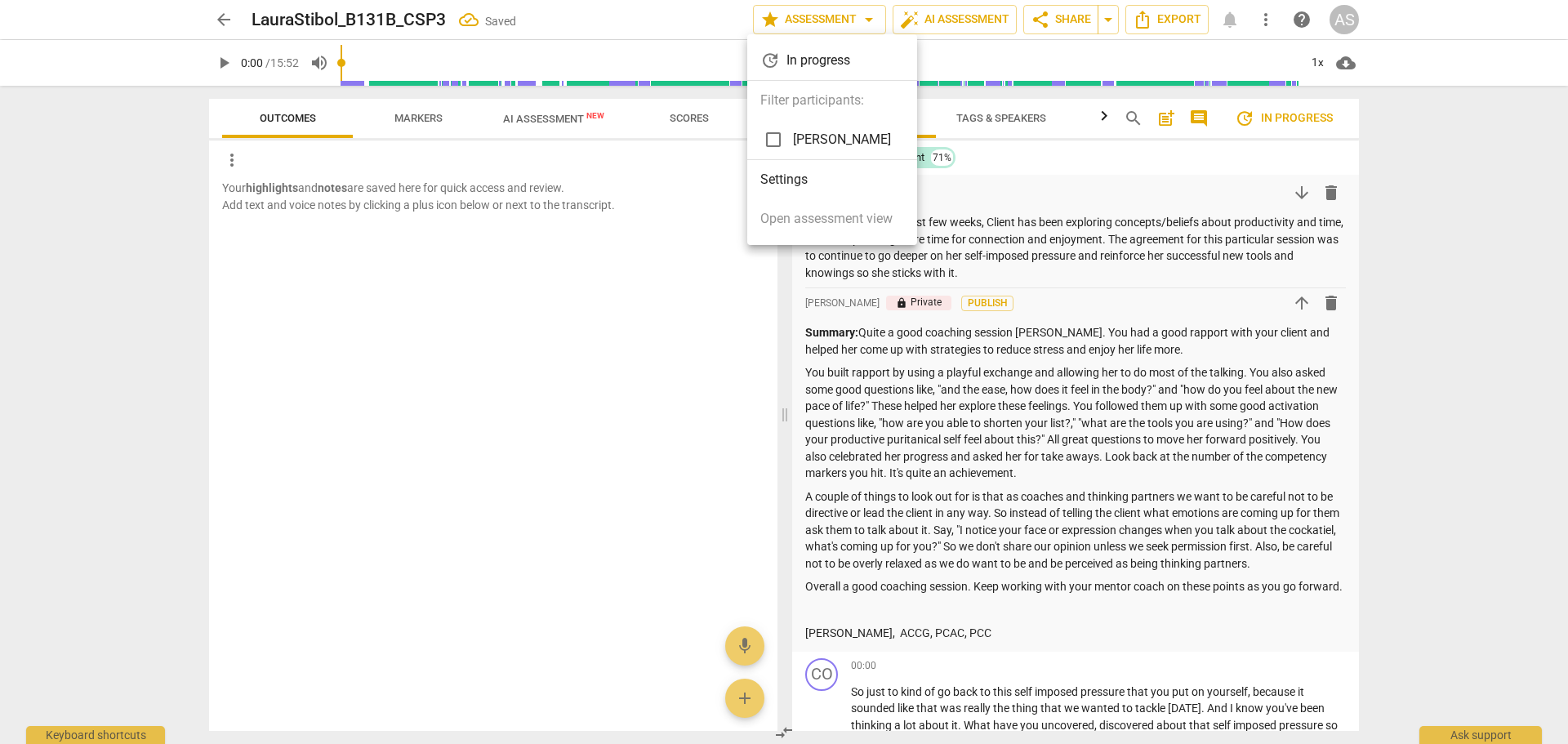
click at [820, 145] on span "[PERSON_NAME]" at bounding box center [841, 139] width 98 height 20
checkbox input "true"
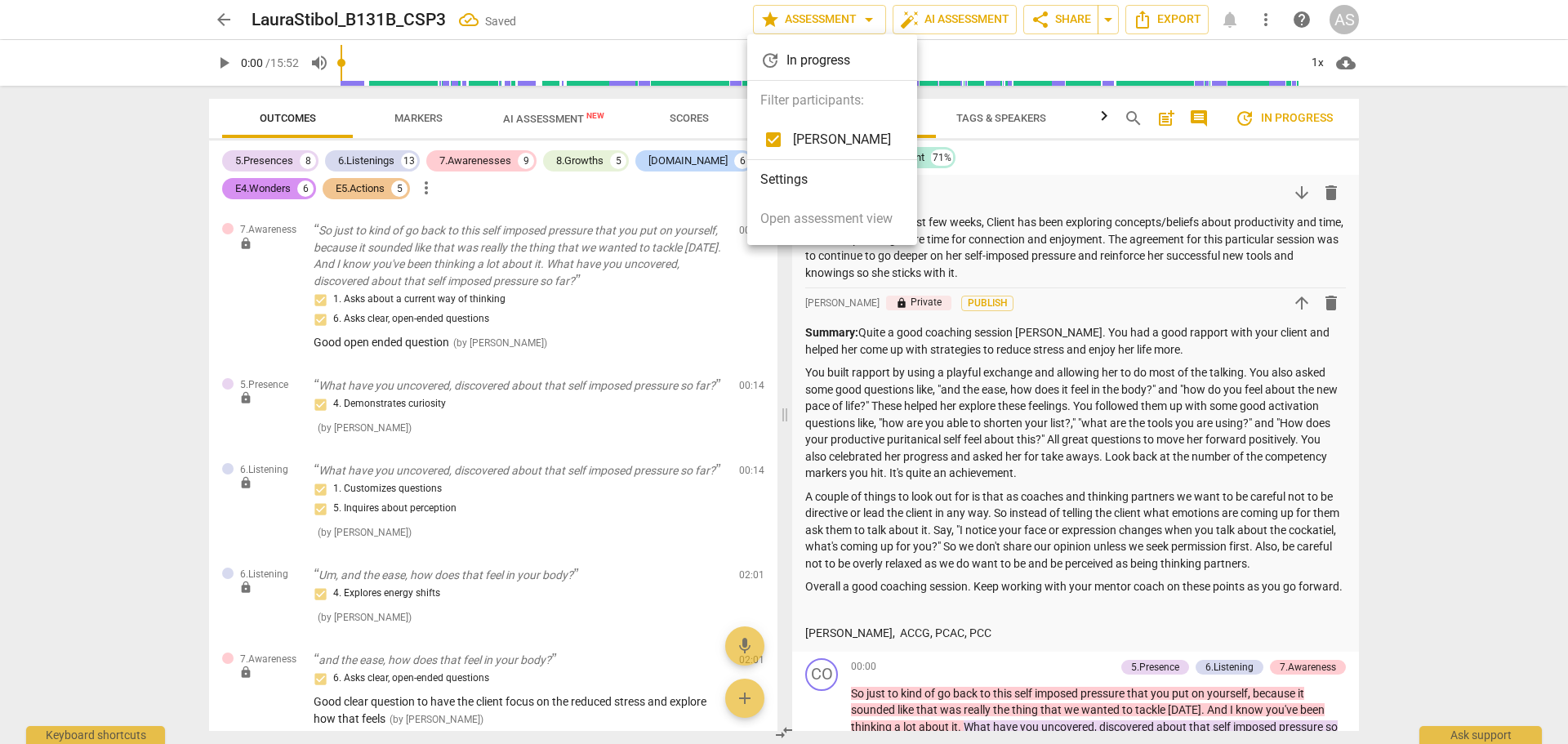
click at [214, 18] on div at bounding box center [784, 372] width 1568 height 744
